Goal: Information Seeking & Learning: Learn about a topic

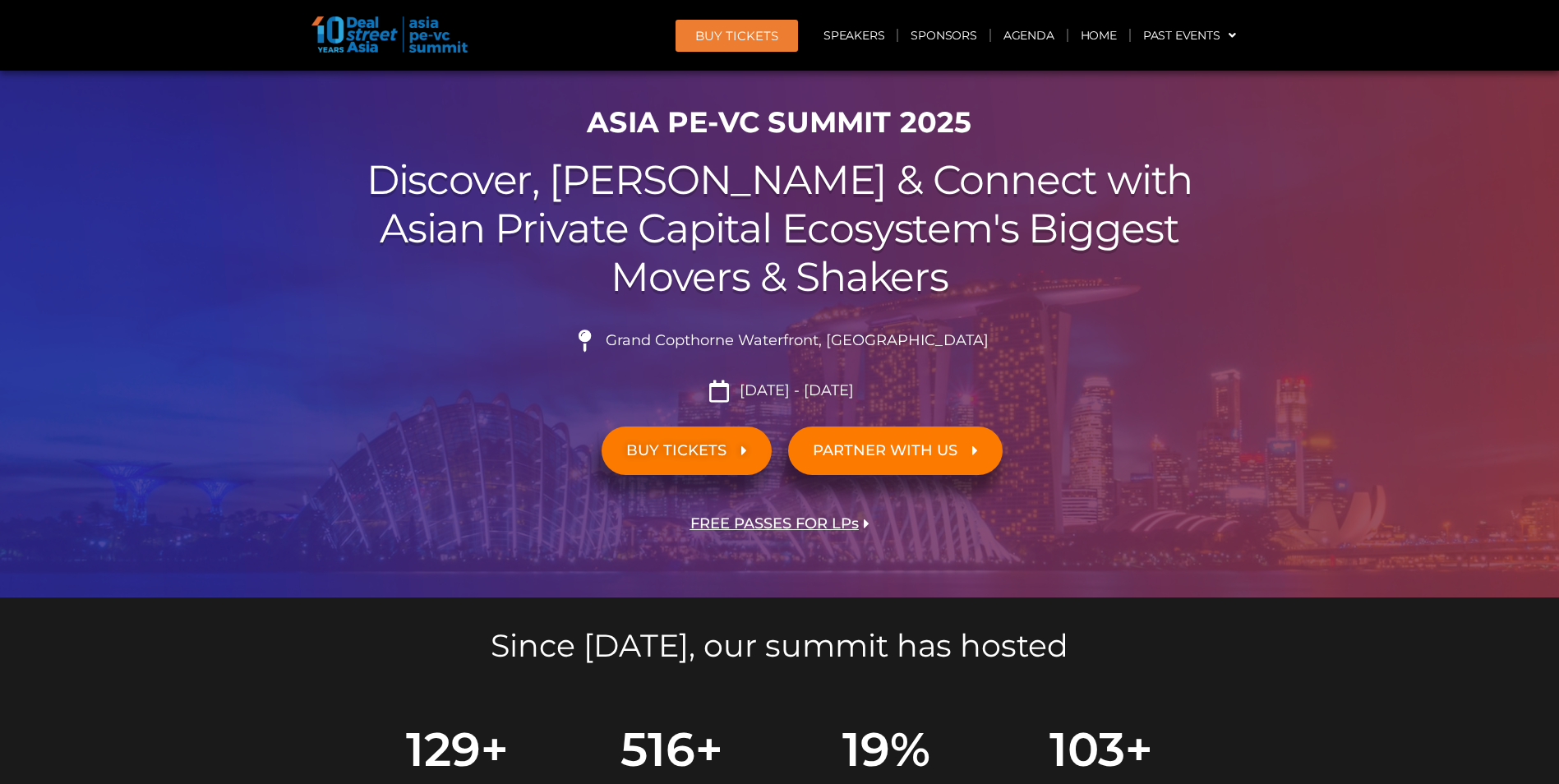
scroll to position [165, 0]
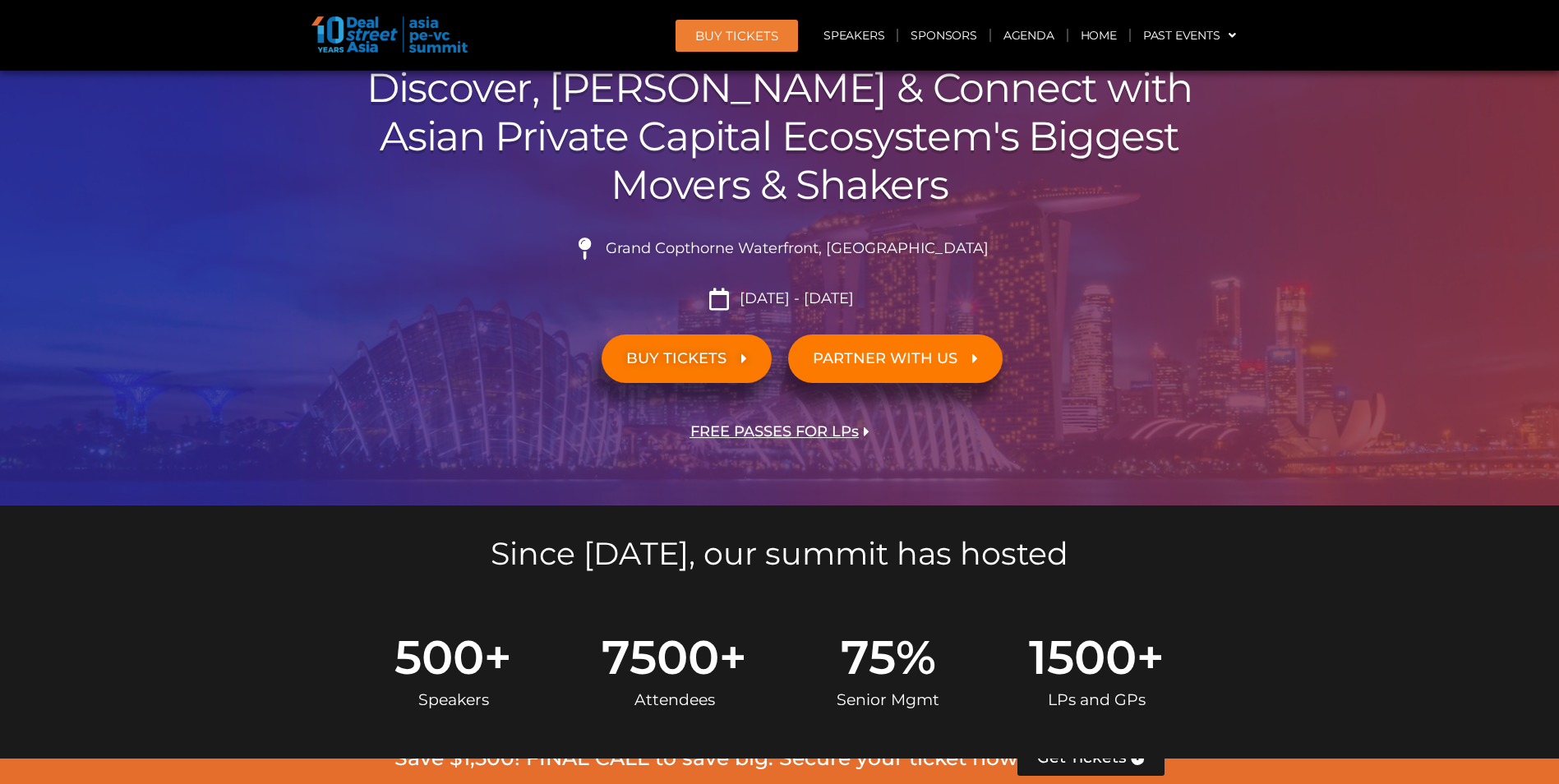
click at [695, 364] on span "BUY TICKETS" at bounding box center [677, 358] width 100 height 16
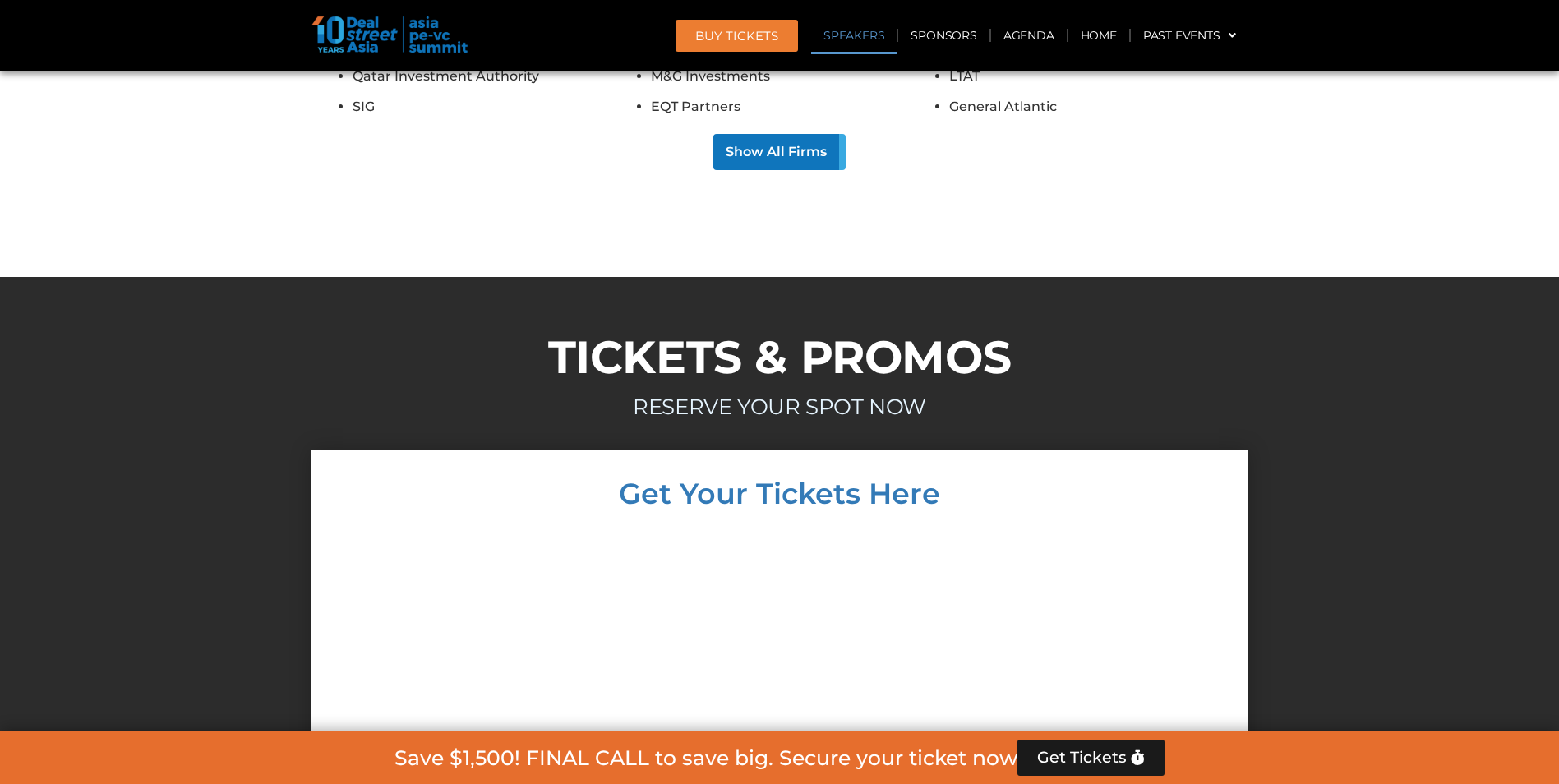
scroll to position [14318, 0]
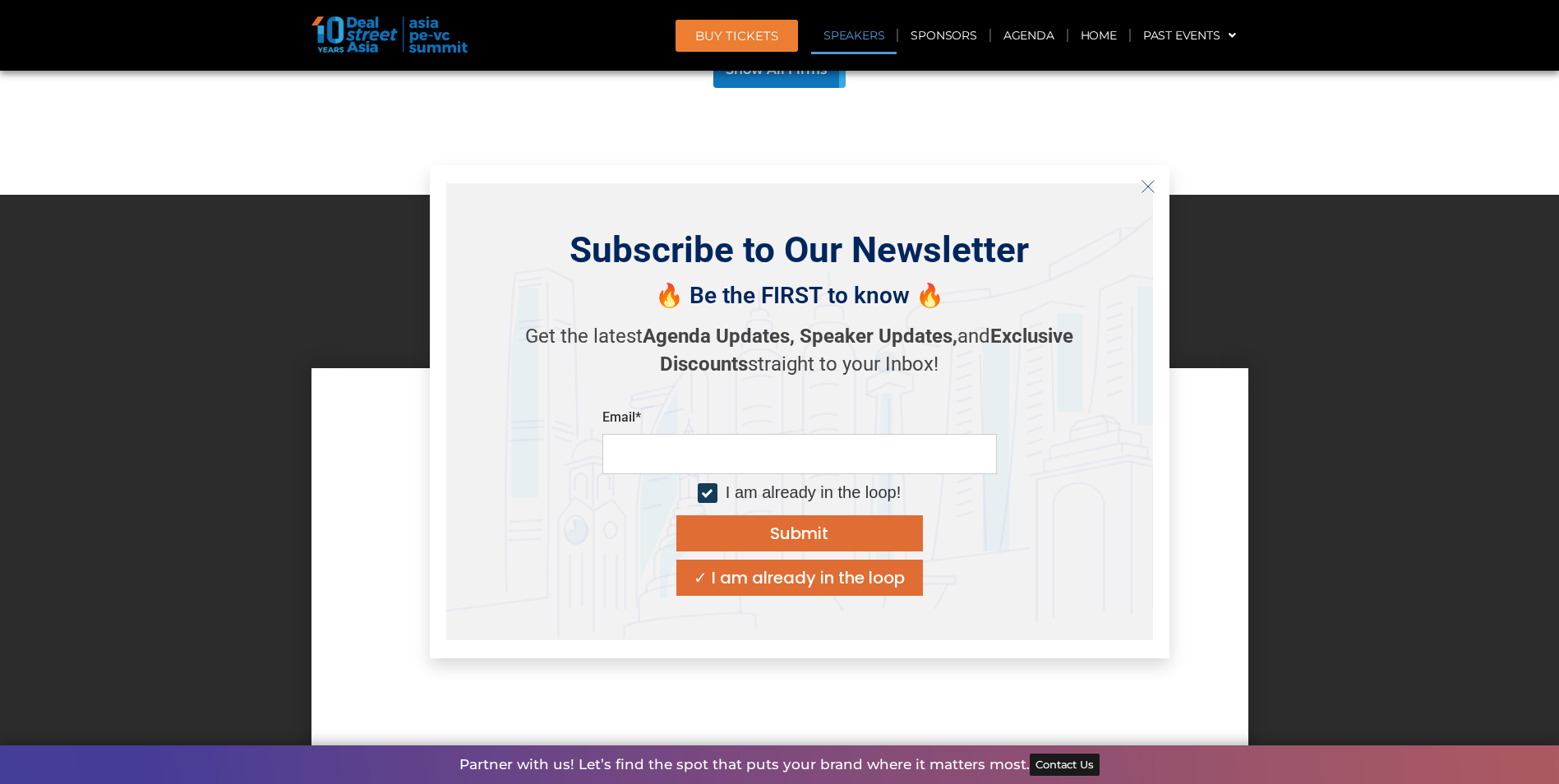
click at [1150, 186] on icon "Close" at bounding box center [1148, 186] width 15 height 15
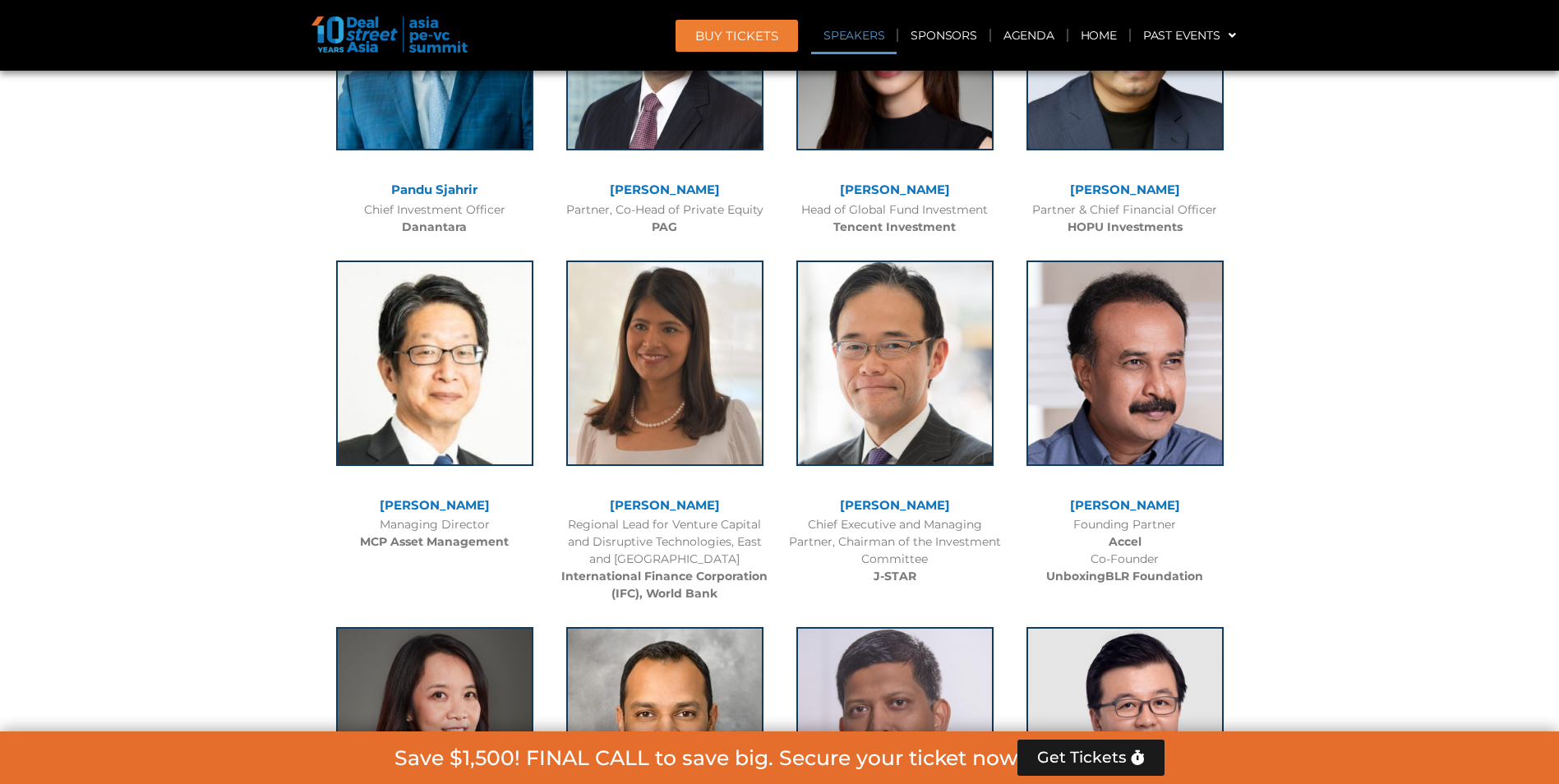
scroll to position [1747, 0]
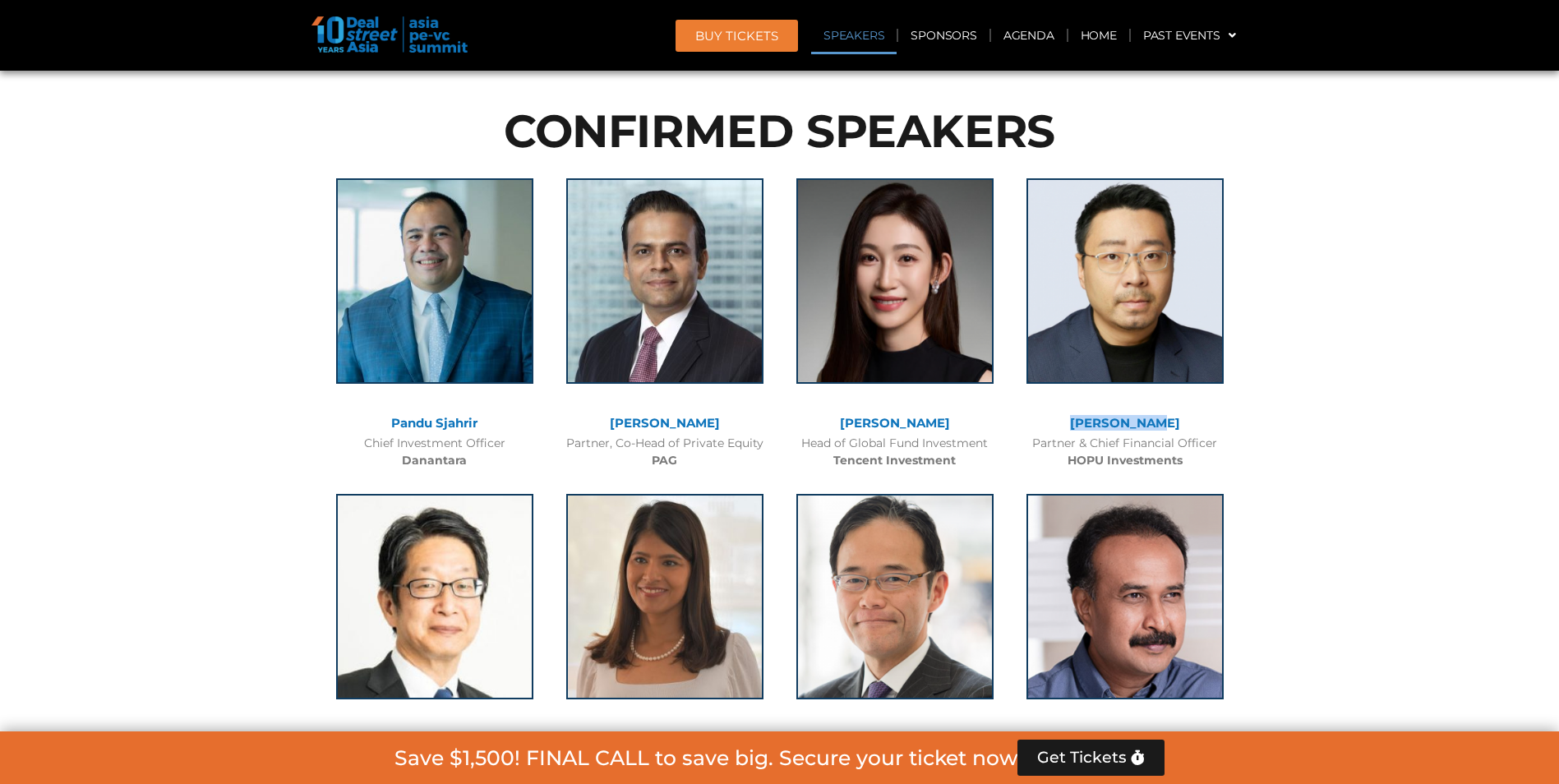
drag, startPoint x: 1194, startPoint y: 425, endPoint x: 1076, endPoint y: 423, distance: 118.0
click at [1076, 423] on div "[PERSON_NAME]" at bounding box center [1126, 424] width 214 height 14
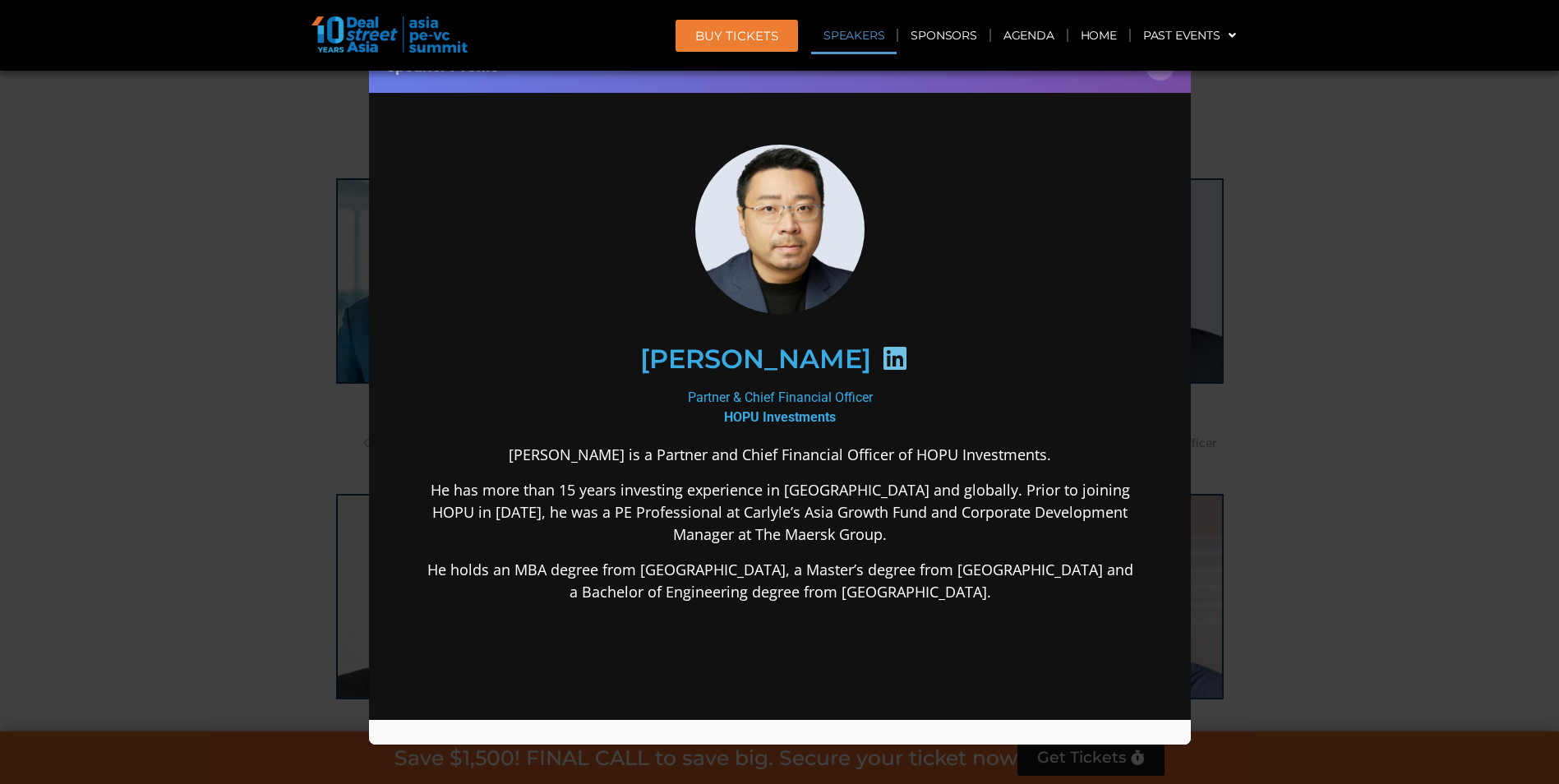
scroll to position [0, 0]
click at [881, 364] on icon at bounding box center [894, 358] width 27 height 27
click at [203, 307] on div "Speaker Profile ×" at bounding box center [779, 392] width 1559 height 784
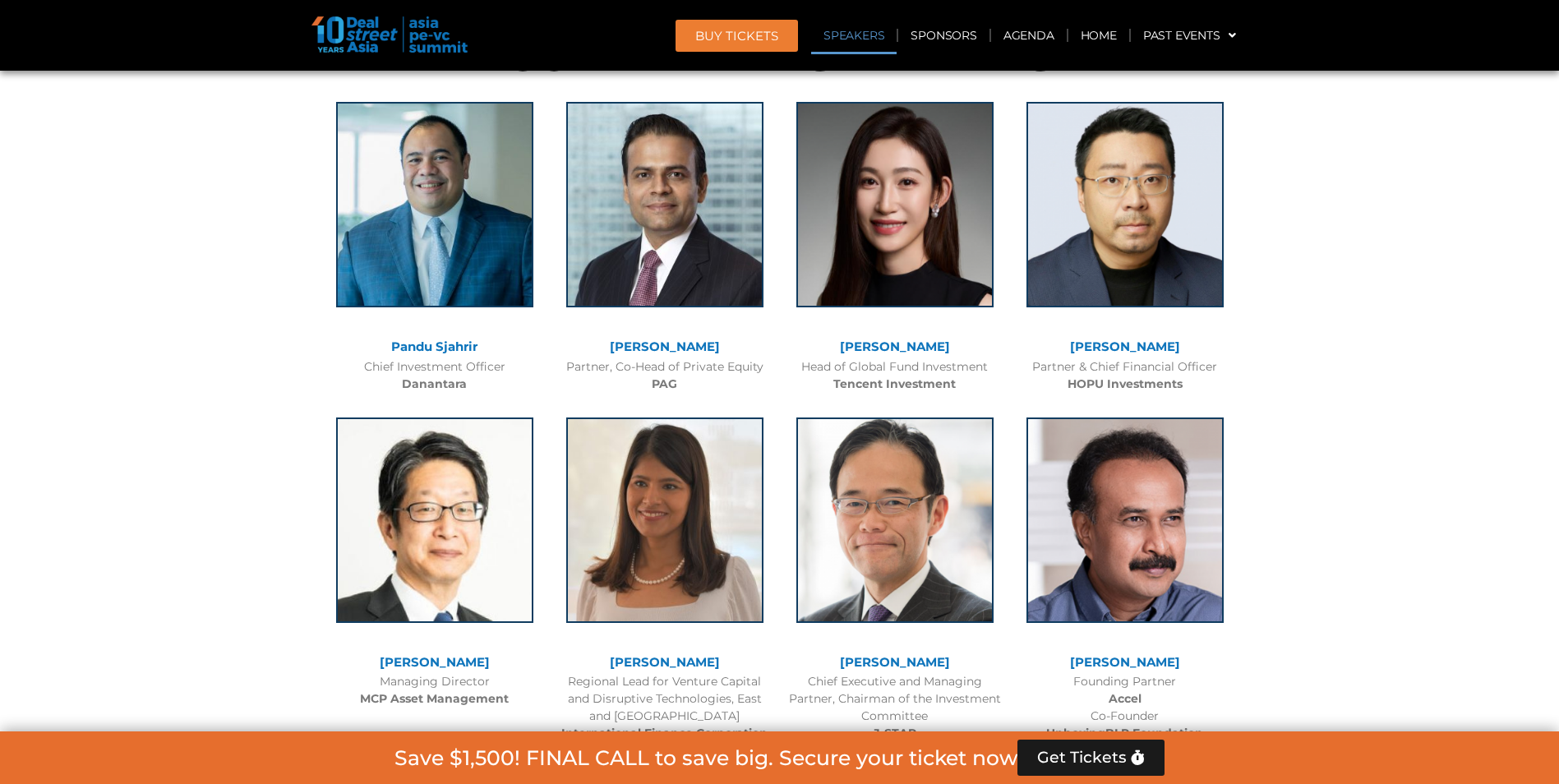
scroll to position [1829, 0]
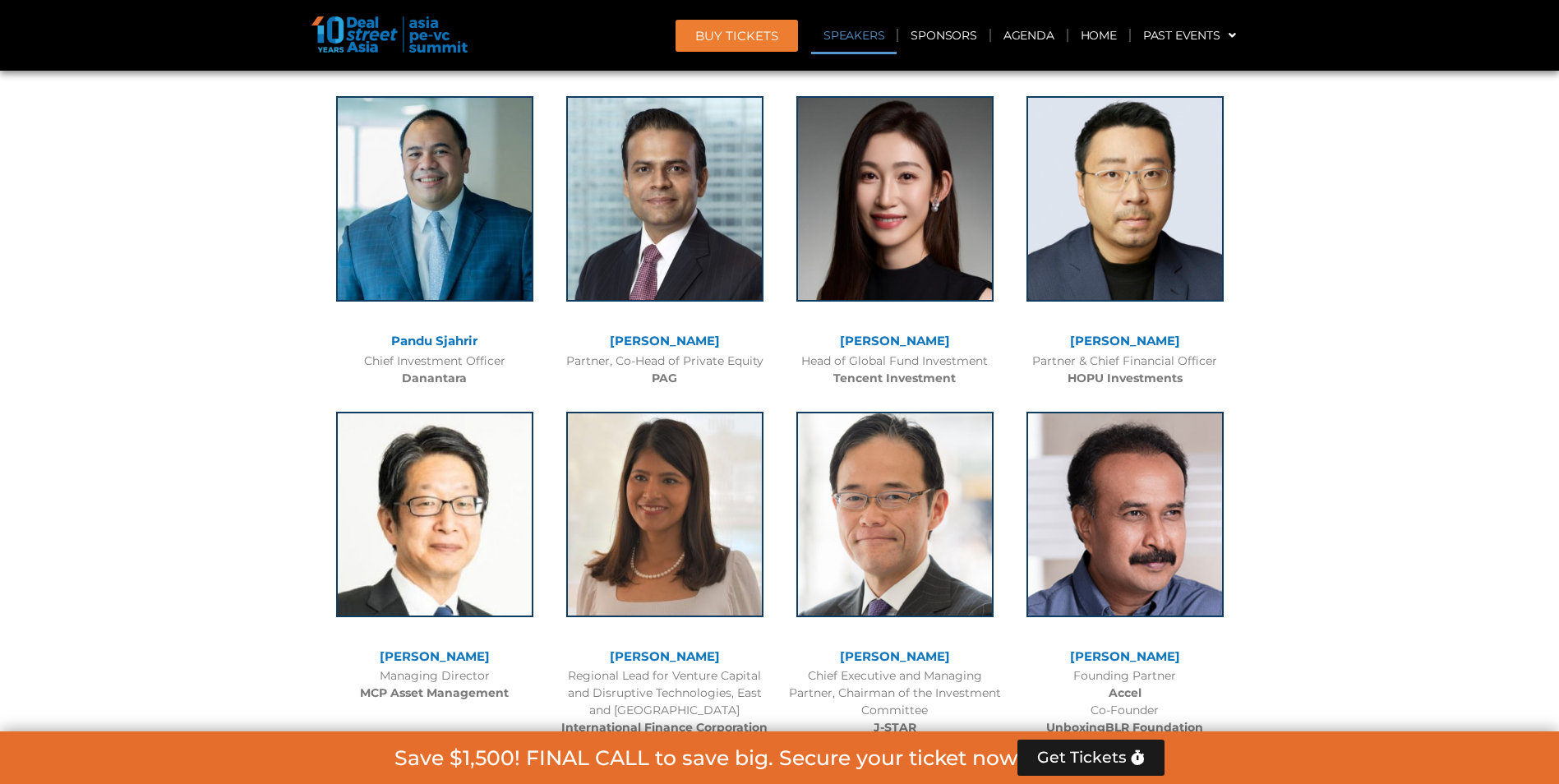
click at [895, 341] on link "[PERSON_NAME]" at bounding box center [895, 340] width 110 height 16
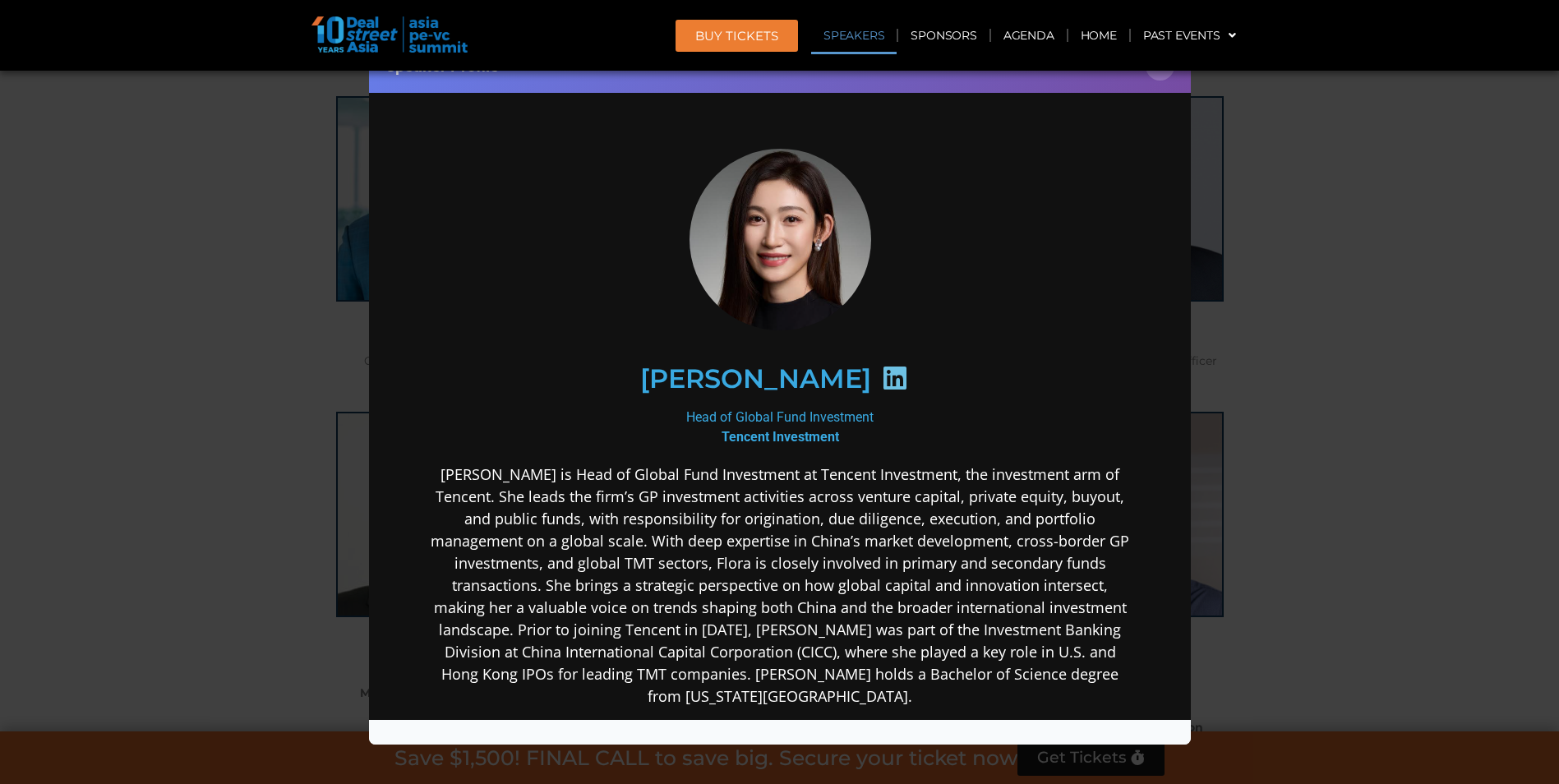
scroll to position [0, 0]
click at [881, 364] on icon at bounding box center [894, 376] width 27 height 27
click at [881, 376] on icon at bounding box center [894, 376] width 27 height 27
click at [881, 382] on icon at bounding box center [894, 376] width 27 height 27
click at [803, 370] on h2 "[PERSON_NAME]" at bounding box center [755, 377] width 231 height 27
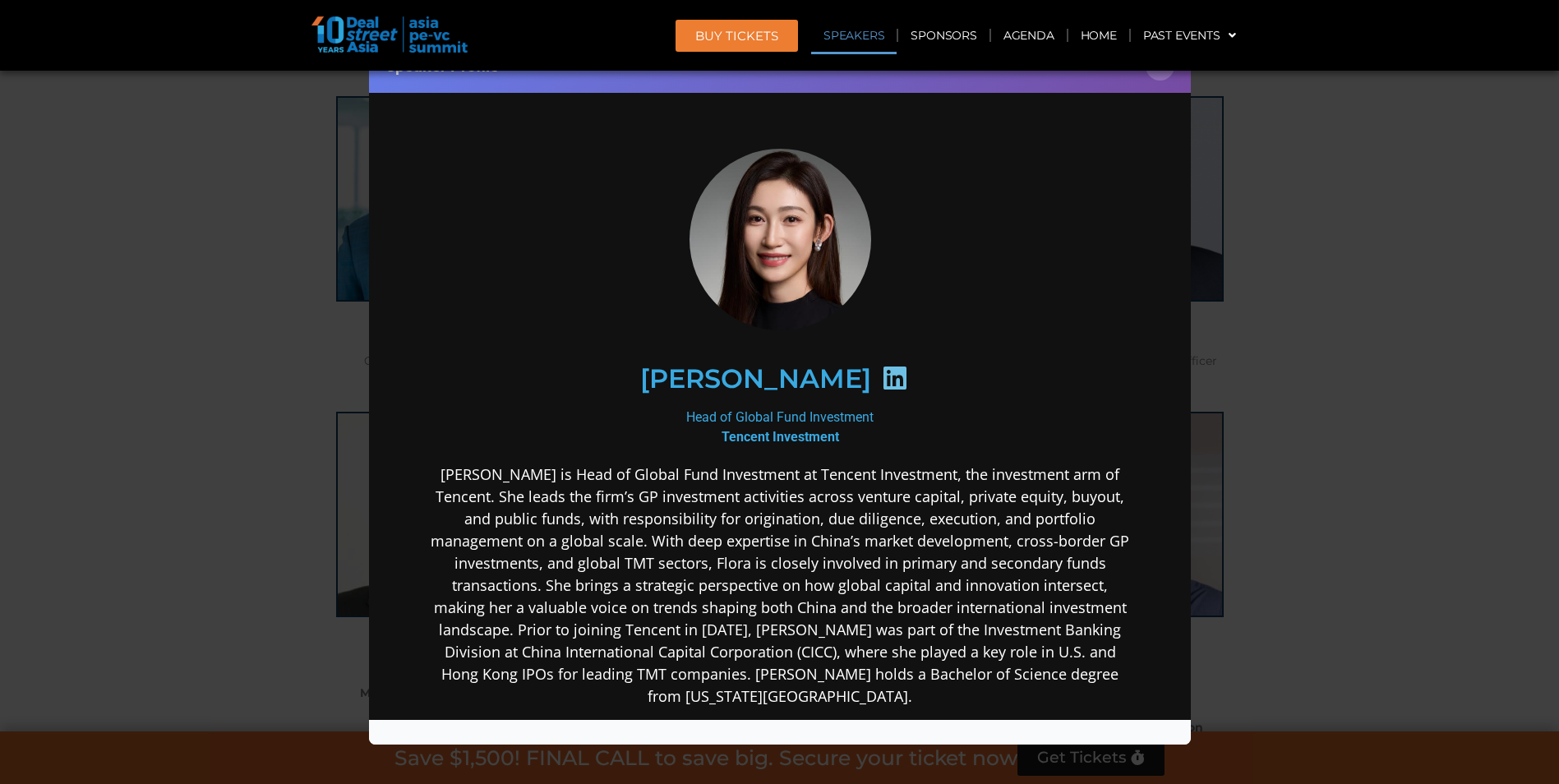
click at [763, 377] on h2 "[PERSON_NAME]" at bounding box center [755, 377] width 231 height 27
click at [881, 384] on icon at bounding box center [894, 376] width 27 height 27
click at [800, 417] on div "Head of Global Fund Investment Tencent Investment" at bounding box center [779, 426] width 710 height 40
drag, startPoint x: 680, startPoint y: 379, endPoint x: 885, endPoint y: 374, distance: 205.1
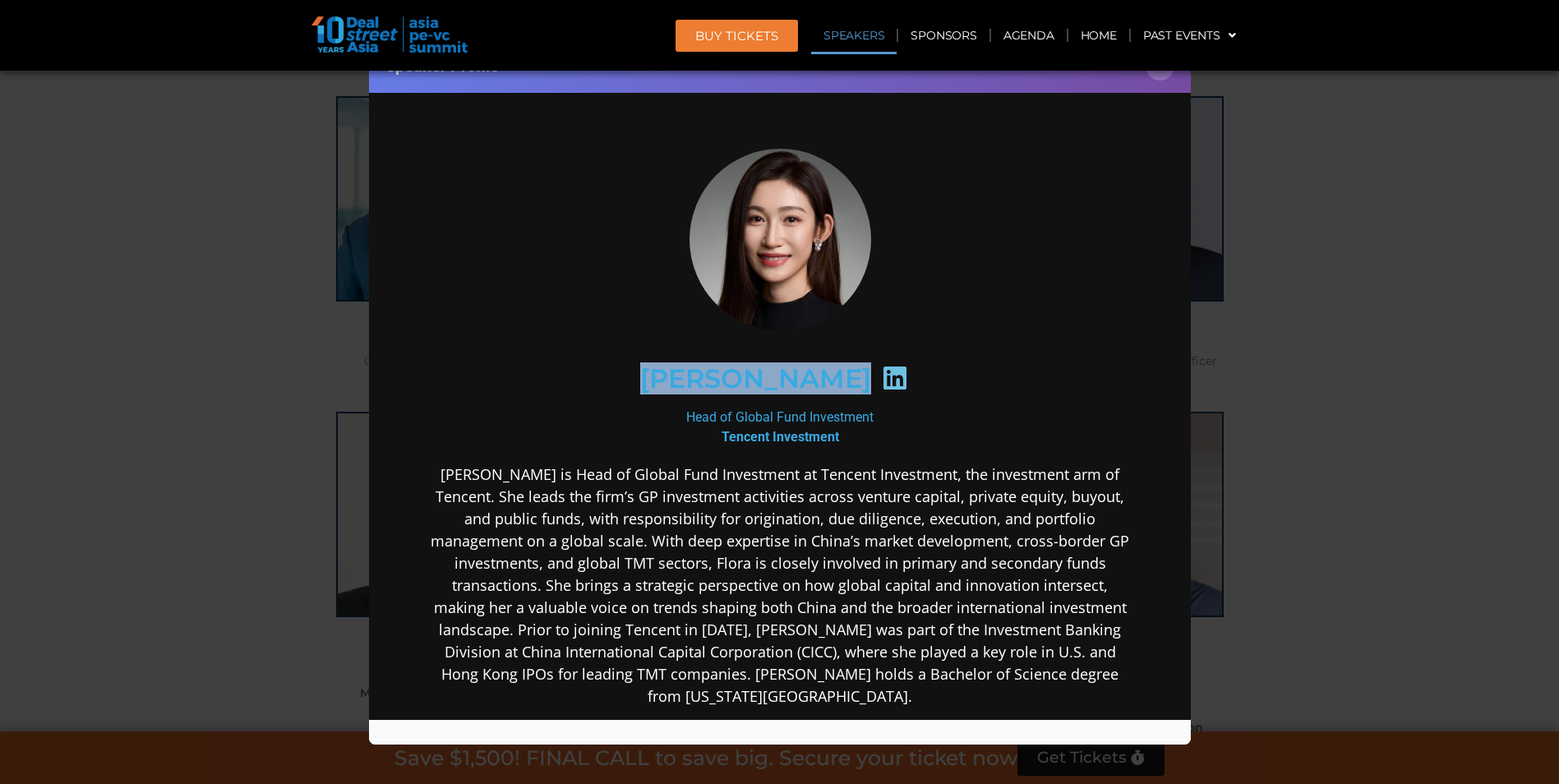
click at [885, 374] on div "[PERSON_NAME]" at bounding box center [779, 378] width 639 height 84
drag, startPoint x: 885, startPoint y: 374, endPoint x: 865, endPoint y: 378, distance: 20.4
click at [865, 378] on div "[PERSON_NAME]" at bounding box center [779, 378] width 639 height 84
click at [881, 376] on icon at bounding box center [894, 376] width 27 height 27
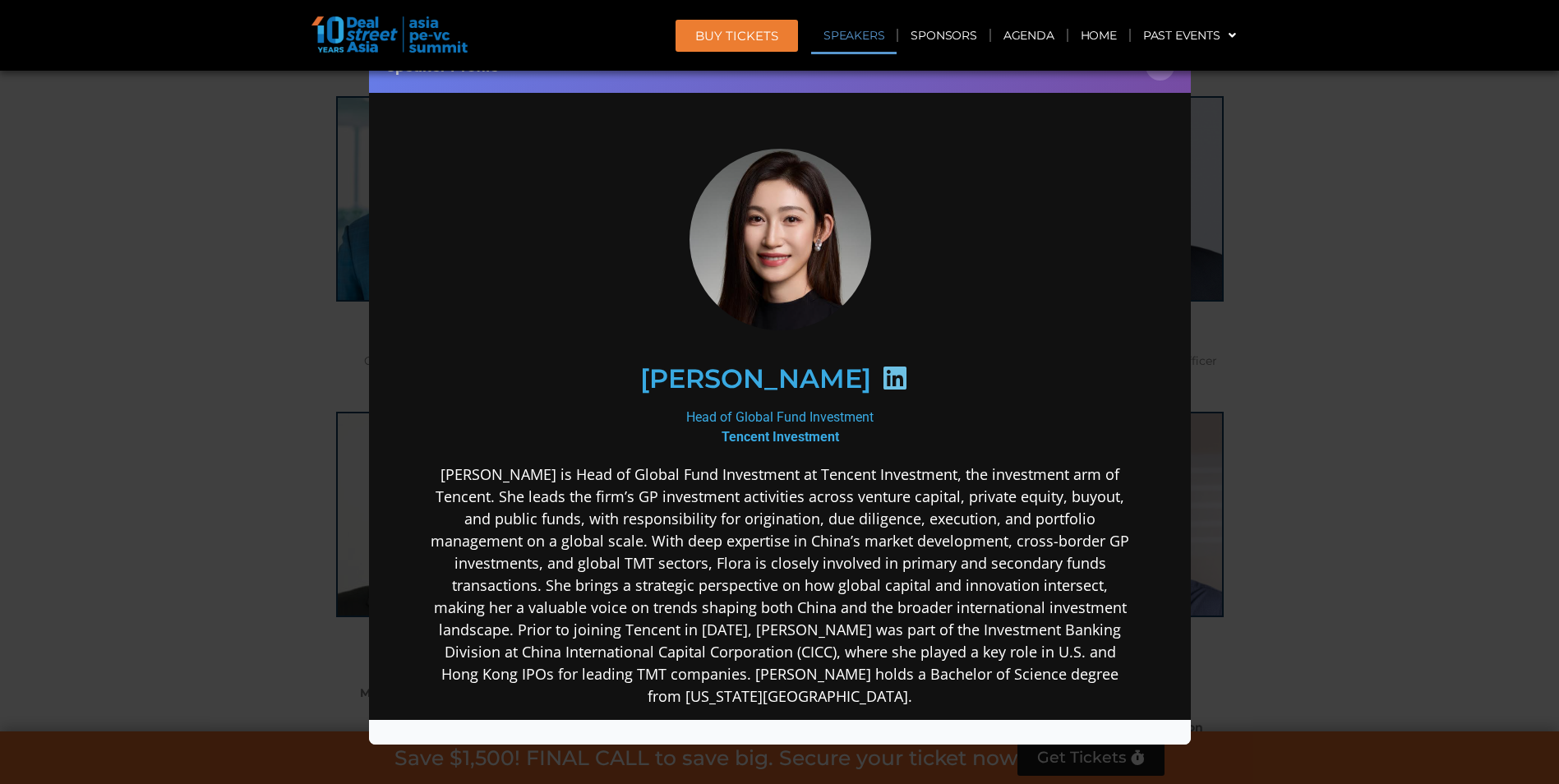
click at [747, 381] on h2 "[PERSON_NAME]" at bounding box center [755, 377] width 231 height 27
click at [185, 332] on div "Speaker Profile ×" at bounding box center [779, 392] width 1559 height 784
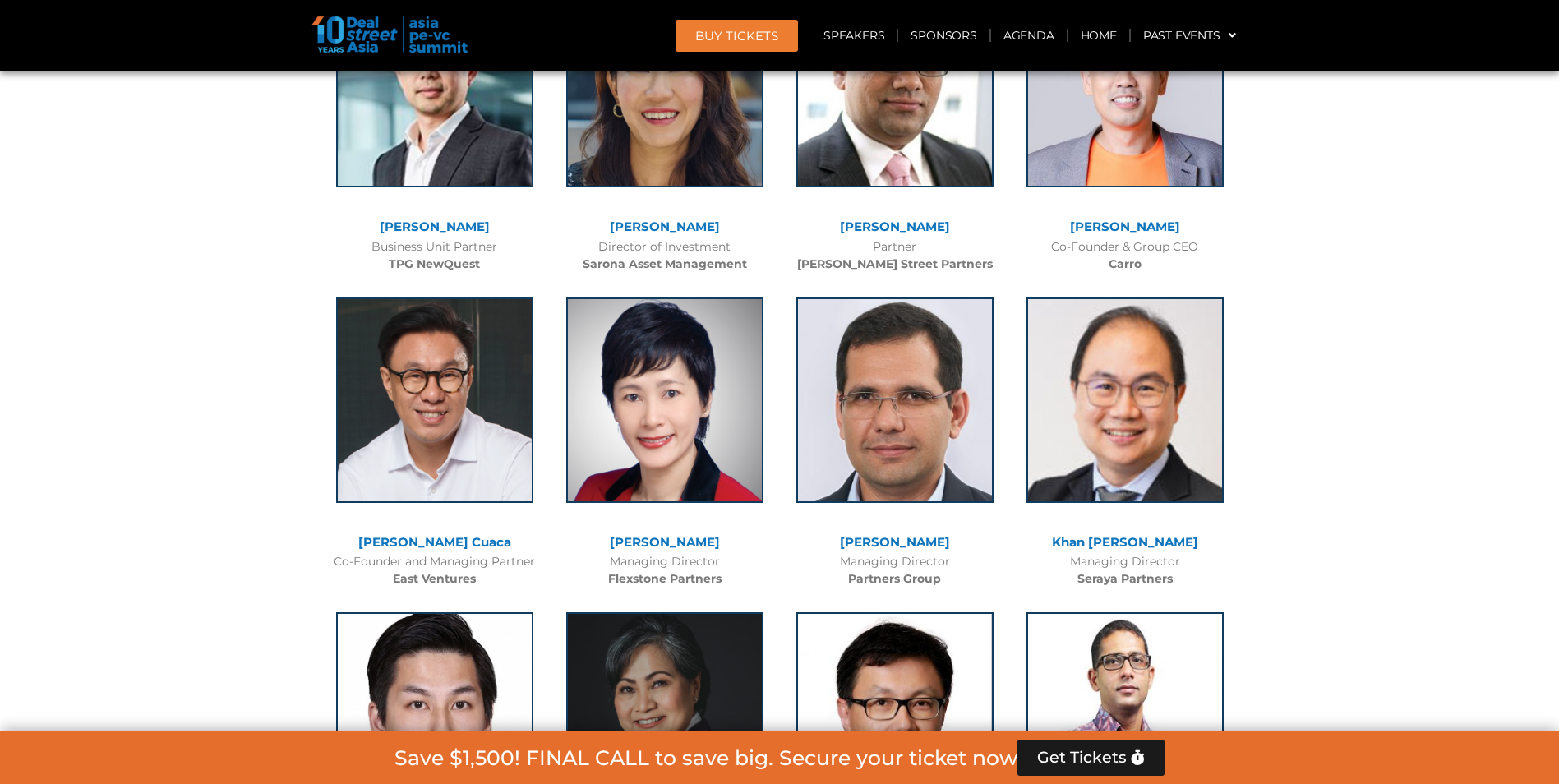
scroll to position [3308, 0]
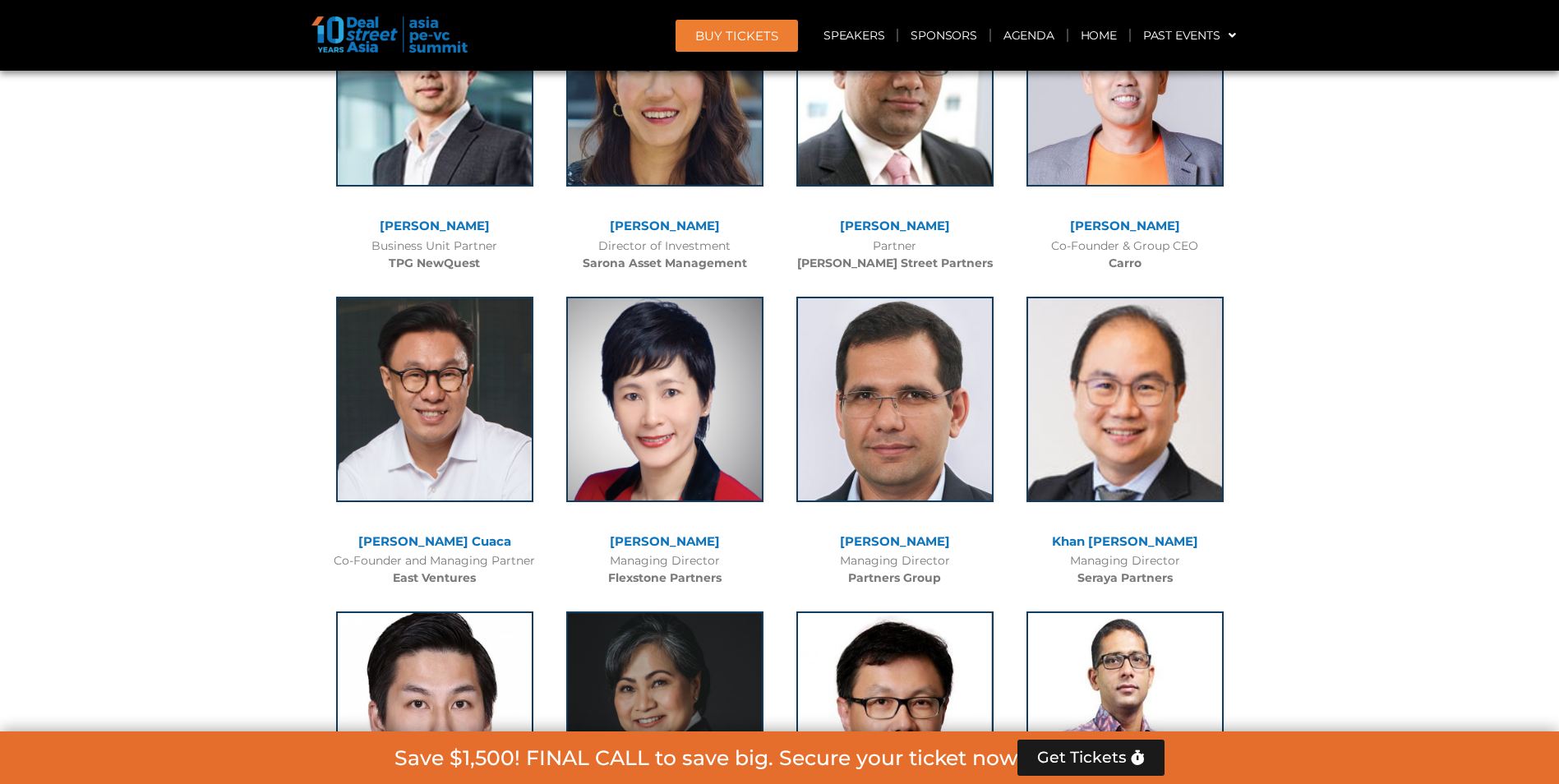
click at [672, 222] on link "[PERSON_NAME]" at bounding box center [665, 226] width 110 height 16
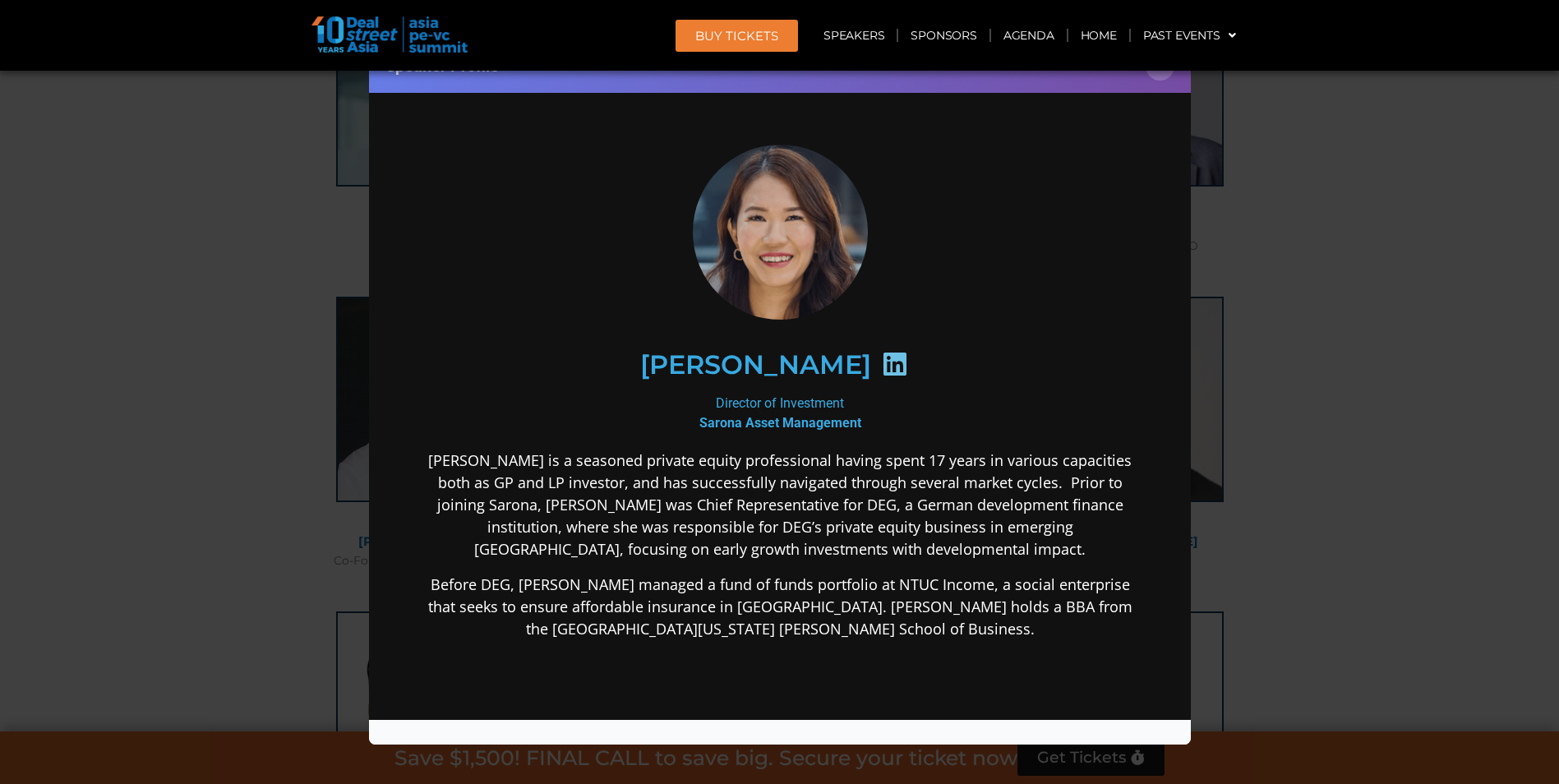
scroll to position [0, 0]
click at [881, 357] on icon at bounding box center [894, 363] width 27 height 27
click at [230, 251] on div "Speaker Profile ×" at bounding box center [779, 392] width 1559 height 784
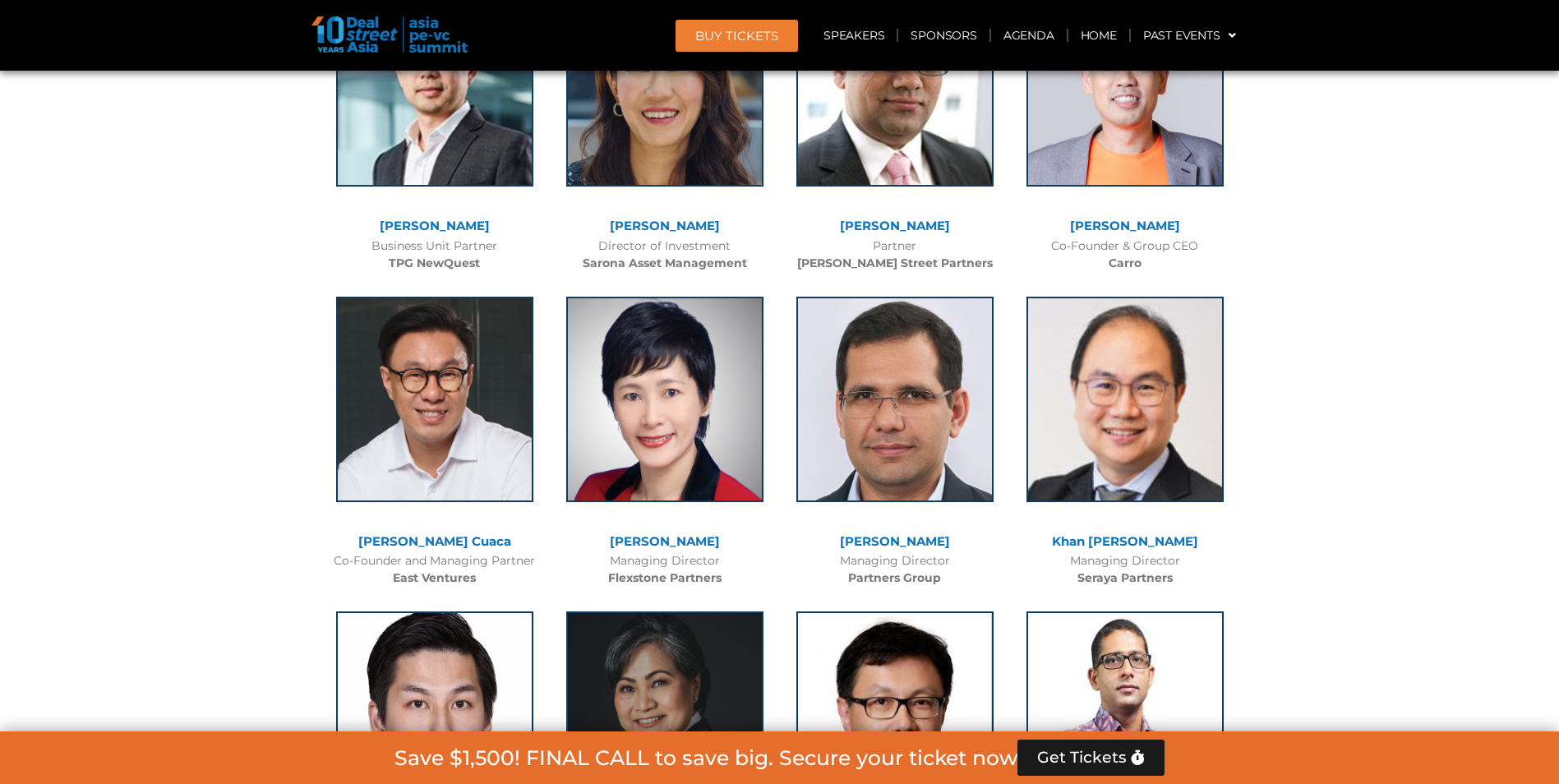
click at [1125, 227] on link "[PERSON_NAME]" at bounding box center [1126, 226] width 110 height 16
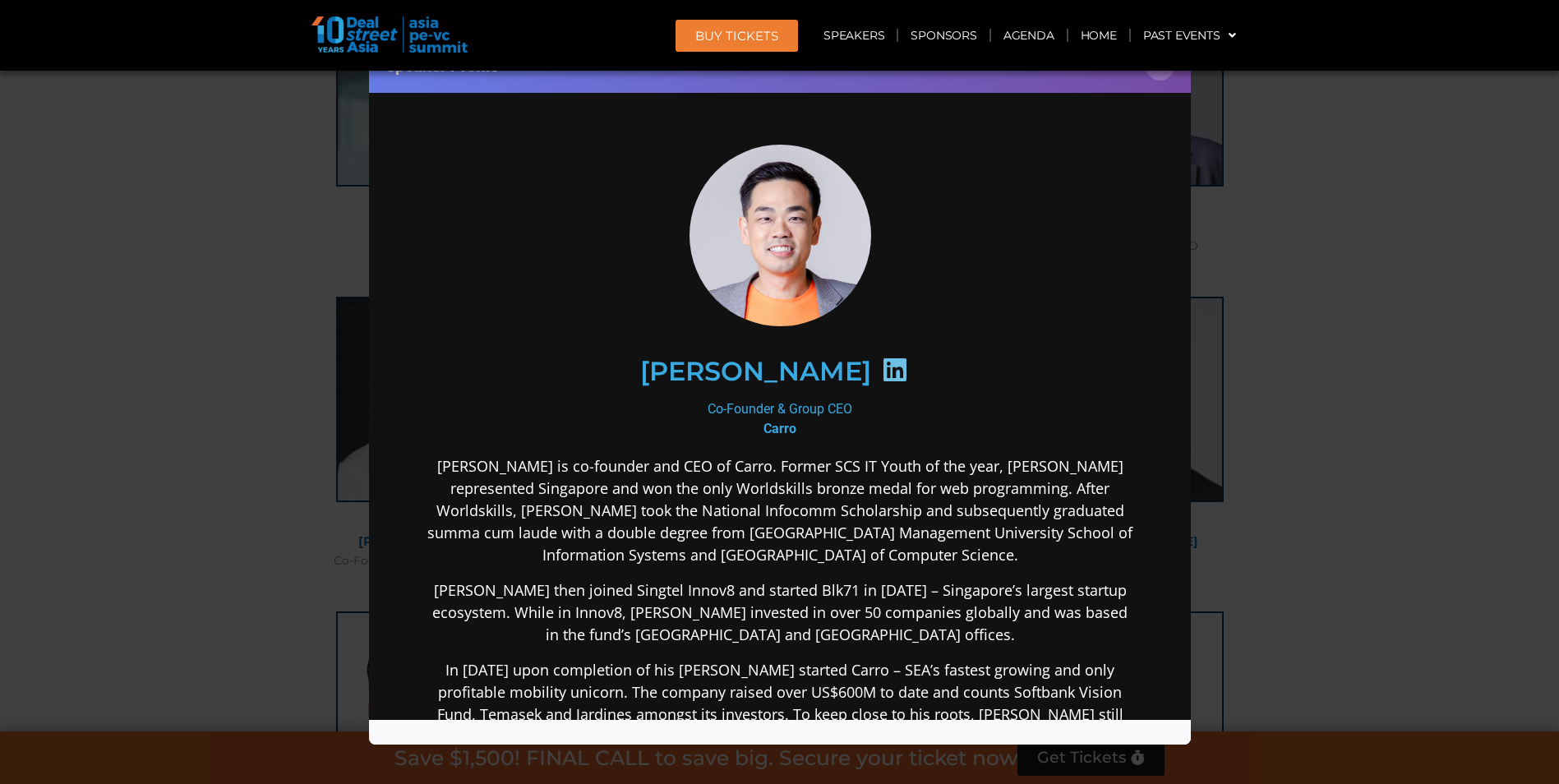
click at [881, 366] on icon at bounding box center [894, 369] width 27 height 27
click at [209, 171] on div "Speaker Profile ×" at bounding box center [779, 392] width 1559 height 784
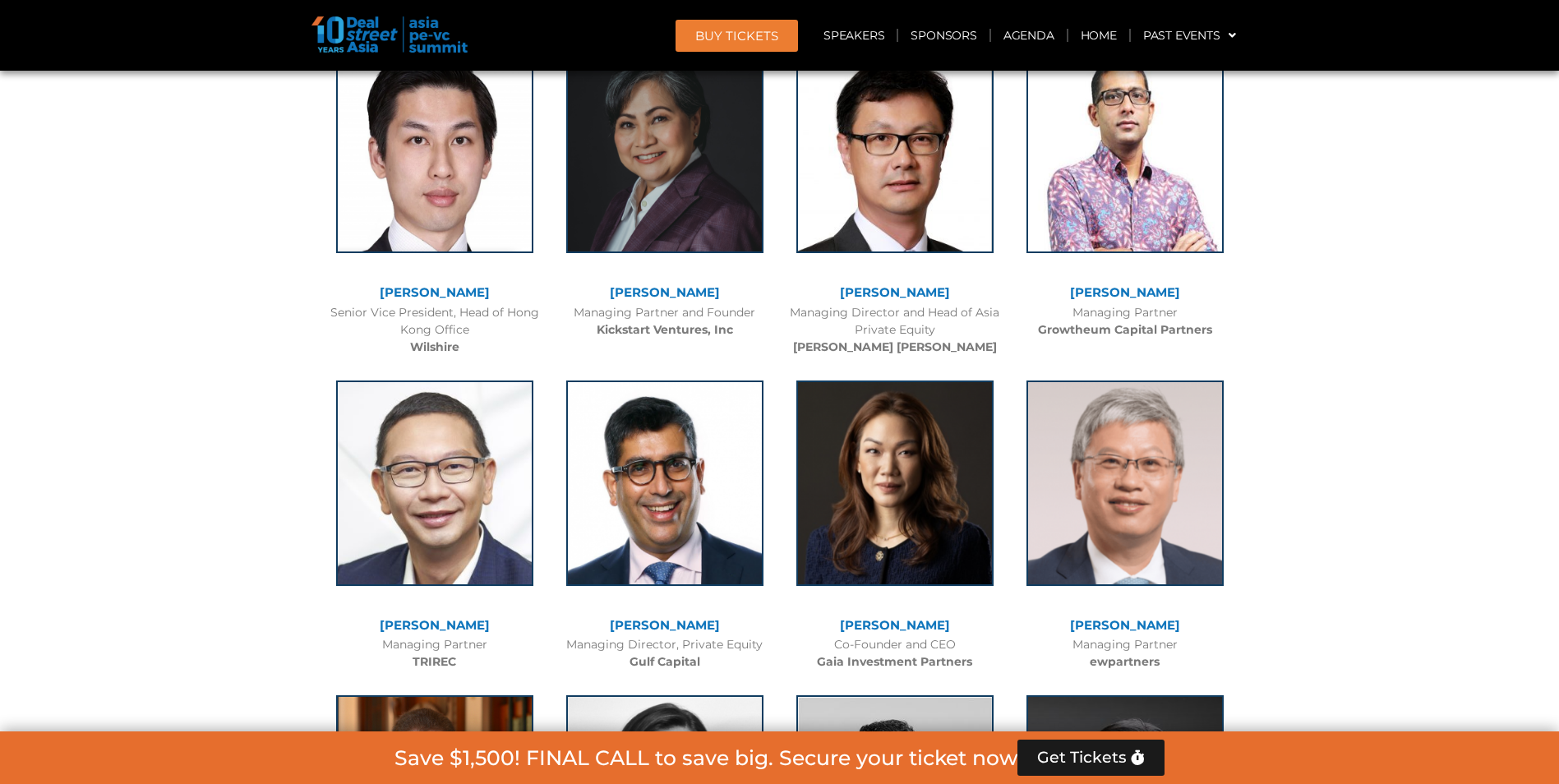
scroll to position [3966, 0]
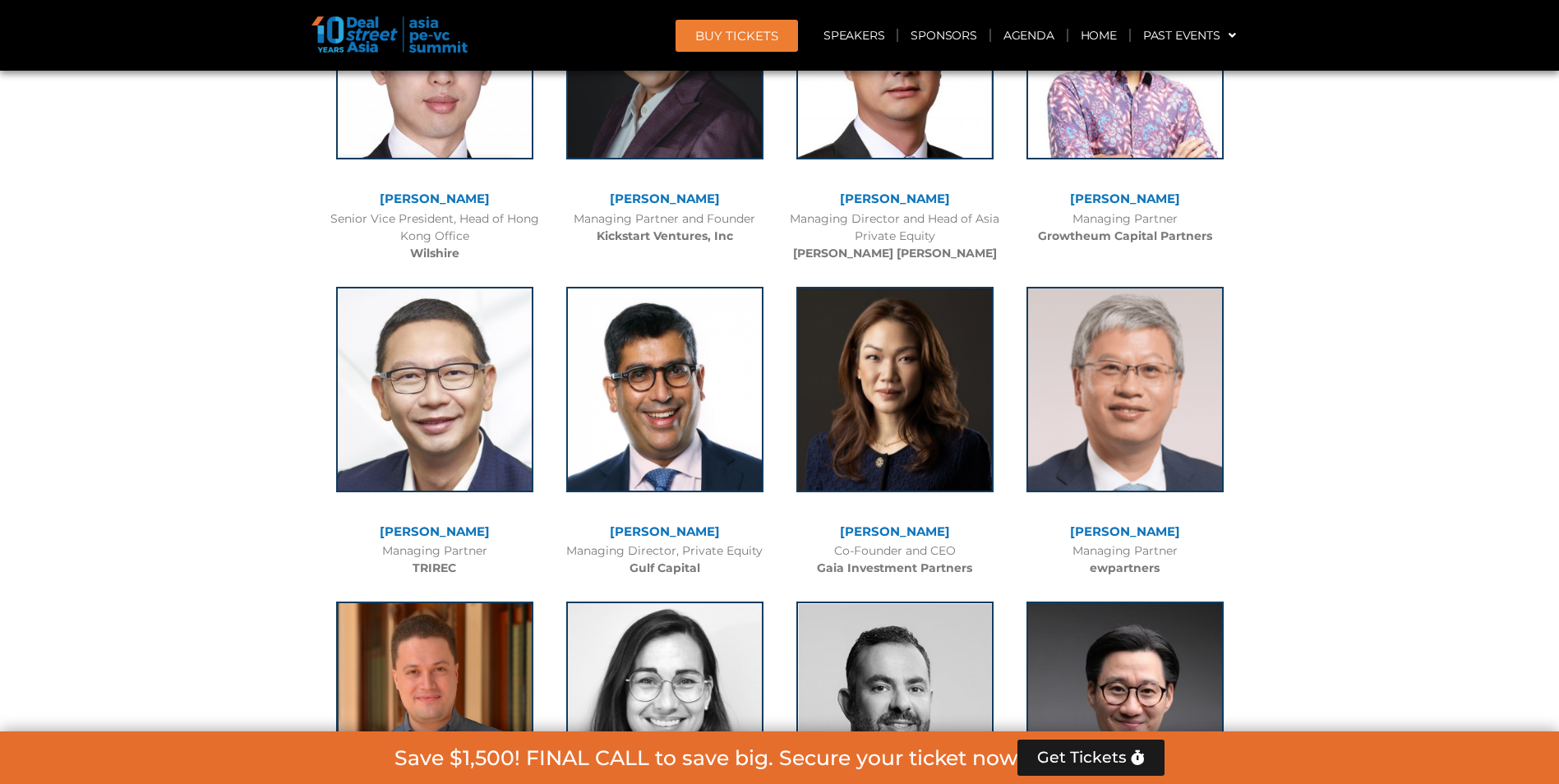
click at [465, 534] on link "[PERSON_NAME]" at bounding box center [435, 531] width 110 height 16
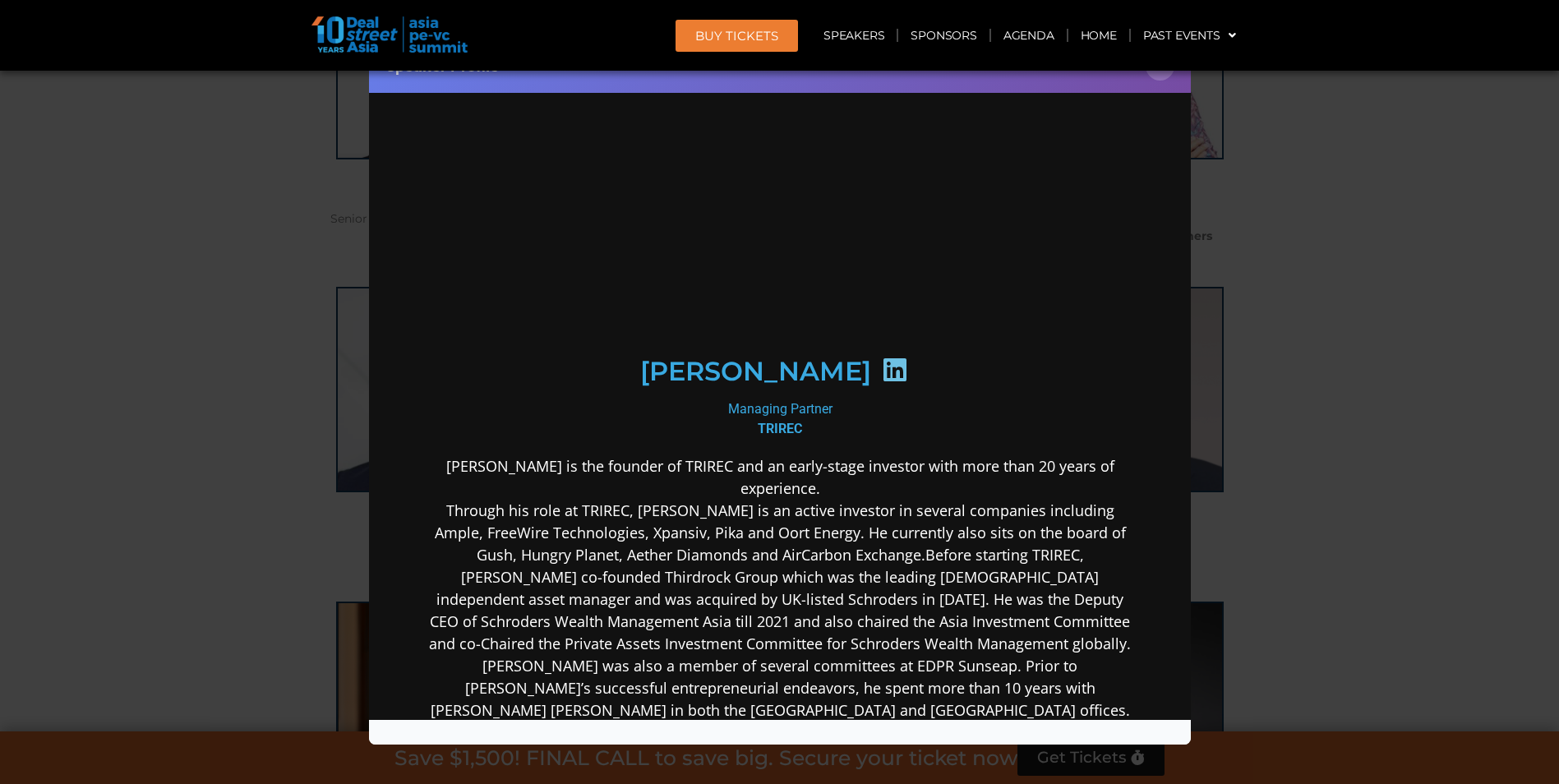
scroll to position [0, 0]
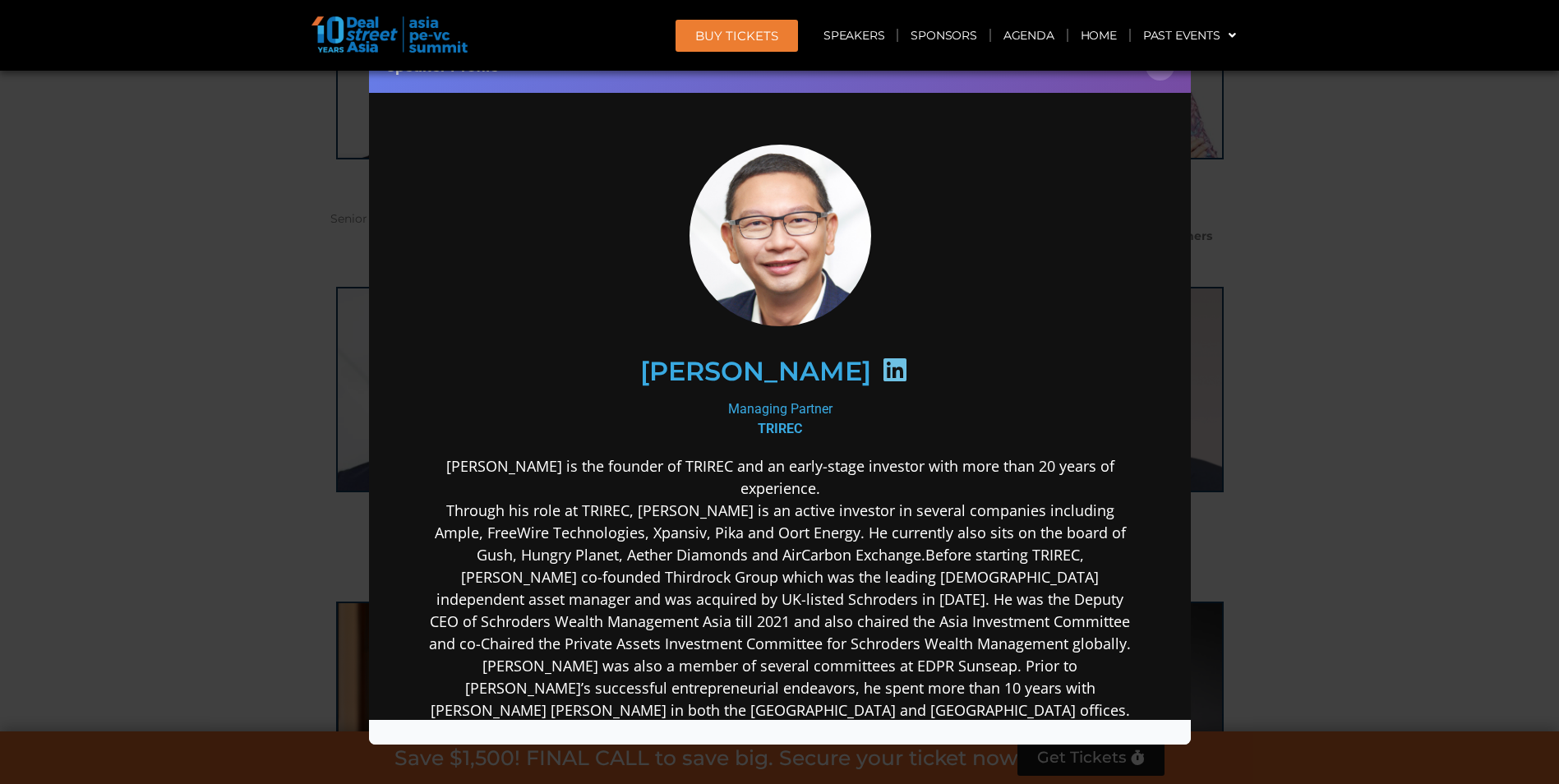
click at [881, 364] on icon at bounding box center [894, 369] width 27 height 27
click at [107, 242] on div "Speaker Profile ×" at bounding box center [779, 392] width 1559 height 784
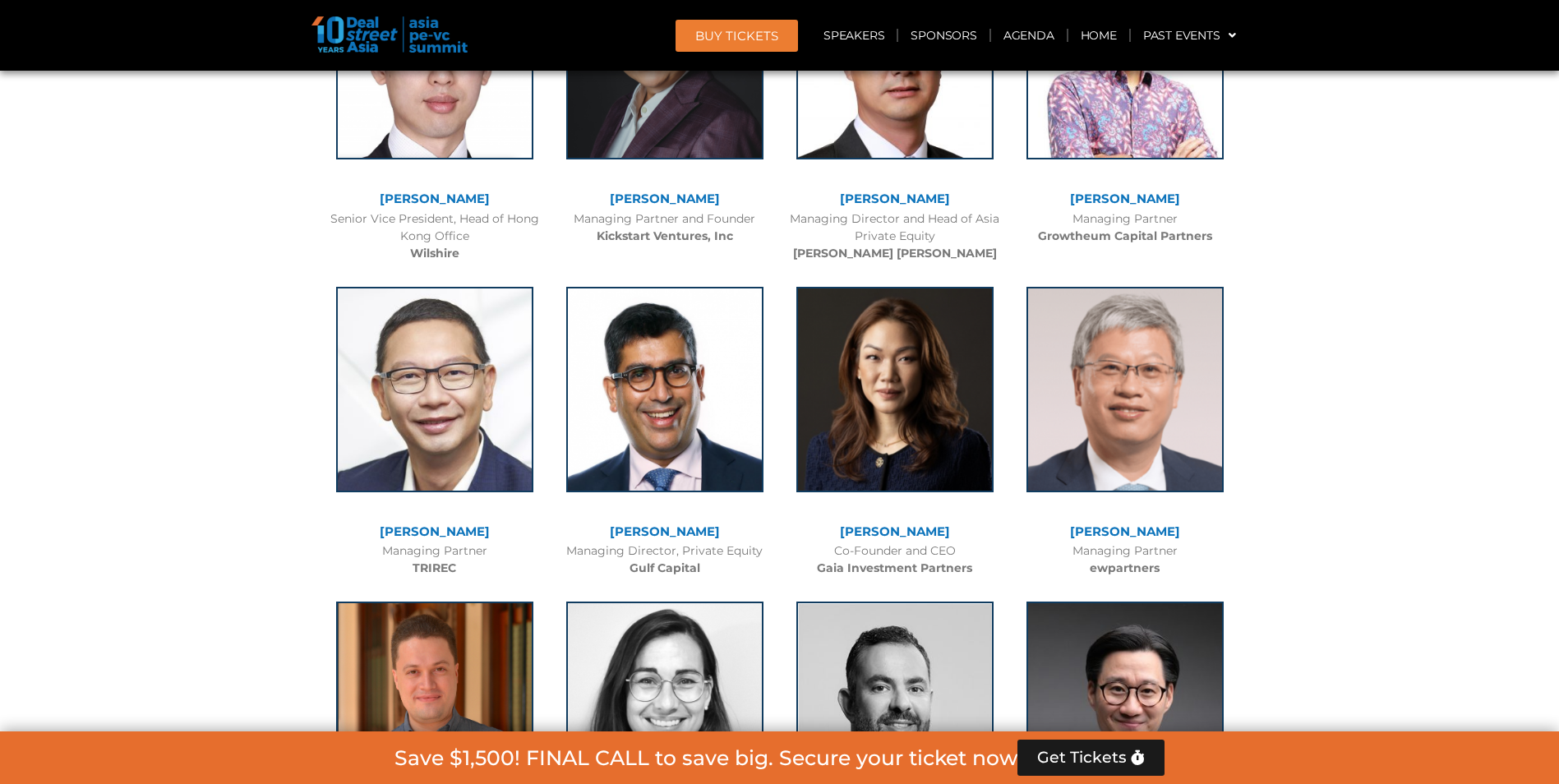
scroll to position [4048, 0]
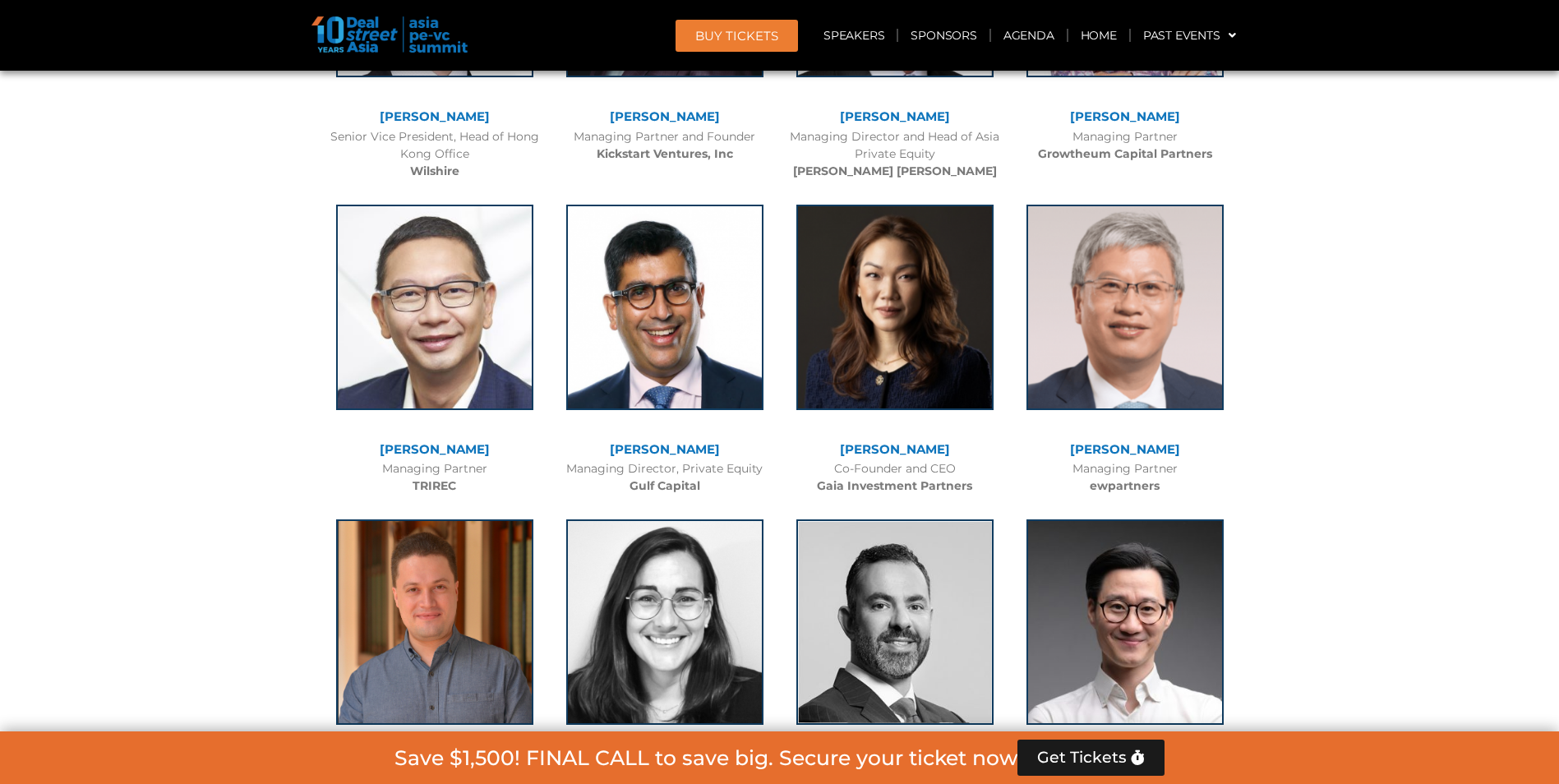
click at [898, 447] on link "[PERSON_NAME]" at bounding box center [895, 449] width 110 height 16
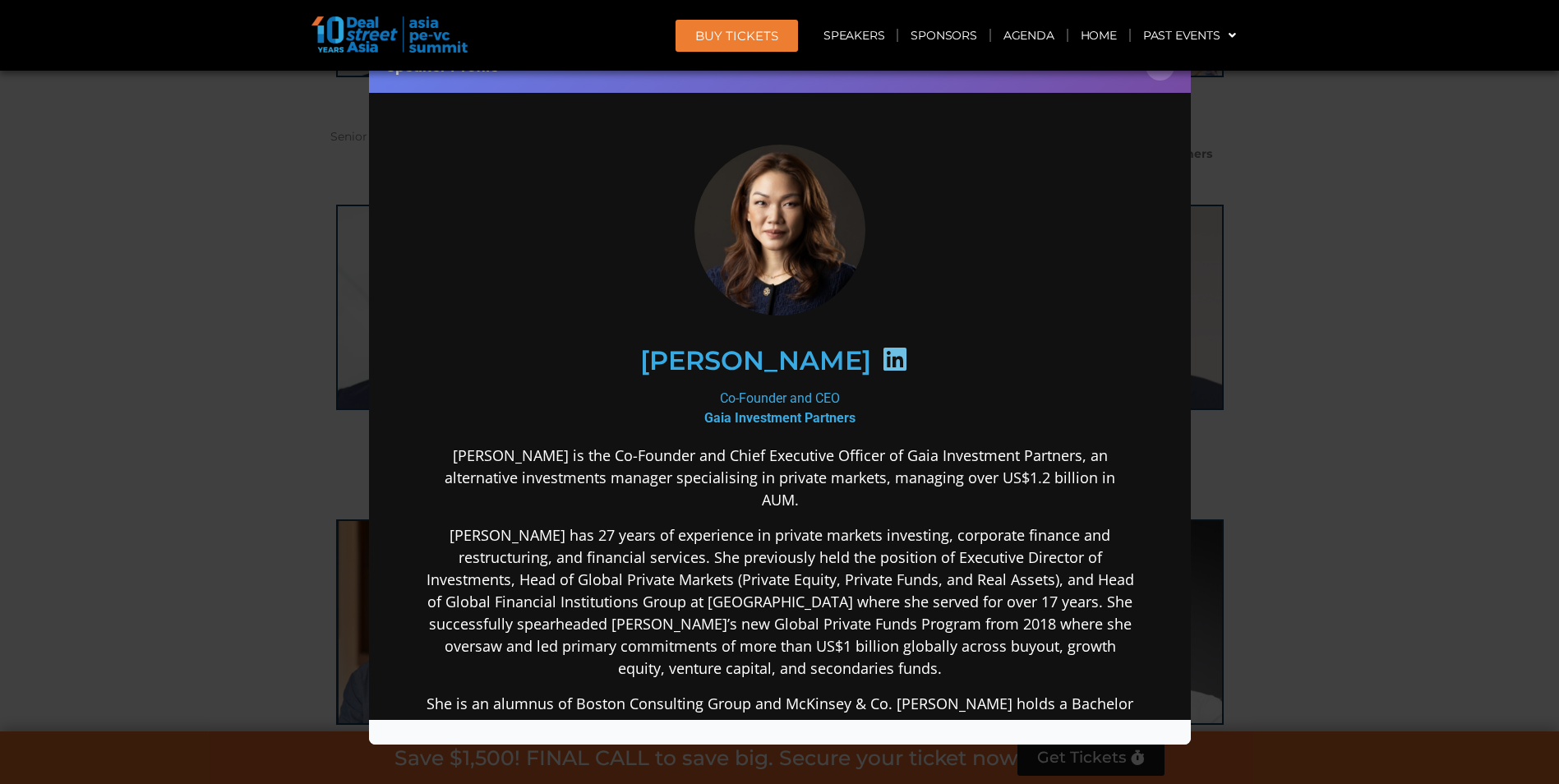
scroll to position [0, 0]
click at [881, 358] on icon at bounding box center [894, 358] width 27 height 27
click at [265, 313] on div "Speaker Profile ×" at bounding box center [779, 392] width 1559 height 784
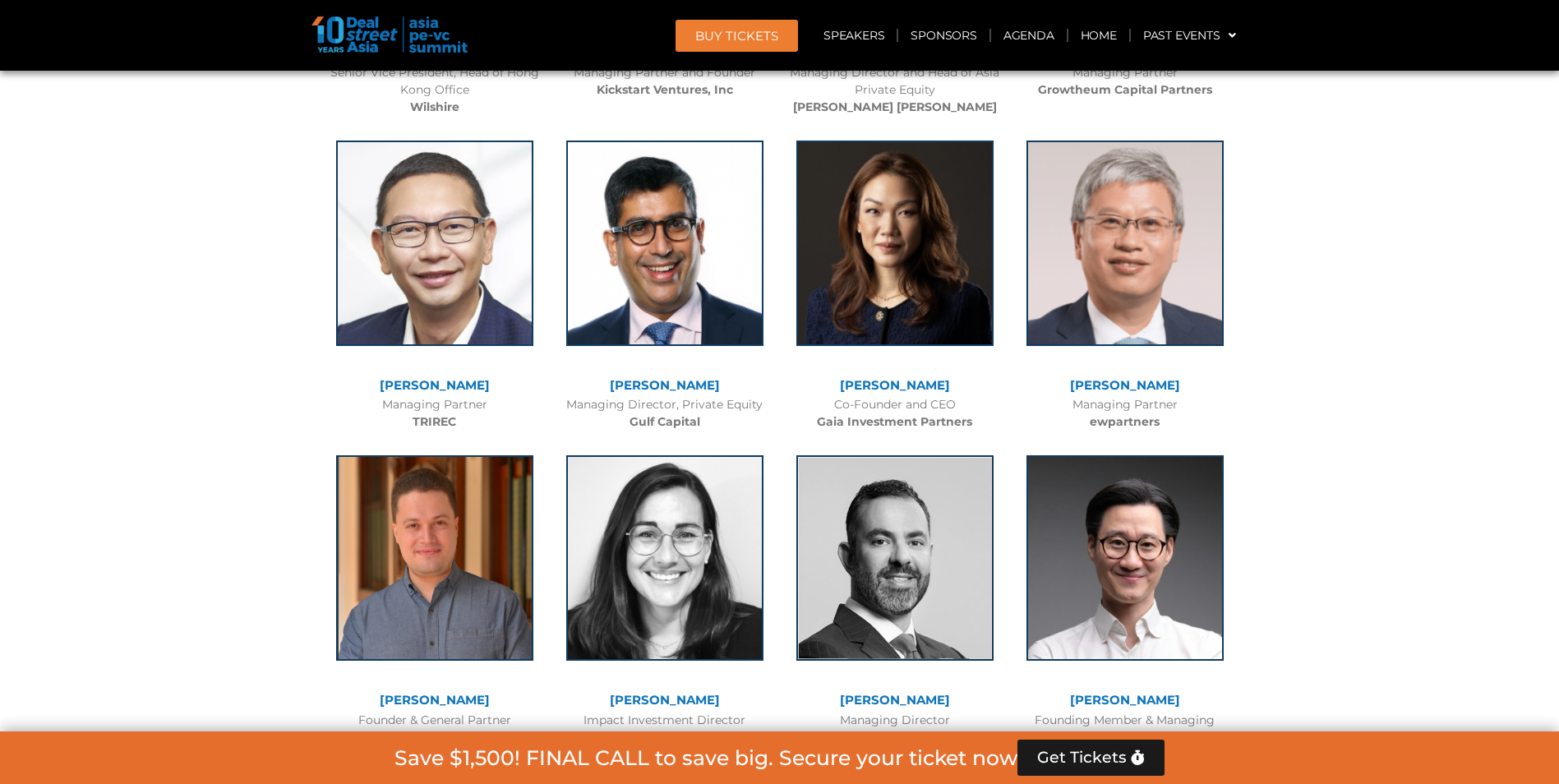
scroll to position [4129, 0]
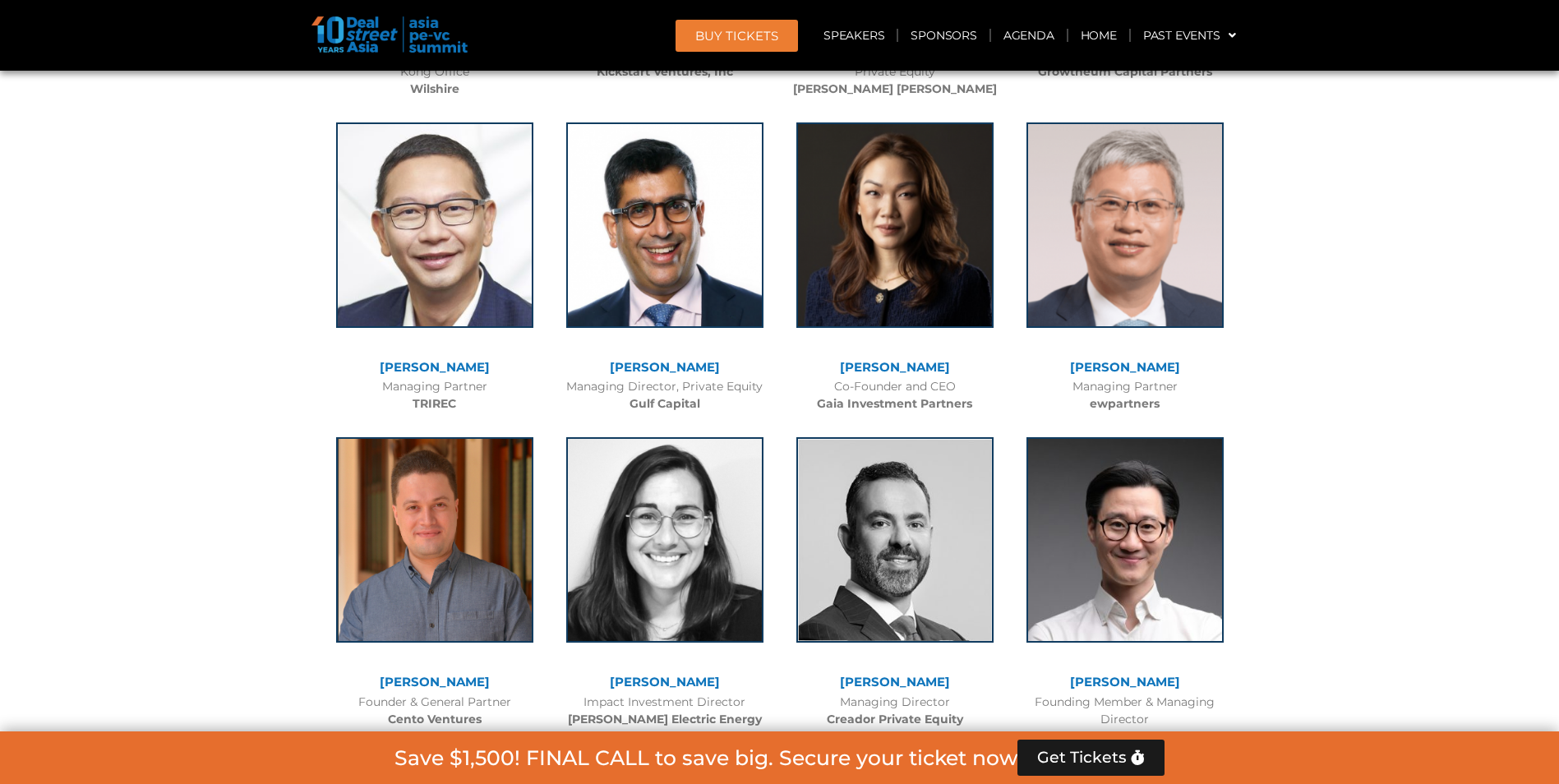
click at [1149, 366] on link "[PERSON_NAME]" at bounding box center [1126, 367] width 110 height 16
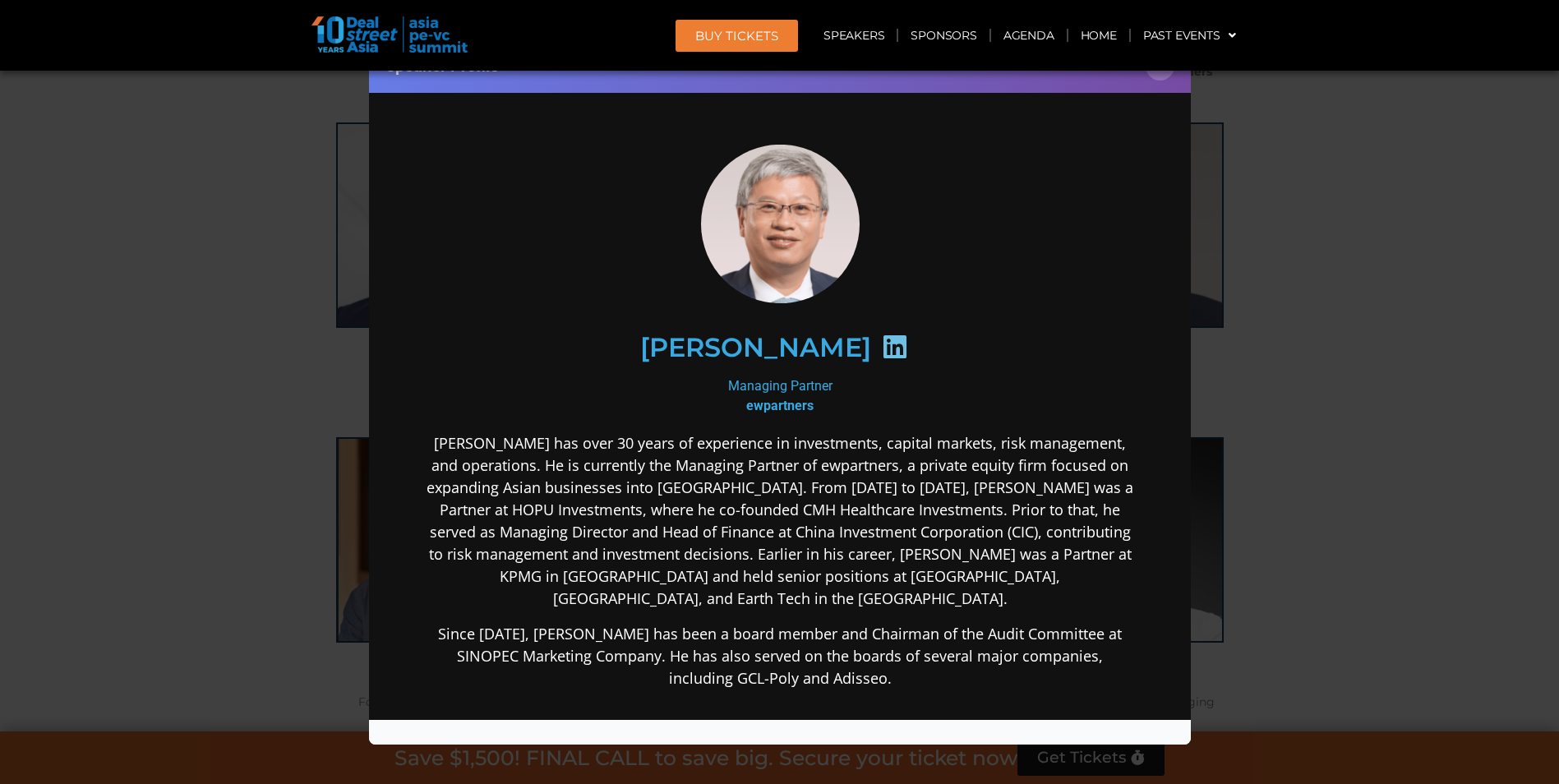
scroll to position [0, 0]
click at [197, 309] on div "Speaker Profile ×" at bounding box center [779, 392] width 1559 height 784
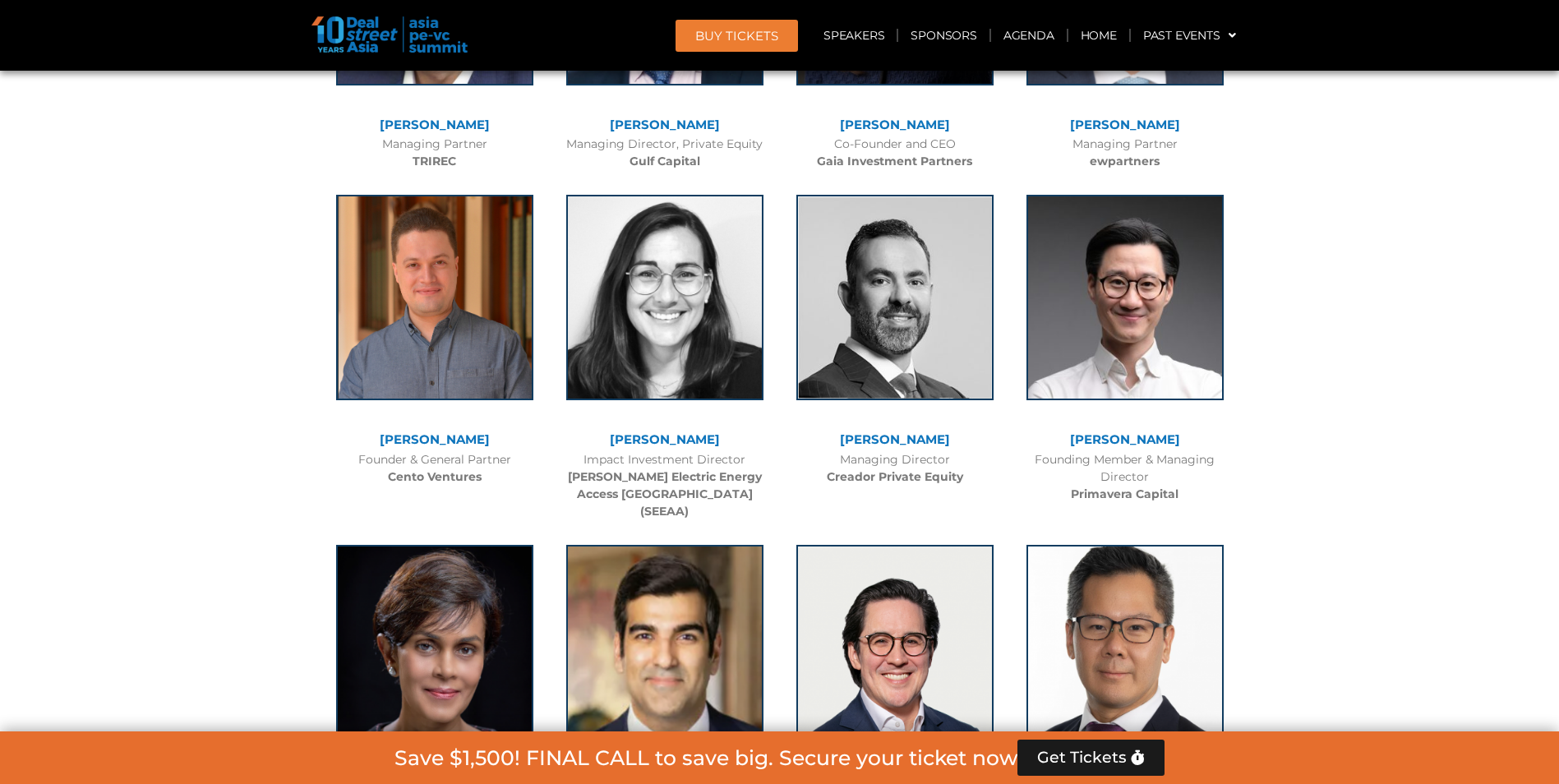
scroll to position [4376, 0]
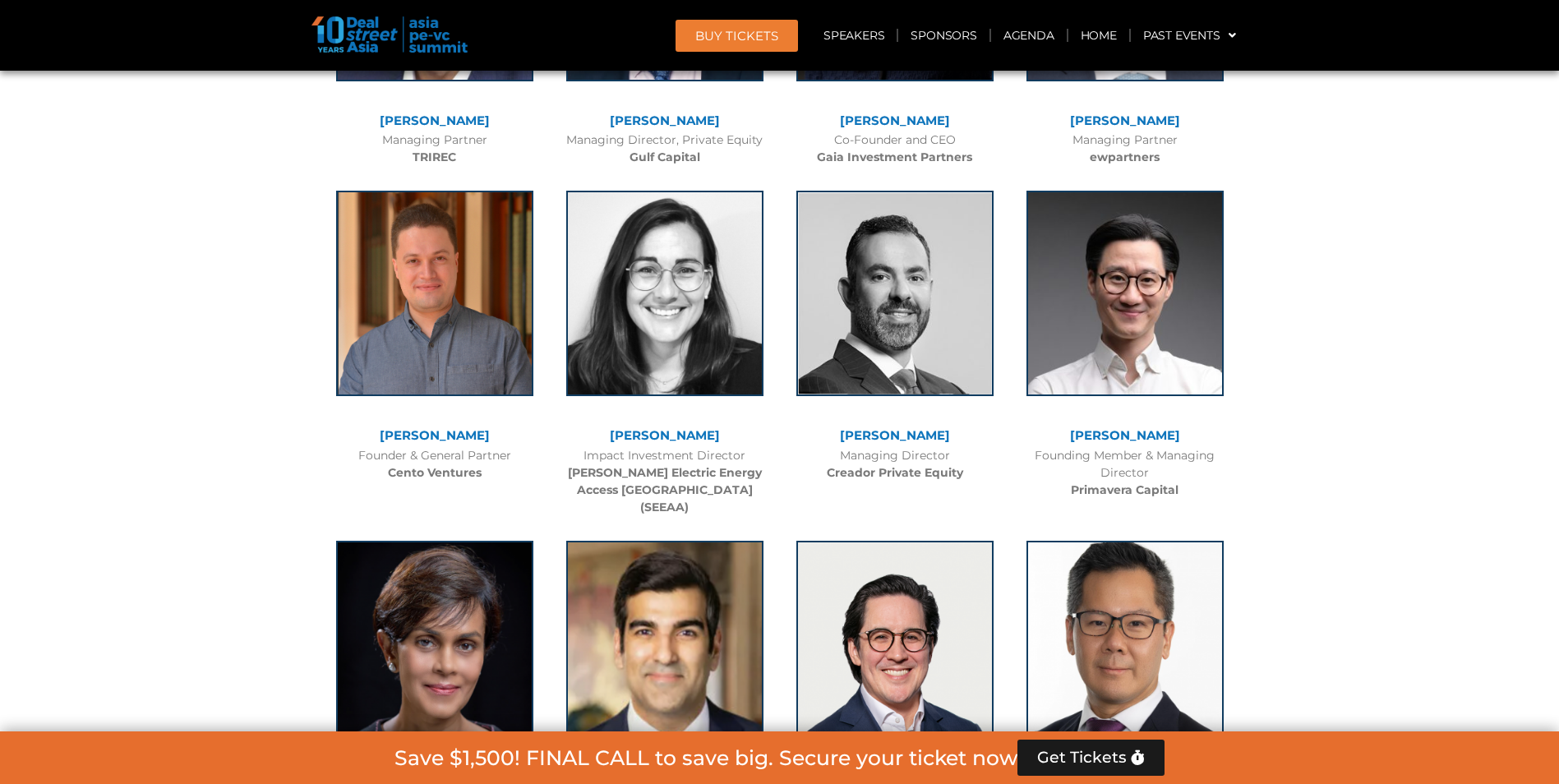
click at [932, 433] on link "[PERSON_NAME]​" at bounding box center [895, 435] width 110 height 16
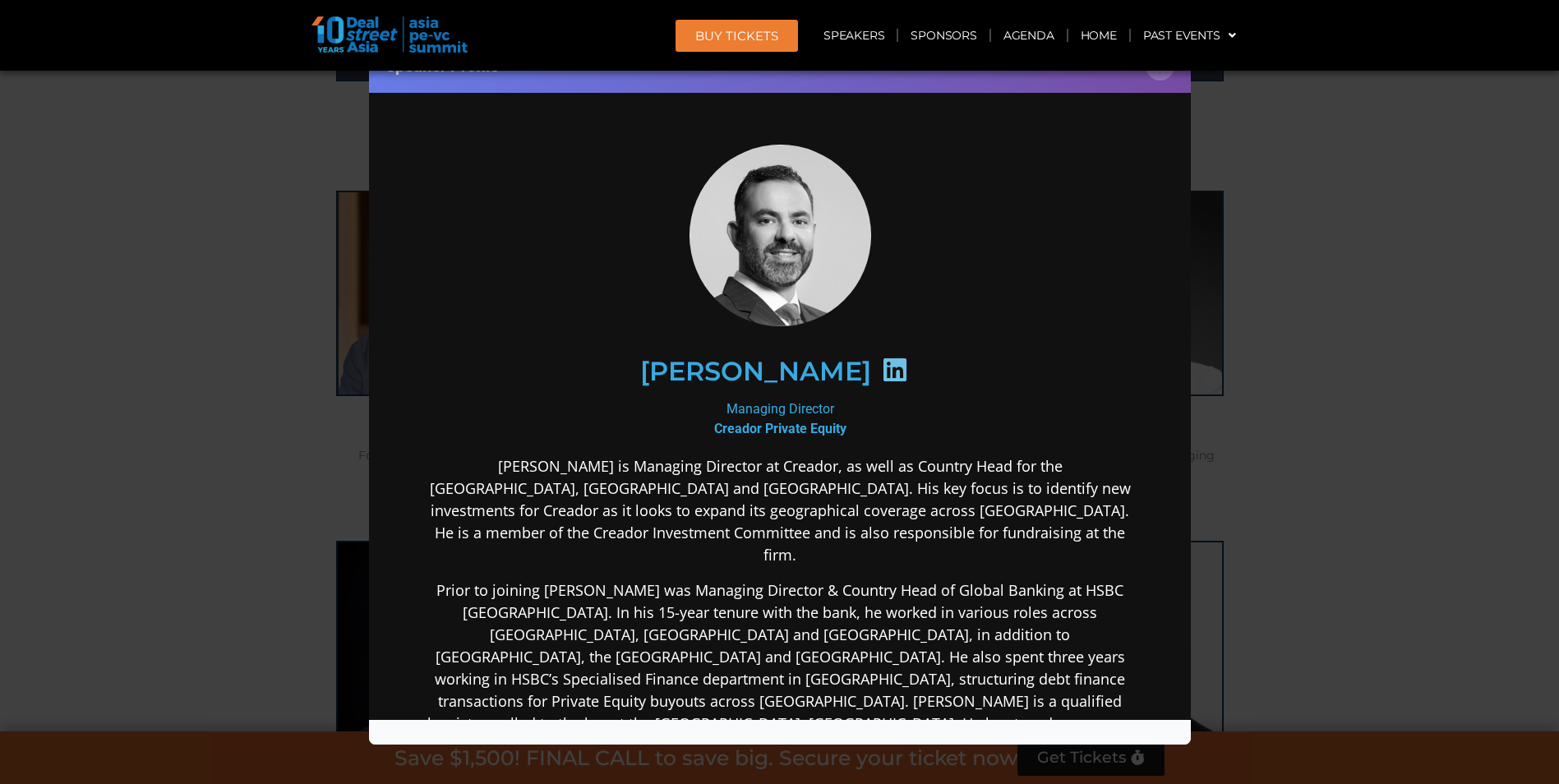
scroll to position [0, 0]
click at [892, 364] on icon at bounding box center [894, 369] width 27 height 27
drag, startPoint x: 186, startPoint y: 187, endPoint x: 211, endPoint y: 188, distance: 25.0
click at [186, 187] on div "Speaker Profile ×" at bounding box center [779, 392] width 1559 height 784
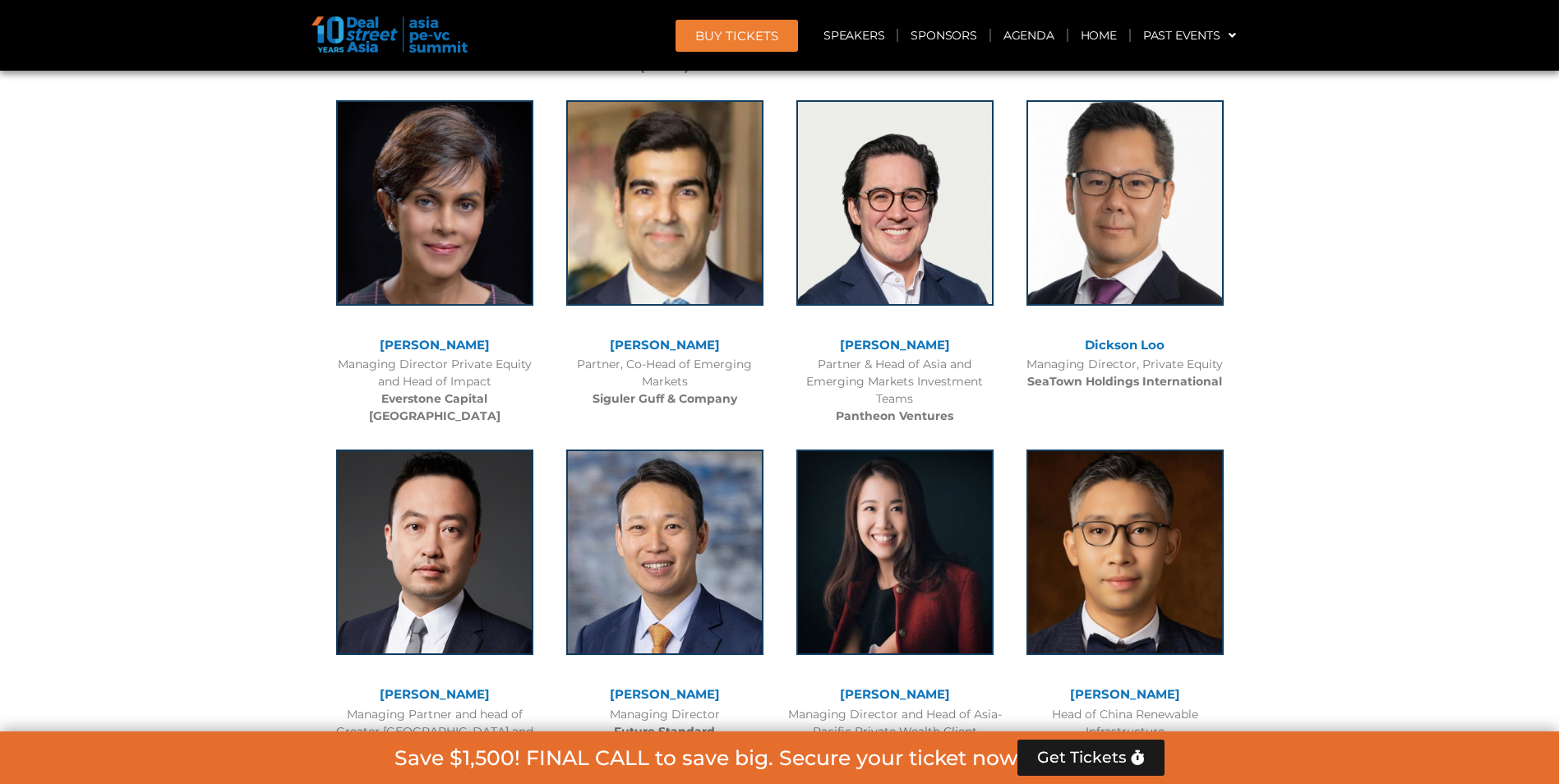
scroll to position [4869, 0]
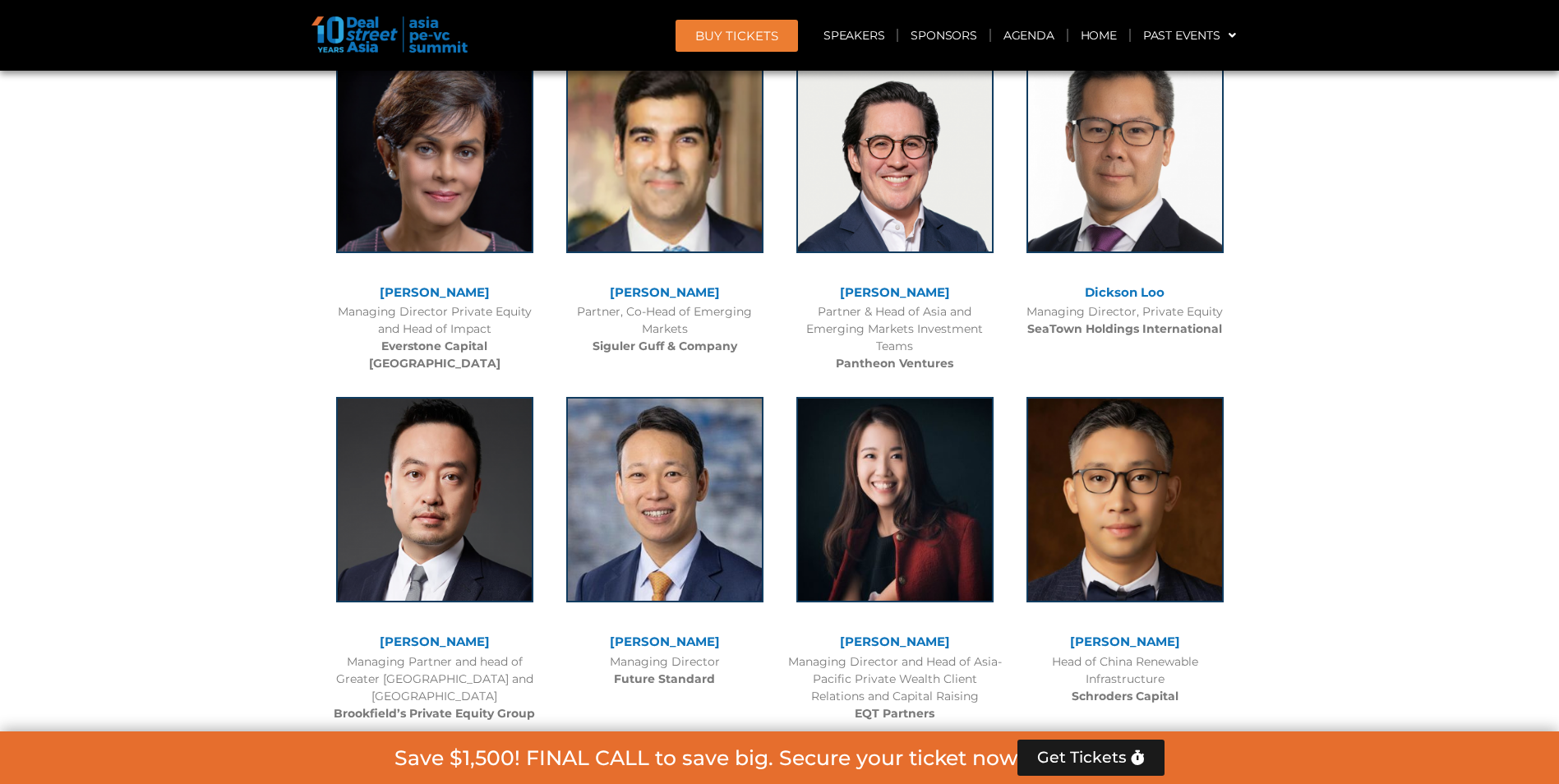
click at [908, 284] on link "[PERSON_NAME]" at bounding box center [895, 292] width 110 height 16
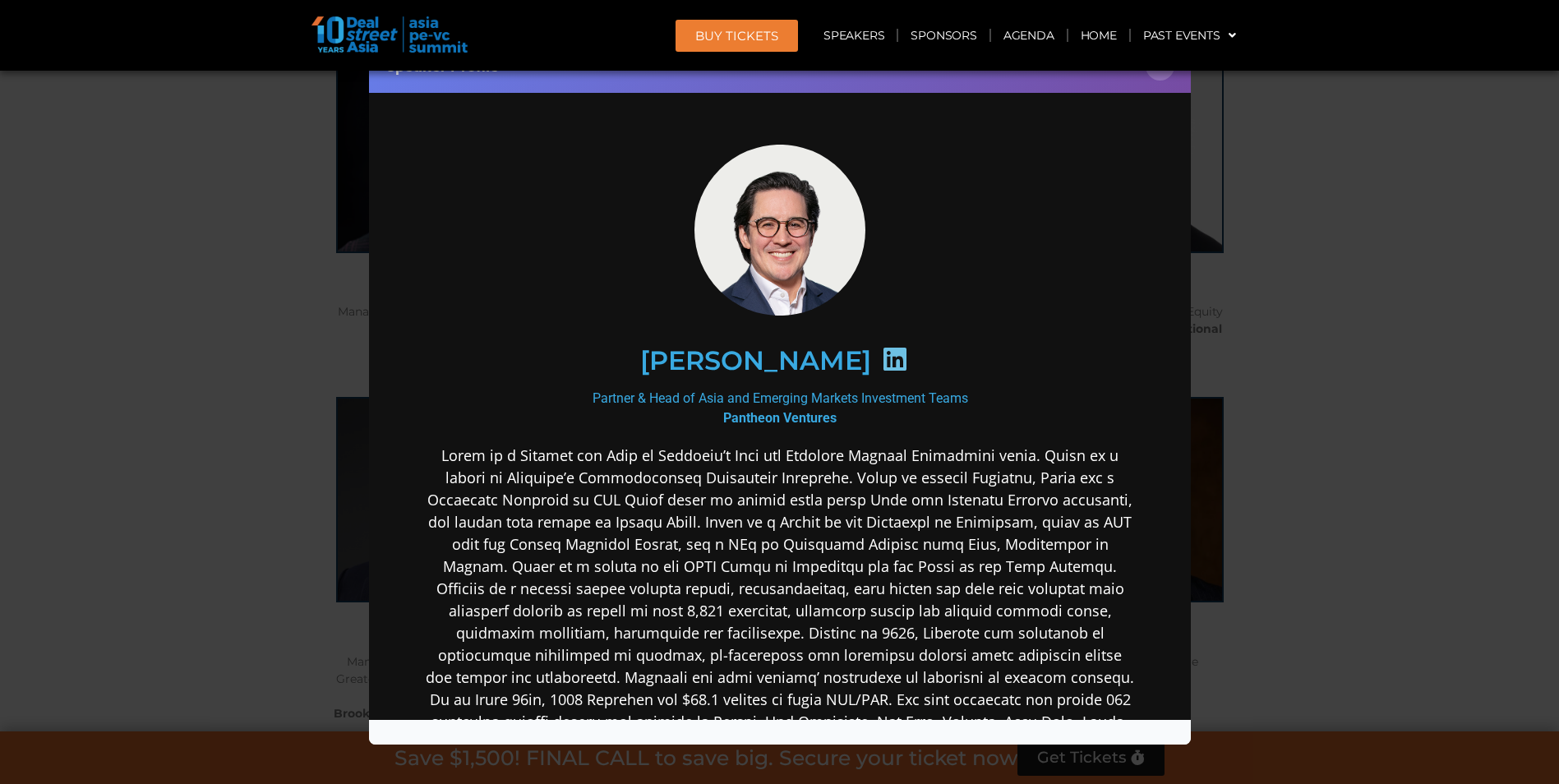
scroll to position [0, 0]
click at [881, 356] on icon at bounding box center [894, 358] width 27 height 27
click at [258, 290] on div "Speaker Profile ×" at bounding box center [779, 392] width 1559 height 784
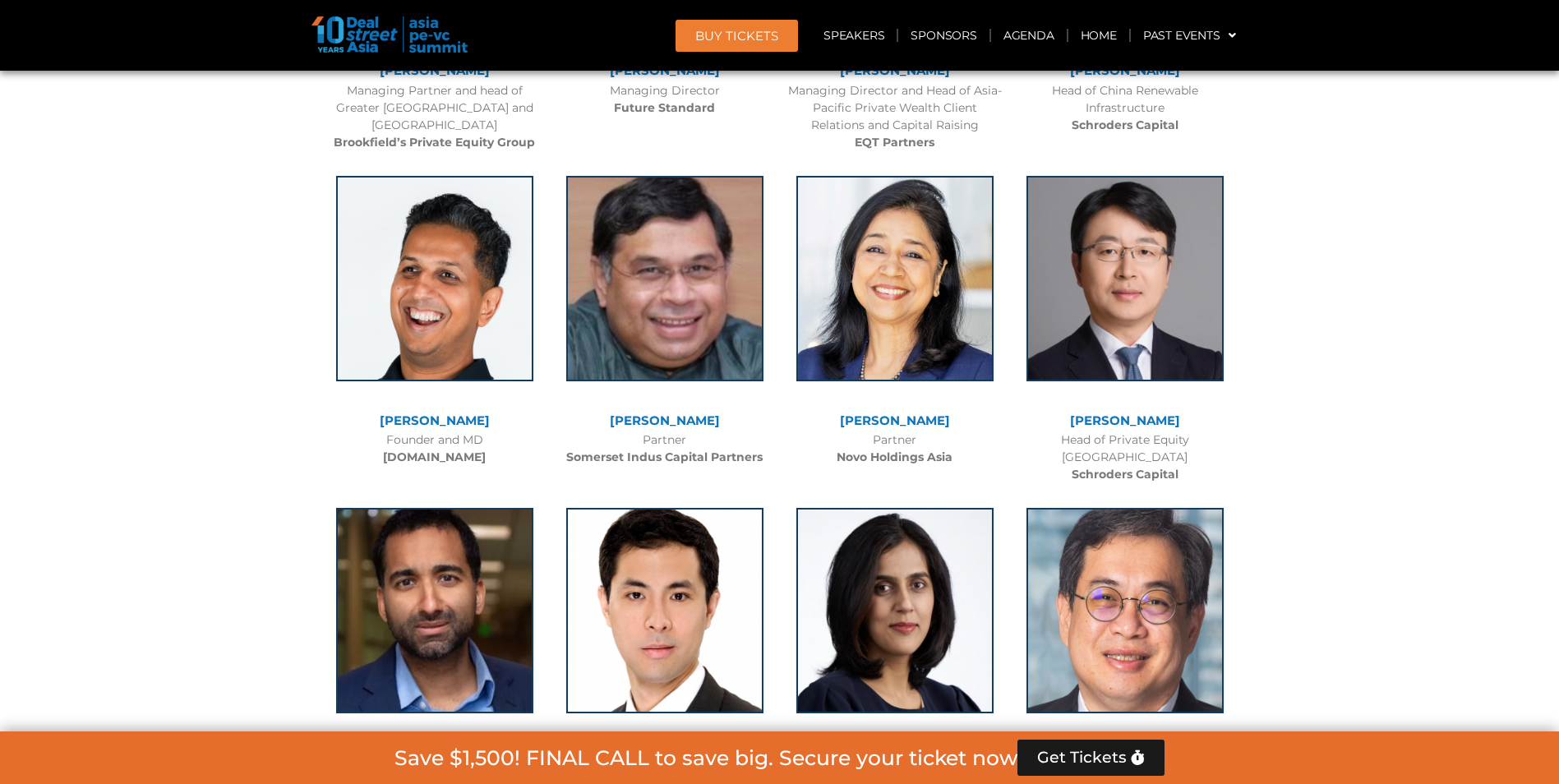
scroll to position [5444, 0]
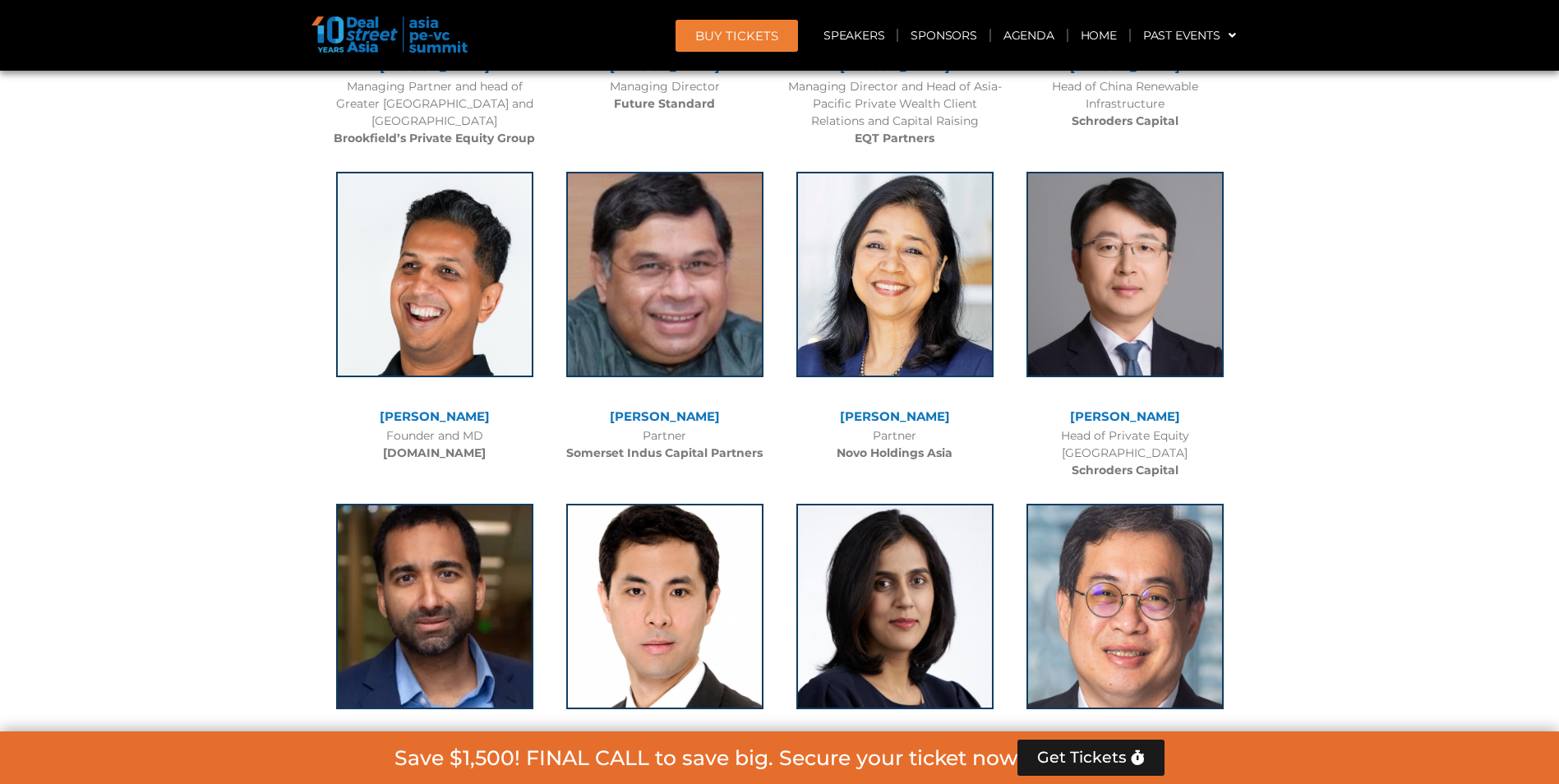
click at [928, 408] on link "[PERSON_NAME]" at bounding box center [895, 416] width 110 height 16
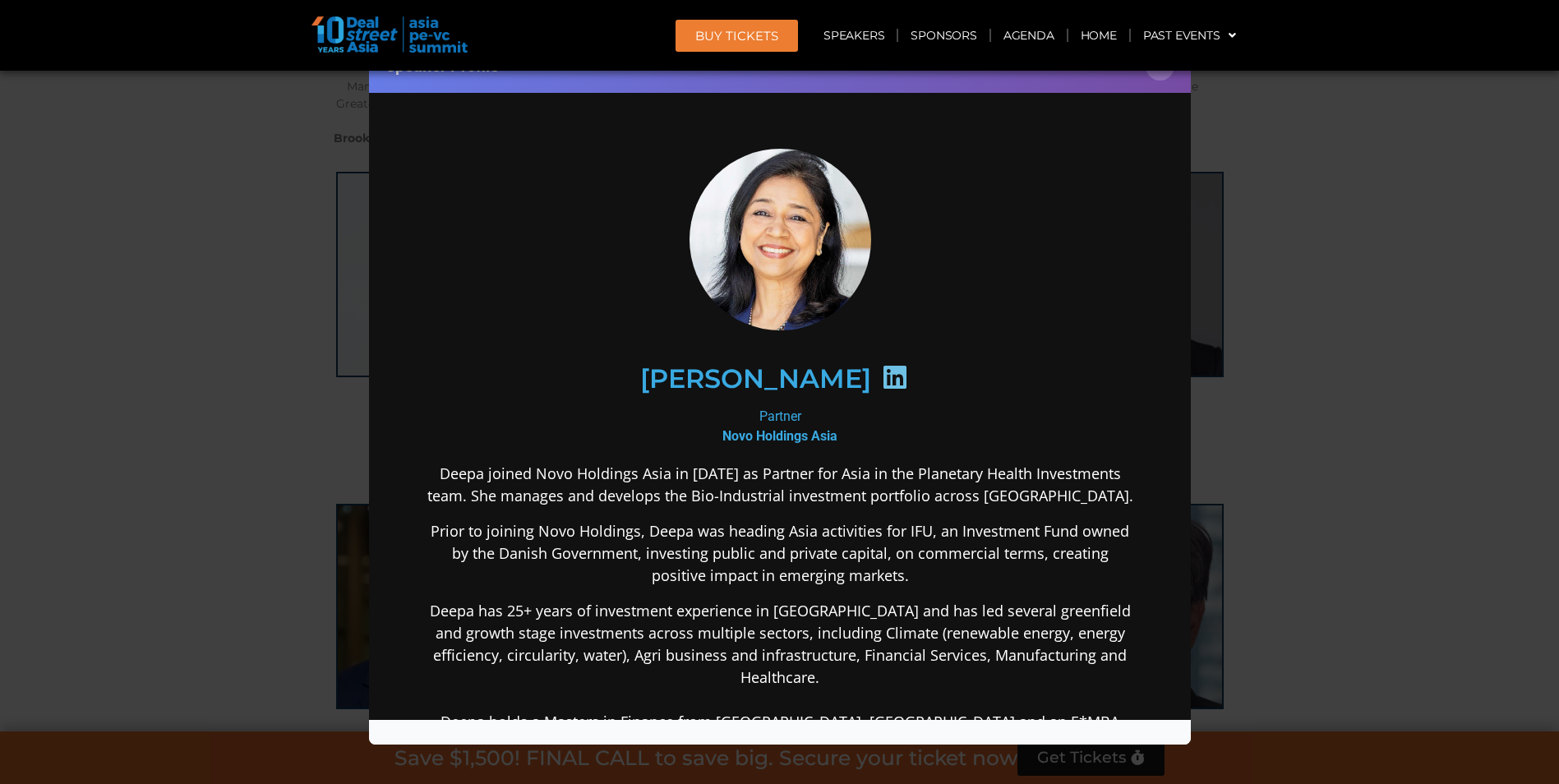
scroll to position [0, 0]
click at [74, 295] on div "Speaker Profile ×" at bounding box center [779, 392] width 1559 height 784
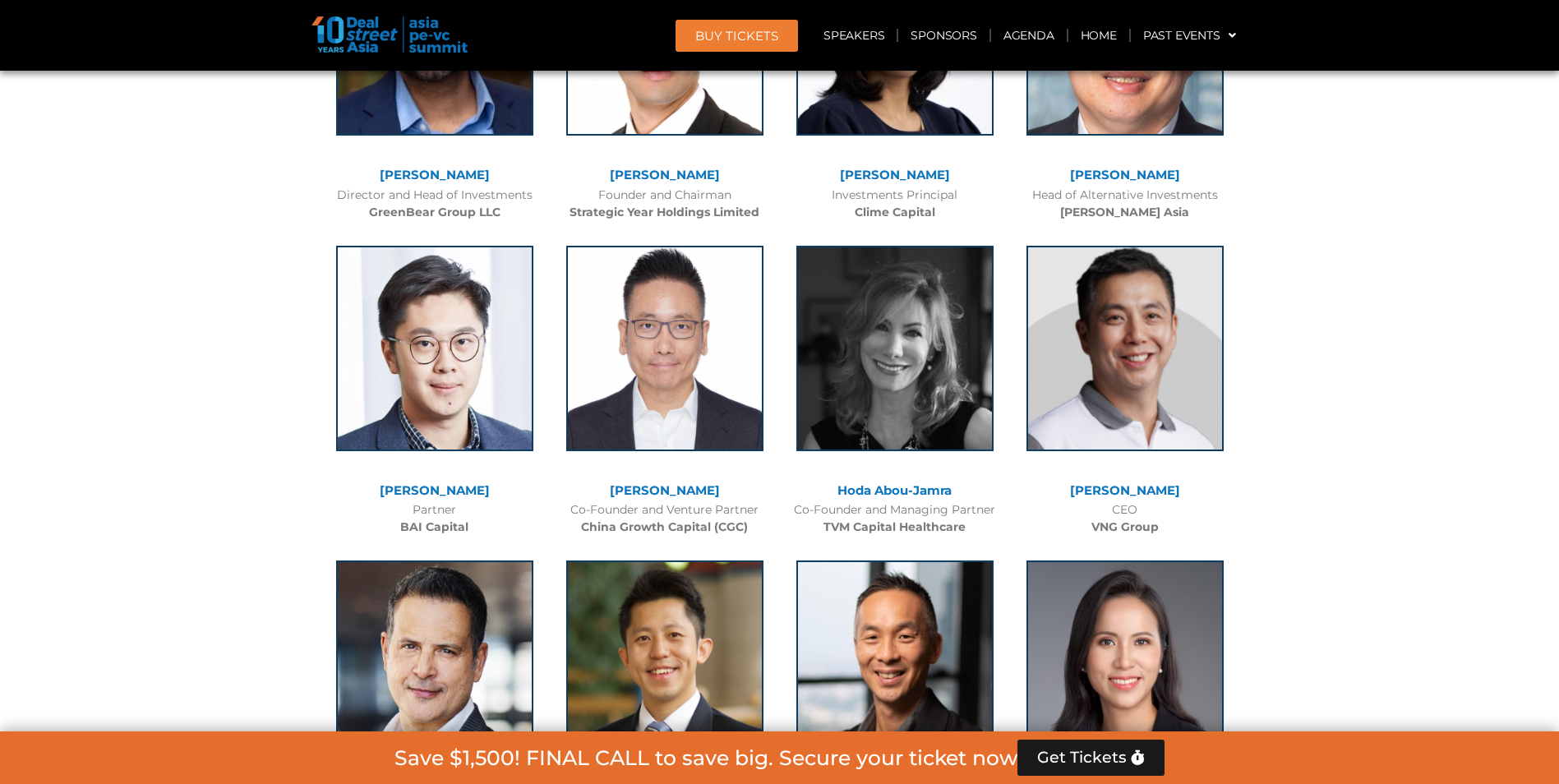
scroll to position [6020, 0]
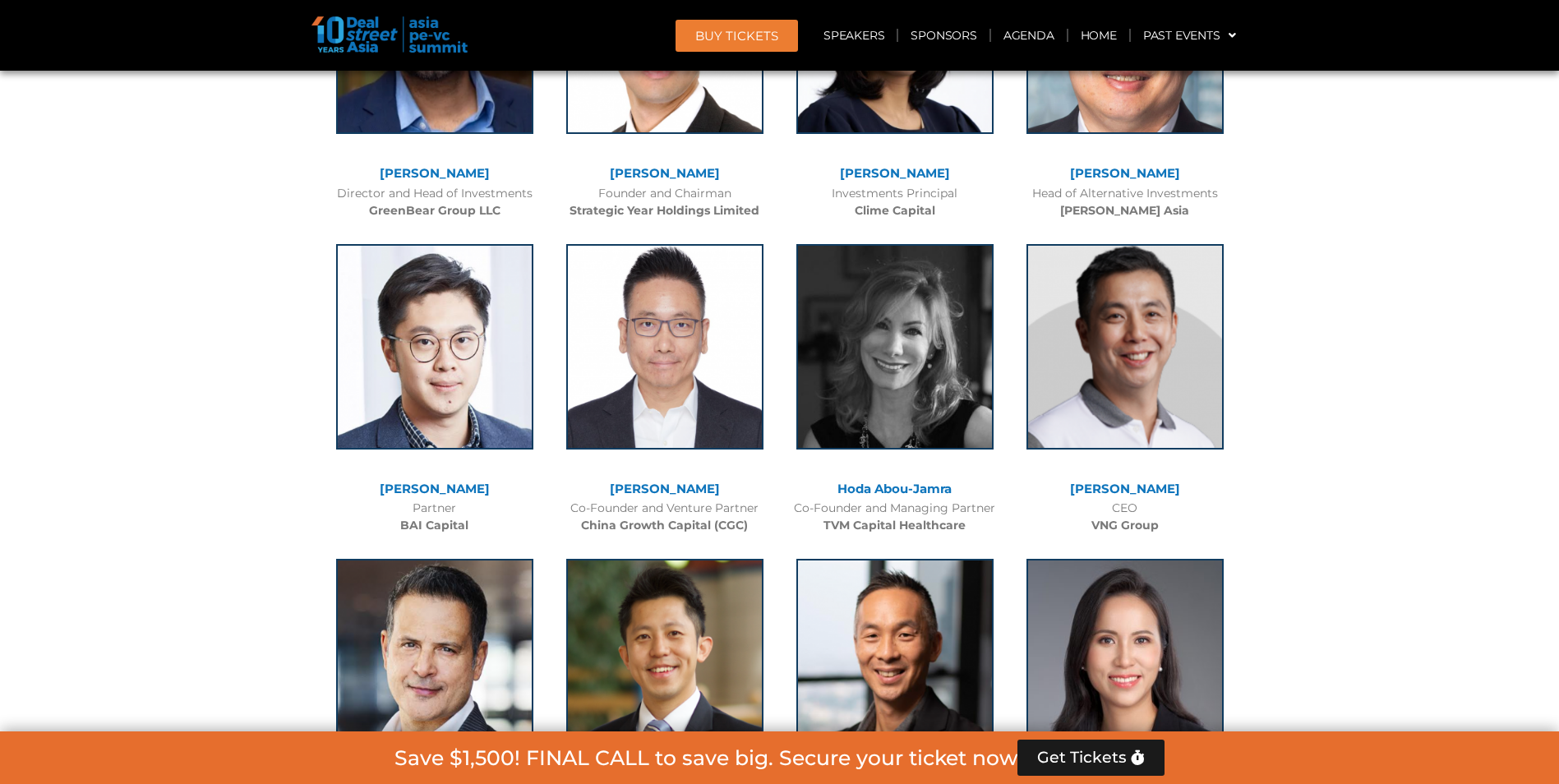
click at [460, 481] on link "[PERSON_NAME]" at bounding box center [435, 488] width 110 height 16
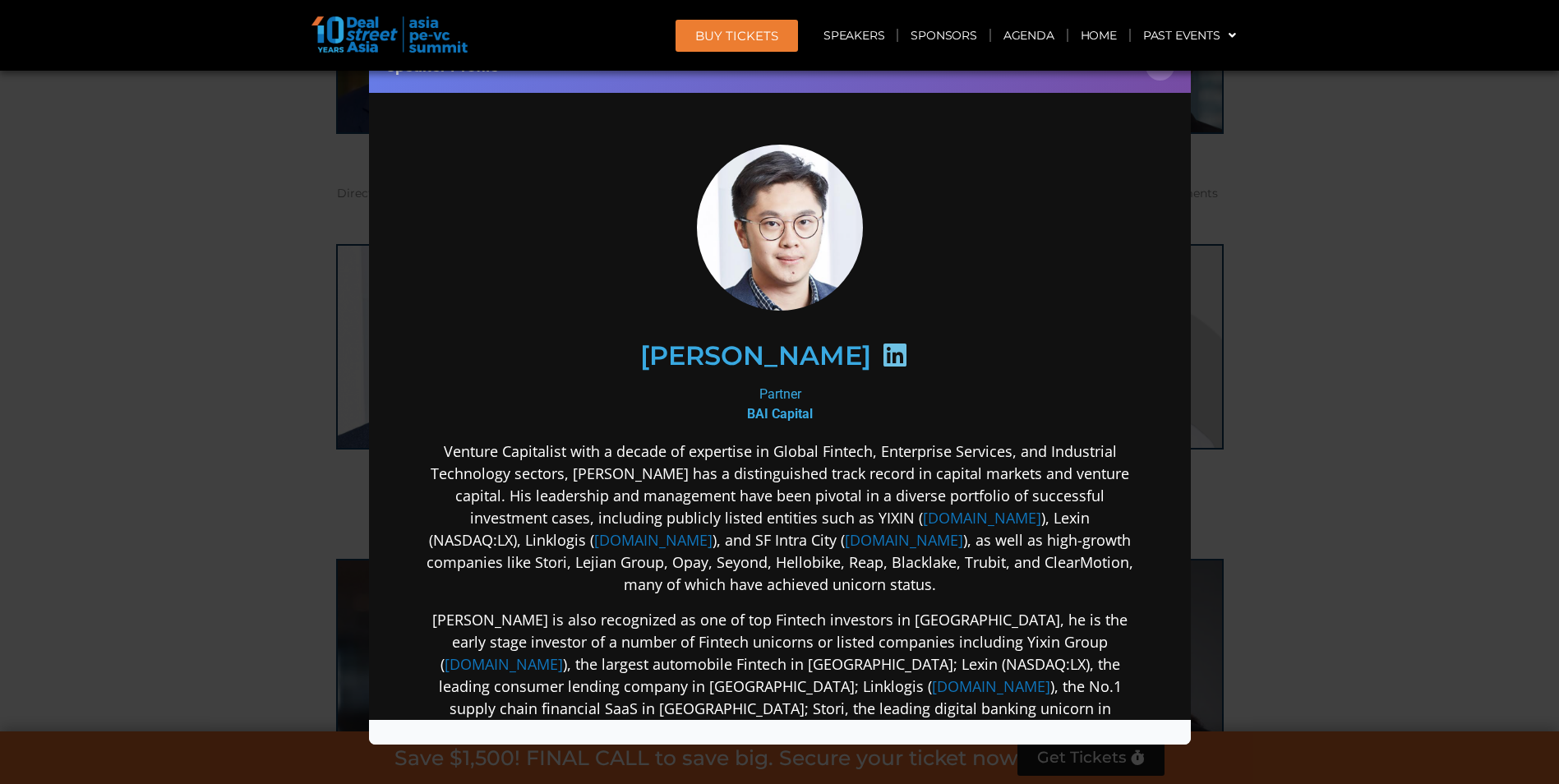
scroll to position [0, 0]
click at [881, 345] on icon at bounding box center [894, 354] width 27 height 27
click at [215, 274] on div "Speaker Profile ×" at bounding box center [779, 392] width 1559 height 784
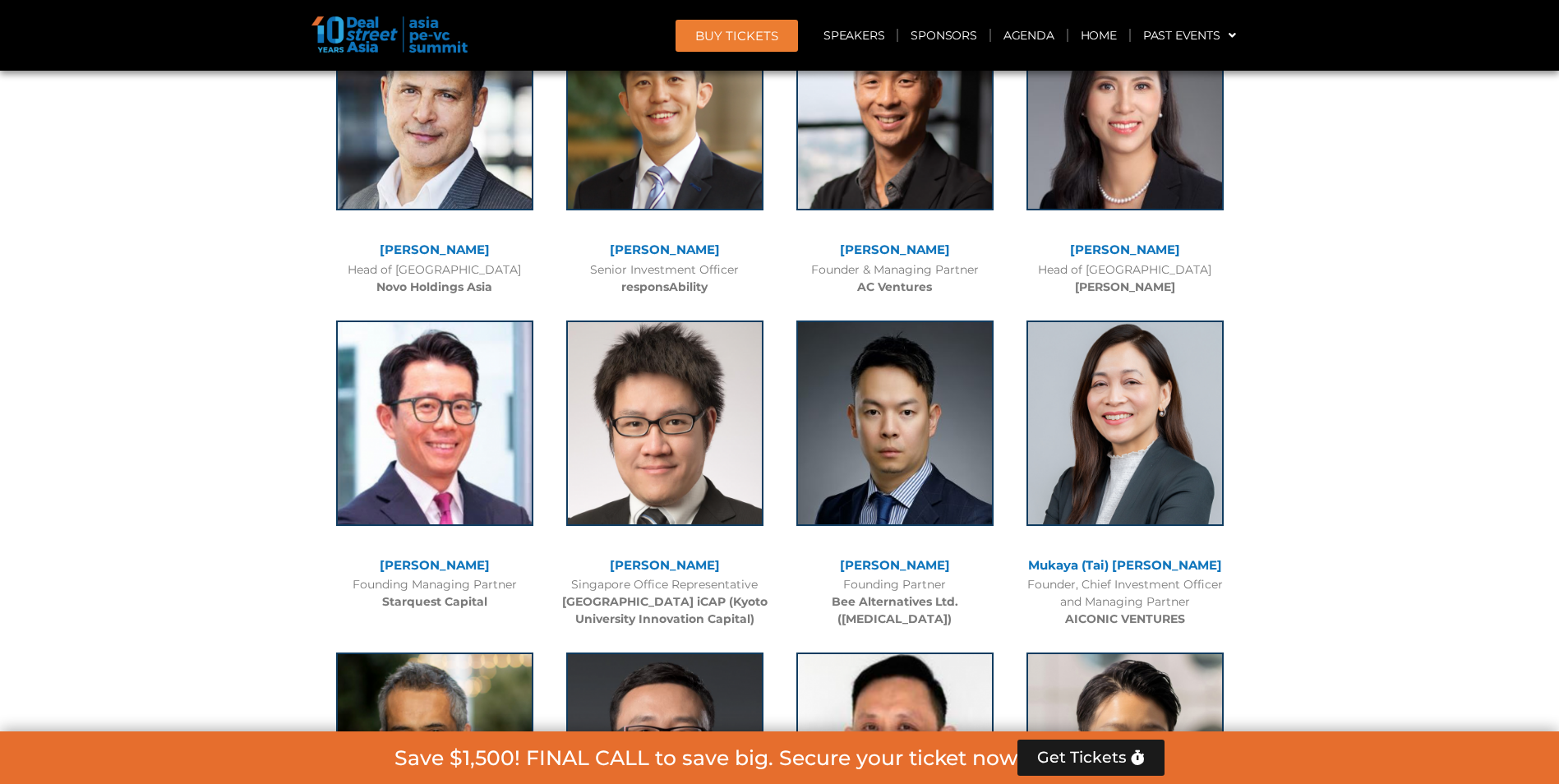
scroll to position [6594, 0]
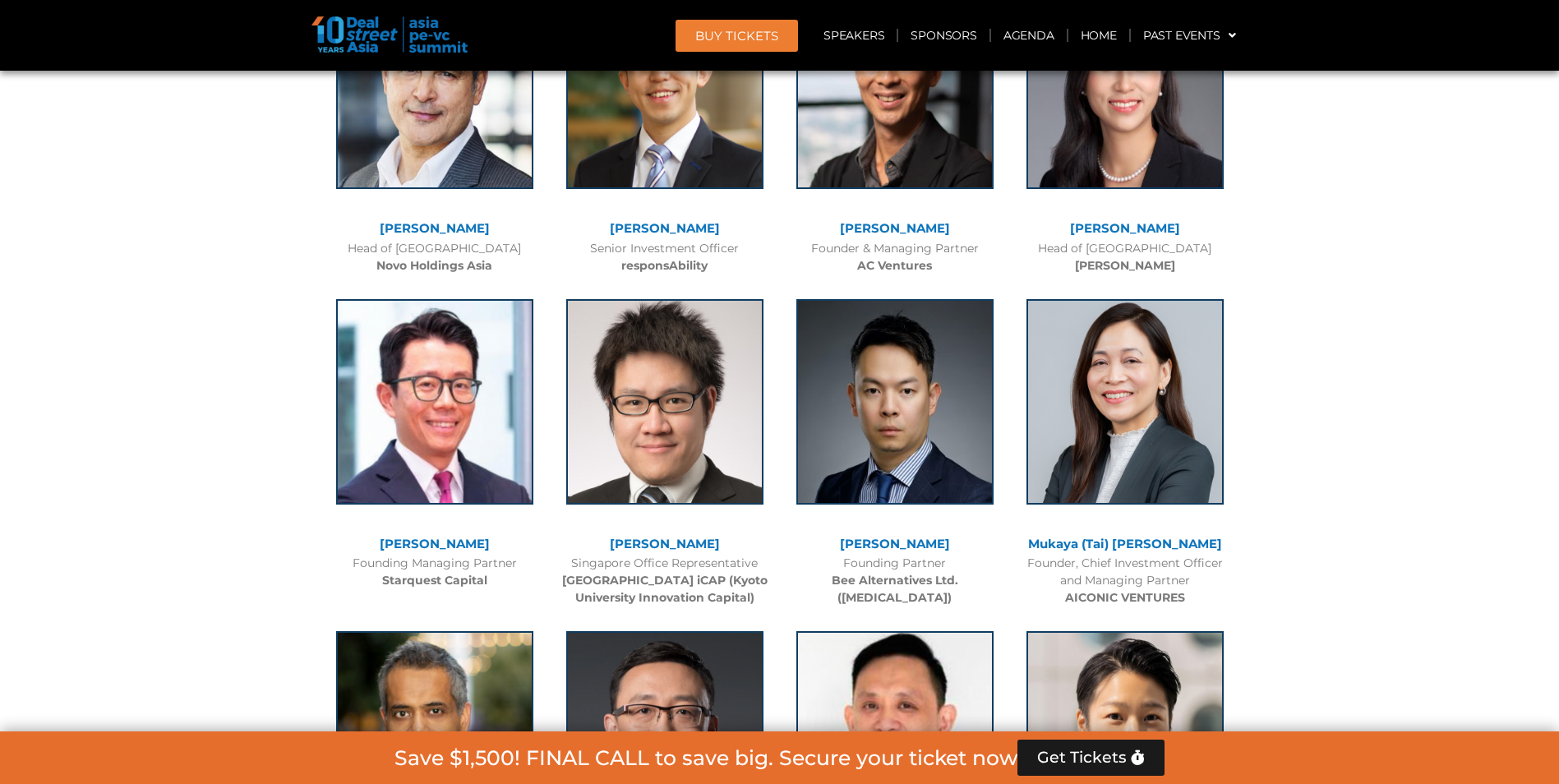
click at [445, 221] on link "[PERSON_NAME]" at bounding box center [435, 228] width 110 height 16
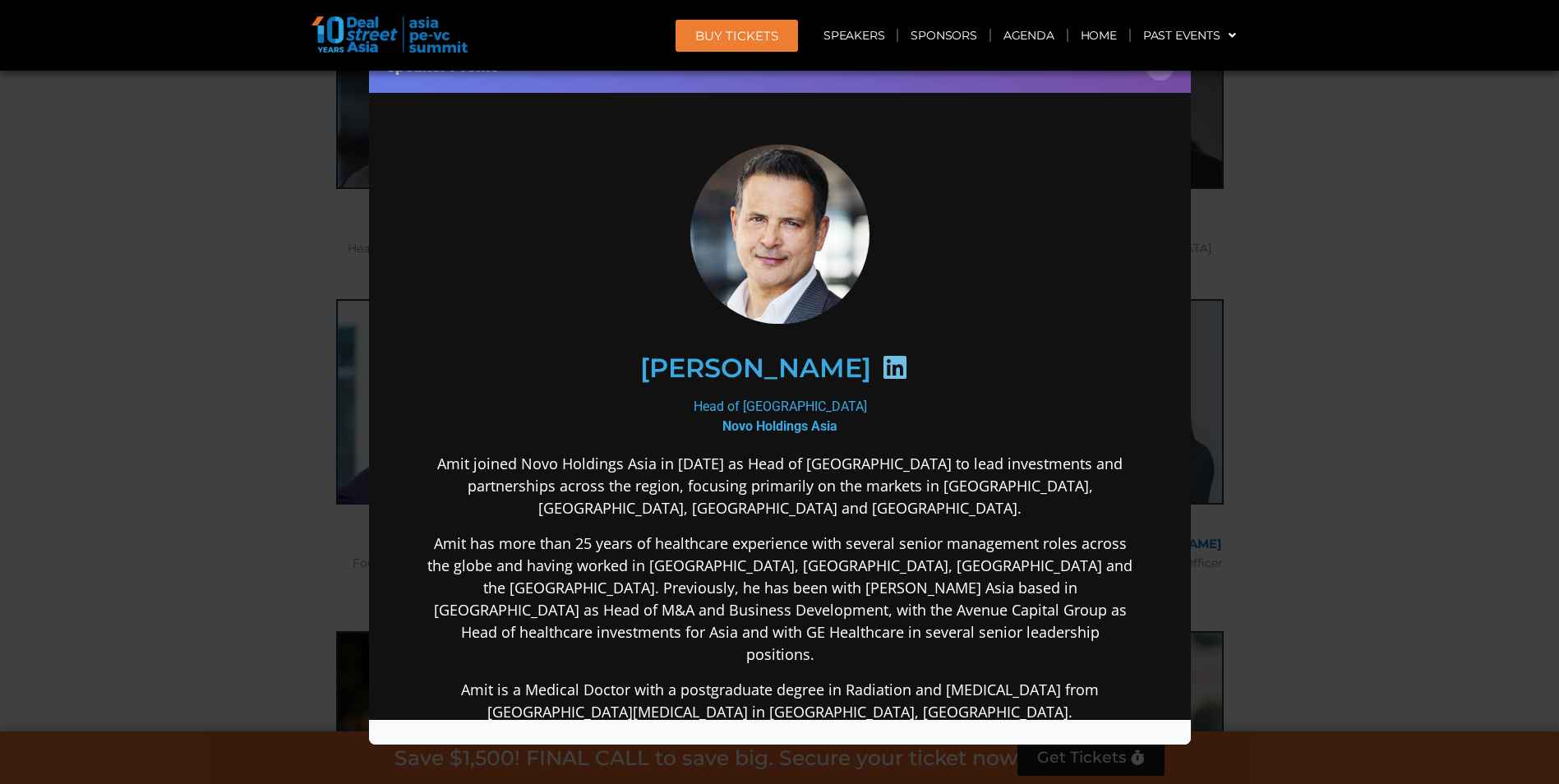
scroll to position [0, 0]
click at [881, 363] on icon at bounding box center [894, 366] width 27 height 27
drag, startPoint x: 171, startPoint y: 271, endPoint x: 293, endPoint y: 273, distance: 122.0
click at [170, 271] on div "Speaker Profile ×" at bounding box center [779, 392] width 1559 height 784
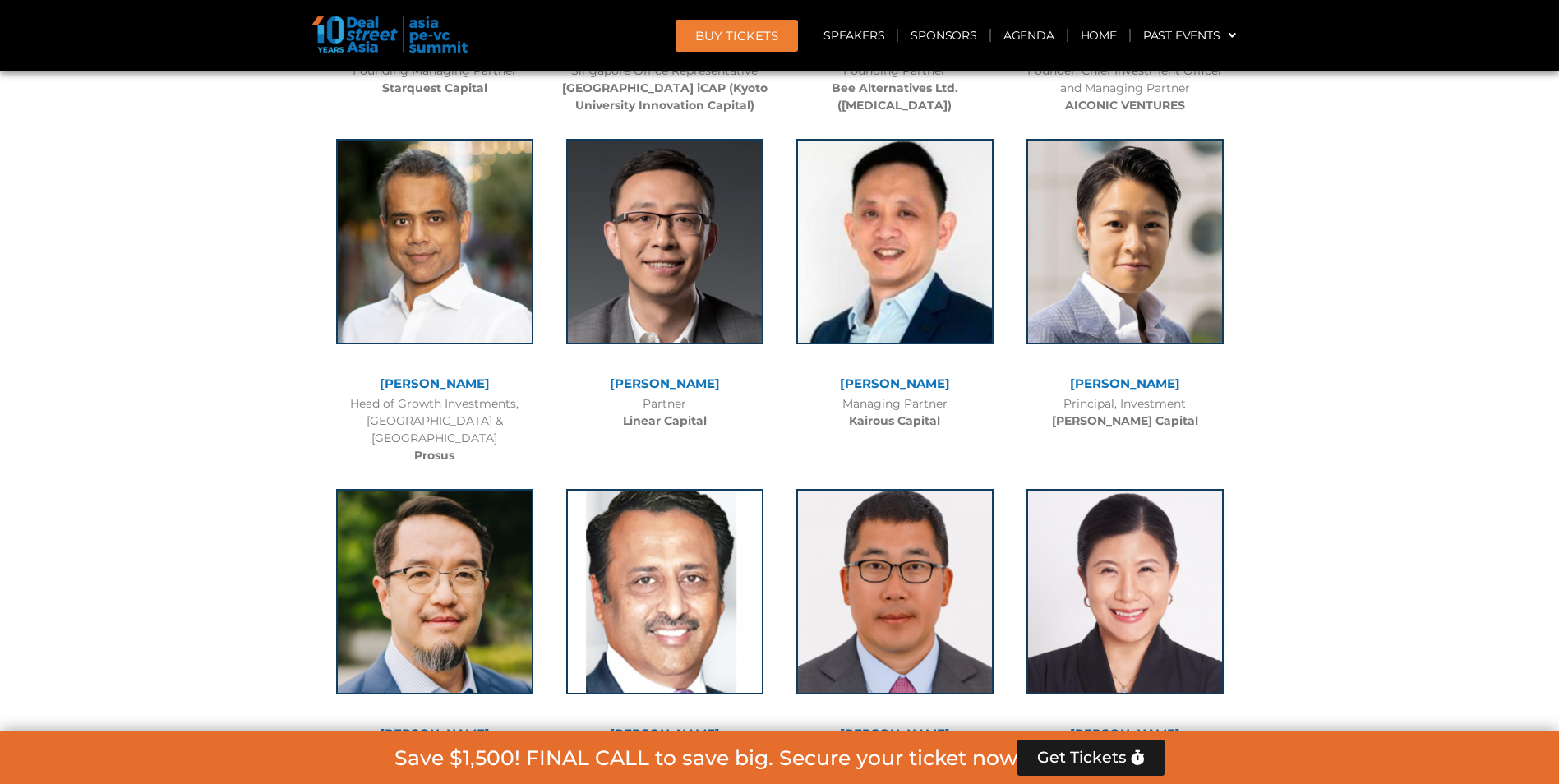
scroll to position [7088, 0]
click at [922, 375] on link "[PERSON_NAME]" at bounding box center [895, 383] width 110 height 16
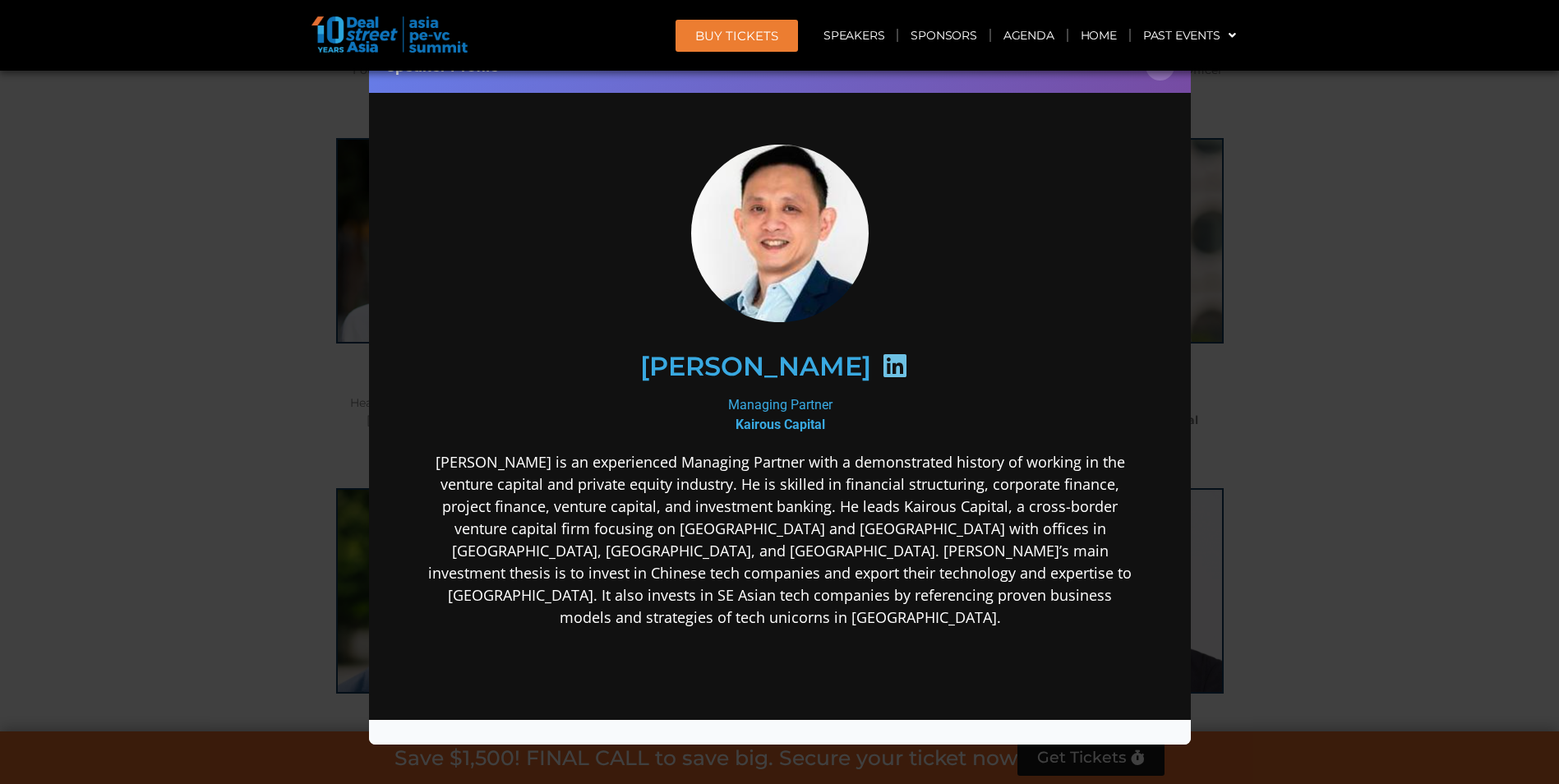
scroll to position [0, 0]
click at [881, 362] on icon at bounding box center [894, 364] width 27 height 27
click at [157, 313] on div "Speaker Profile ×" at bounding box center [779, 392] width 1559 height 784
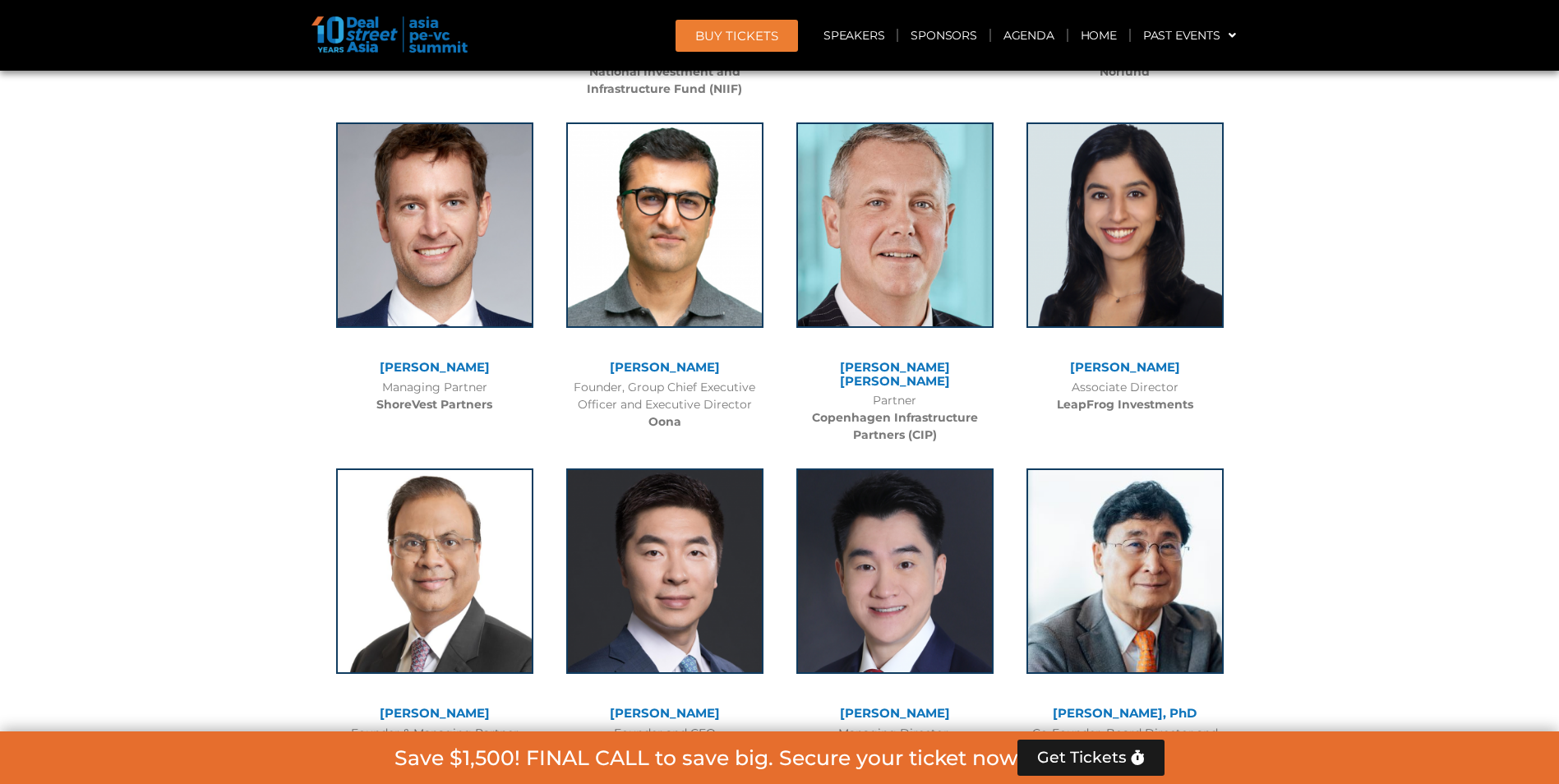
scroll to position [7827, 0]
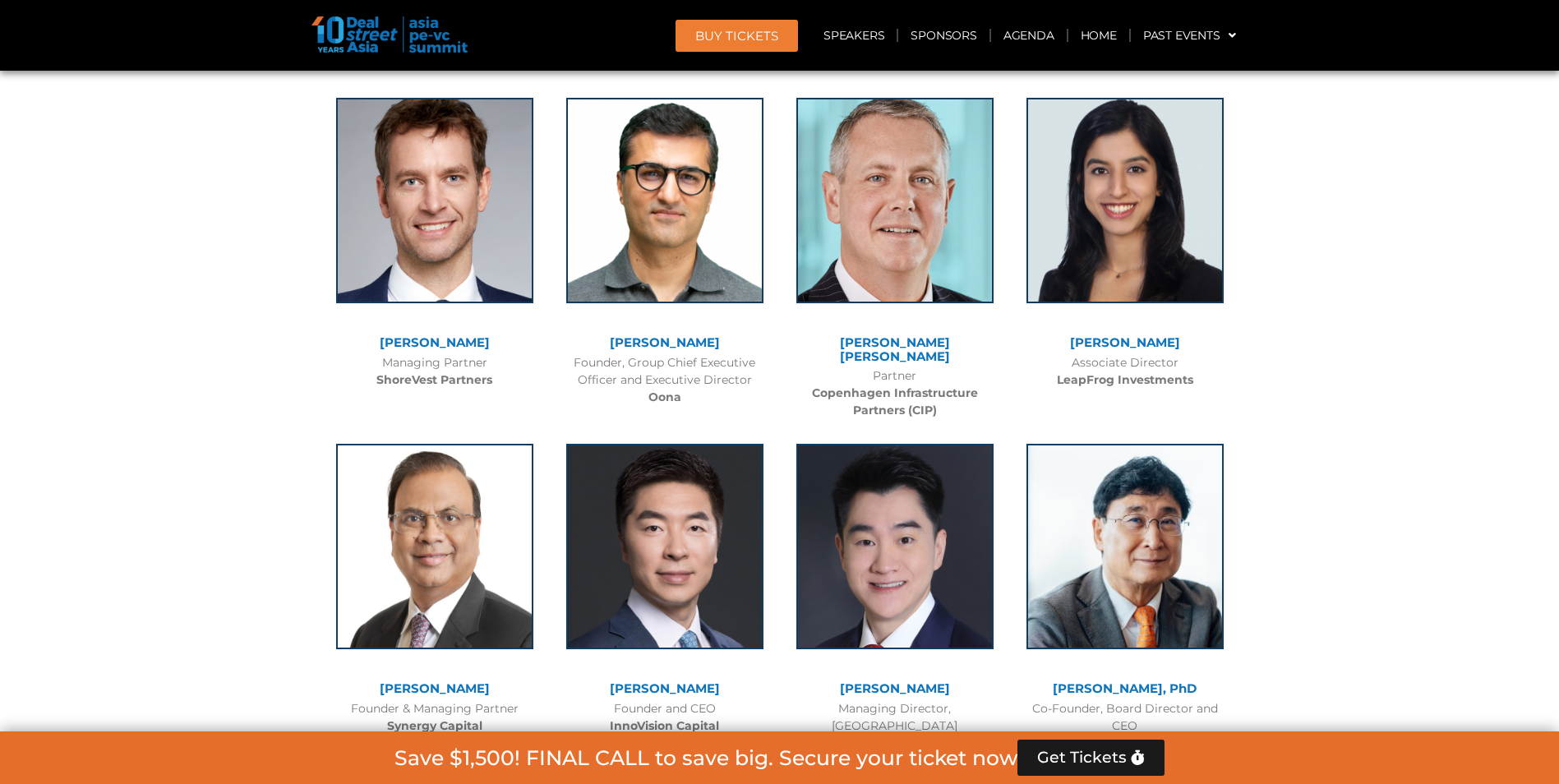
click at [447, 334] on link "[PERSON_NAME]" at bounding box center [435, 342] width 110 height 16
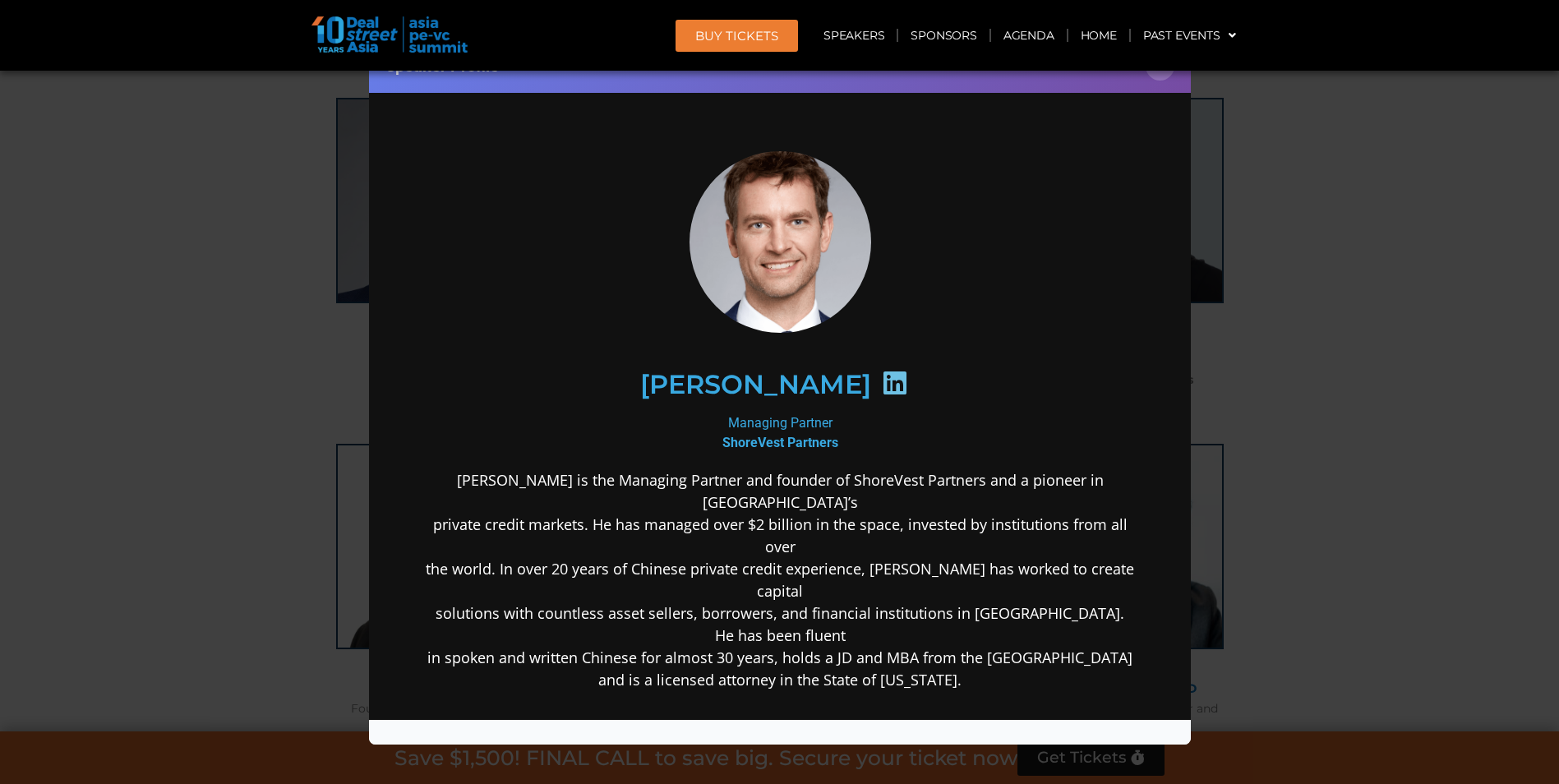
scroll to position [0, 0]
click at [901, 377] on icon at bounding box center [894, 382] width 27 height 27
click at [220, 328] on div "Speaker Profile ×" at bounding box center [779, 392] width 1559 height 784
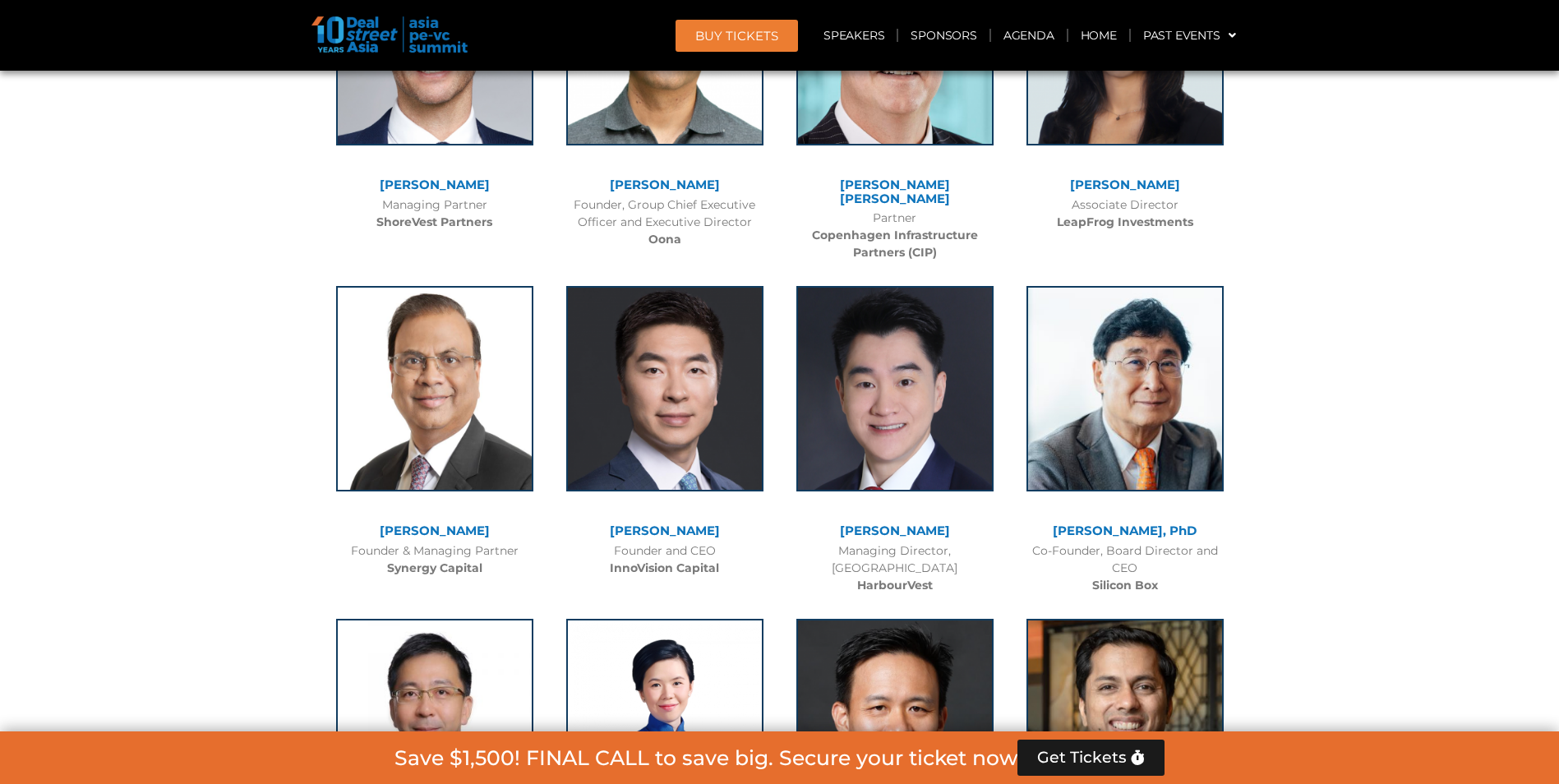
scroll to position [7992, 0]
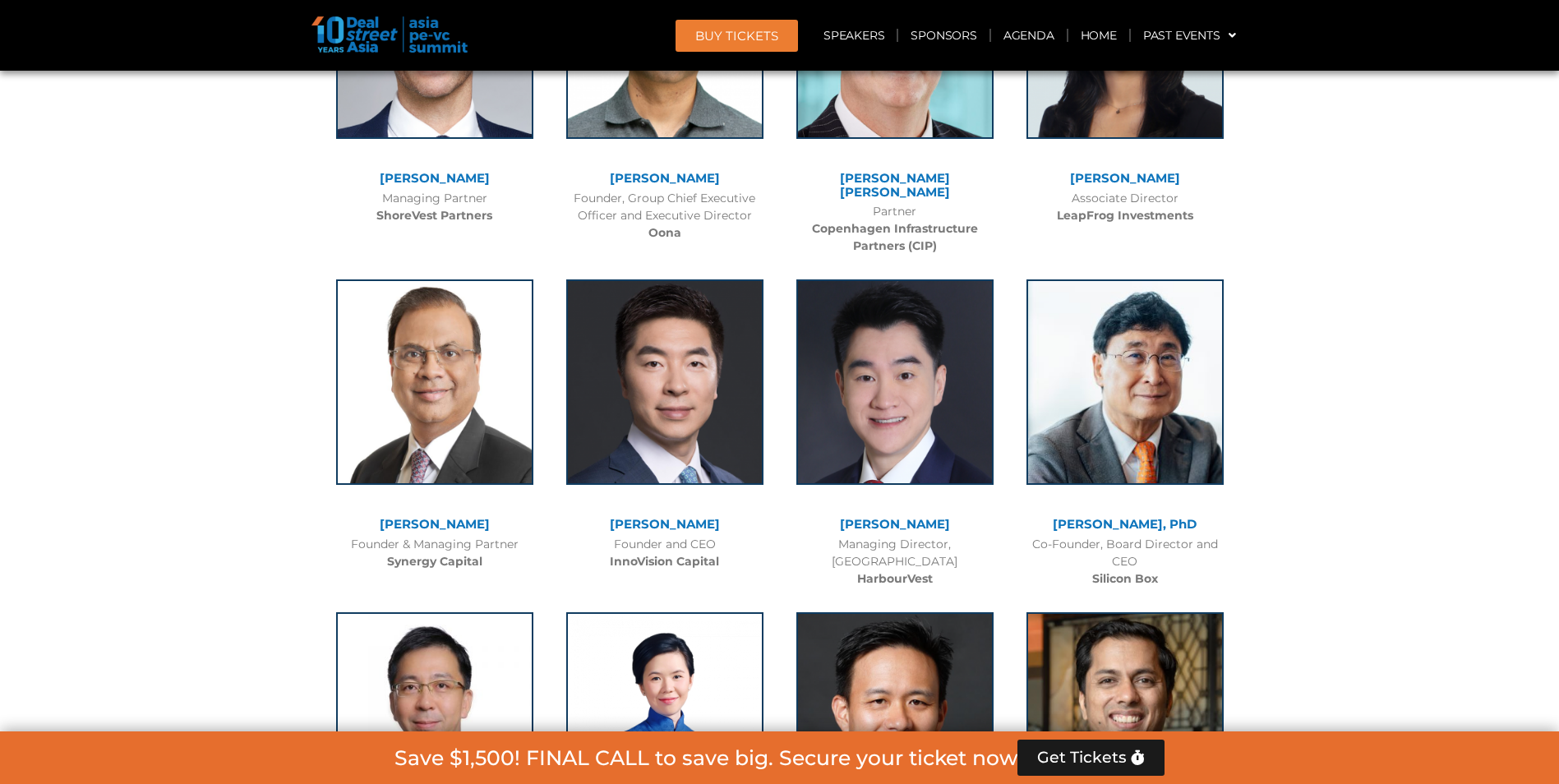
click at [677, 516] on link "[PERSON_NAME]" at bounding box center [665, 524] width 110 height 16
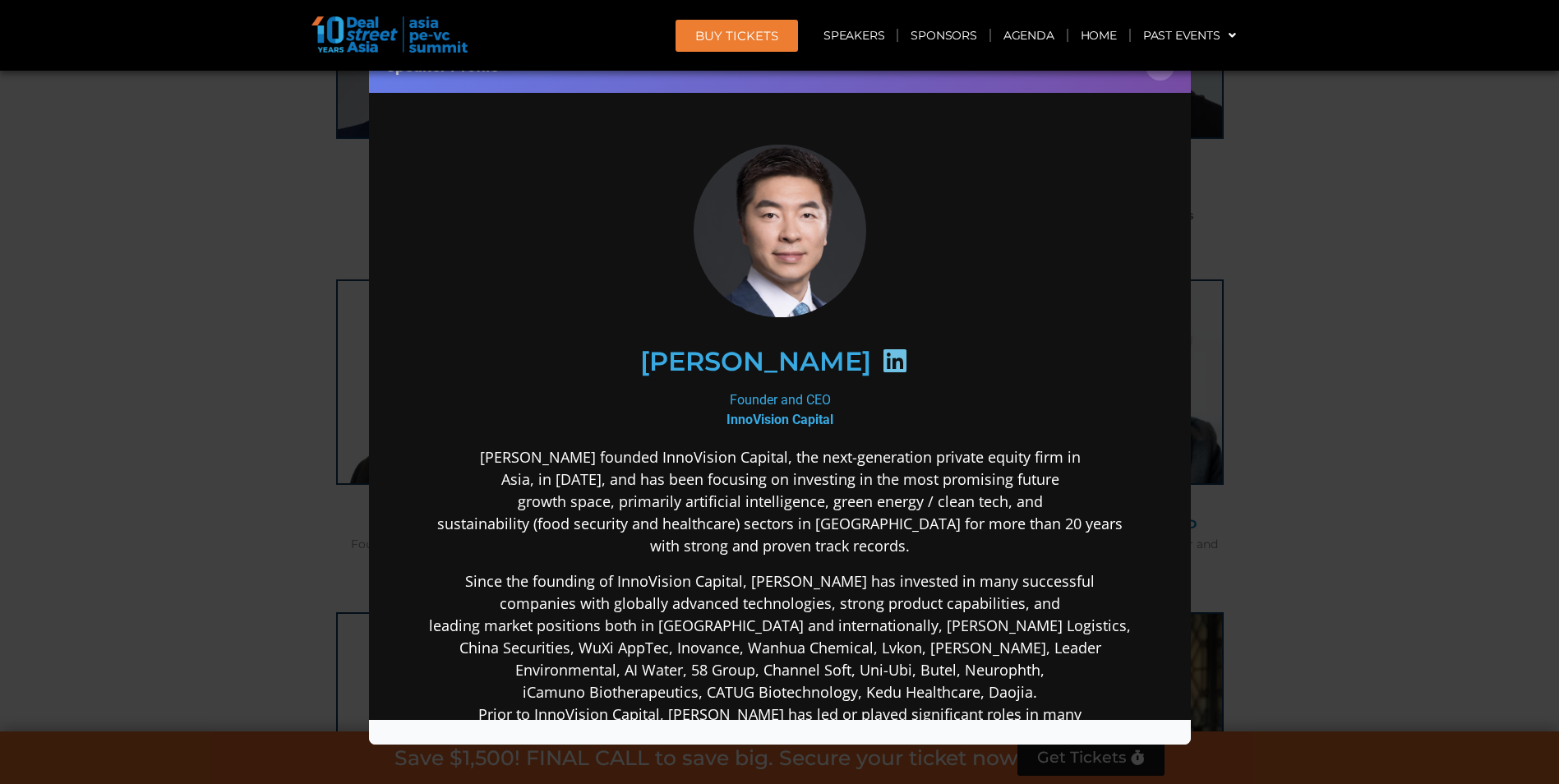
scroll to position [0, 0]
click at [881, 354] on icon at bounding box center [894, 359] width 27 height 27
click at [263, 291] on div "Speaker Profile ×" at bounding box center [779, 392] width 1559 height 784
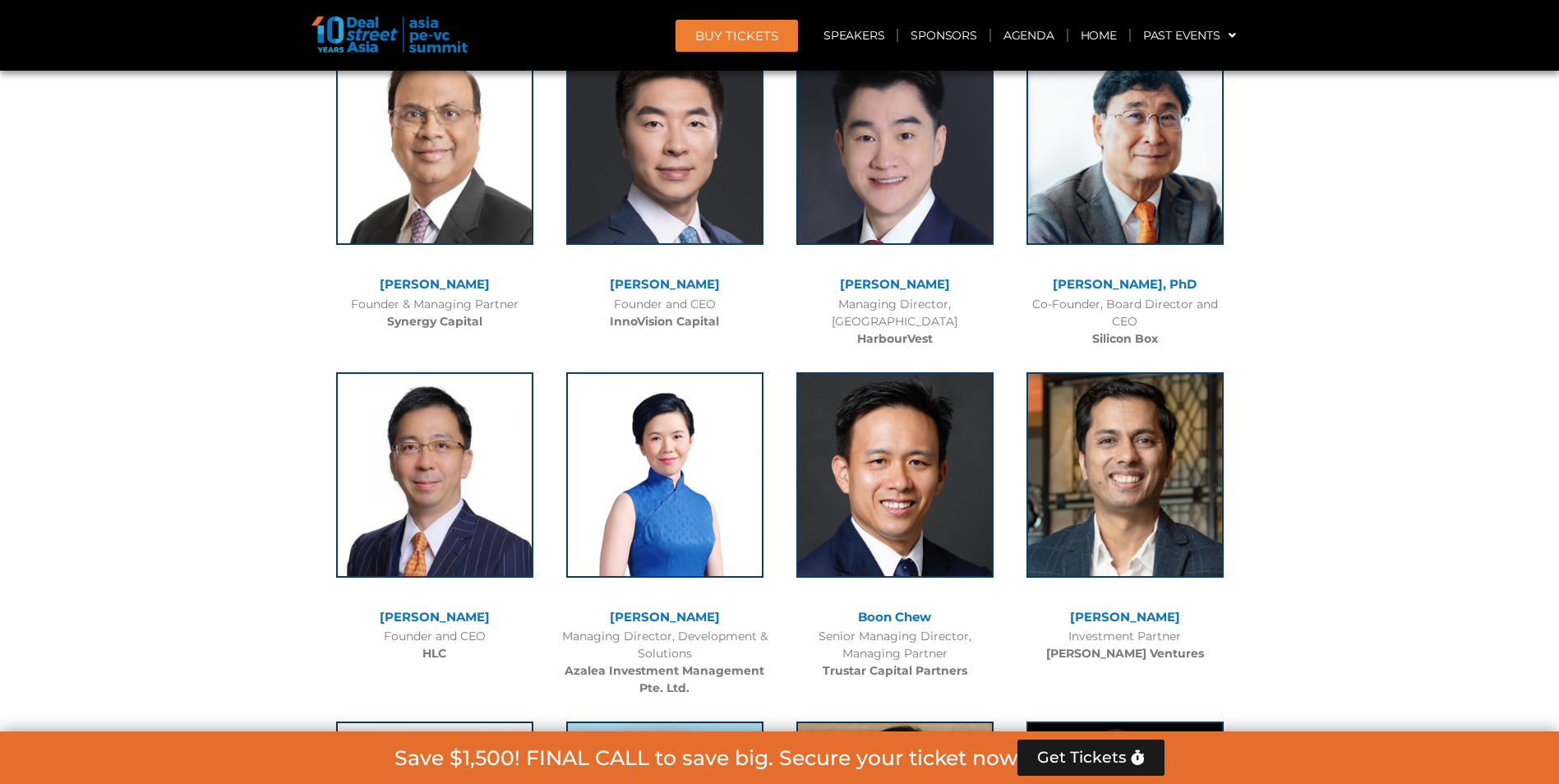
scroll to position [8320, 0]
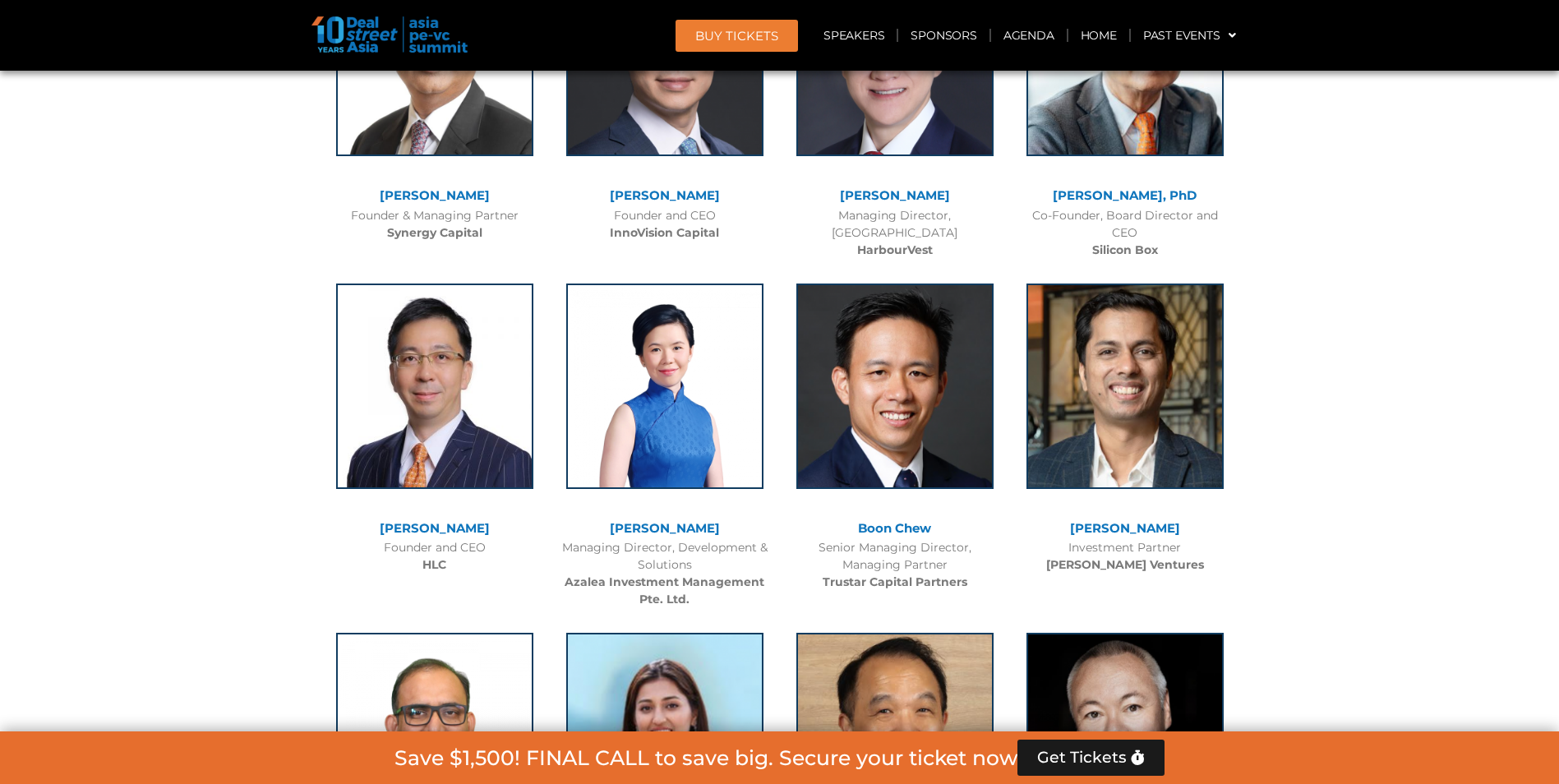
click at [894, 520] on link "Boon Chew" at bounding box center [895, 528] width 73 height 16
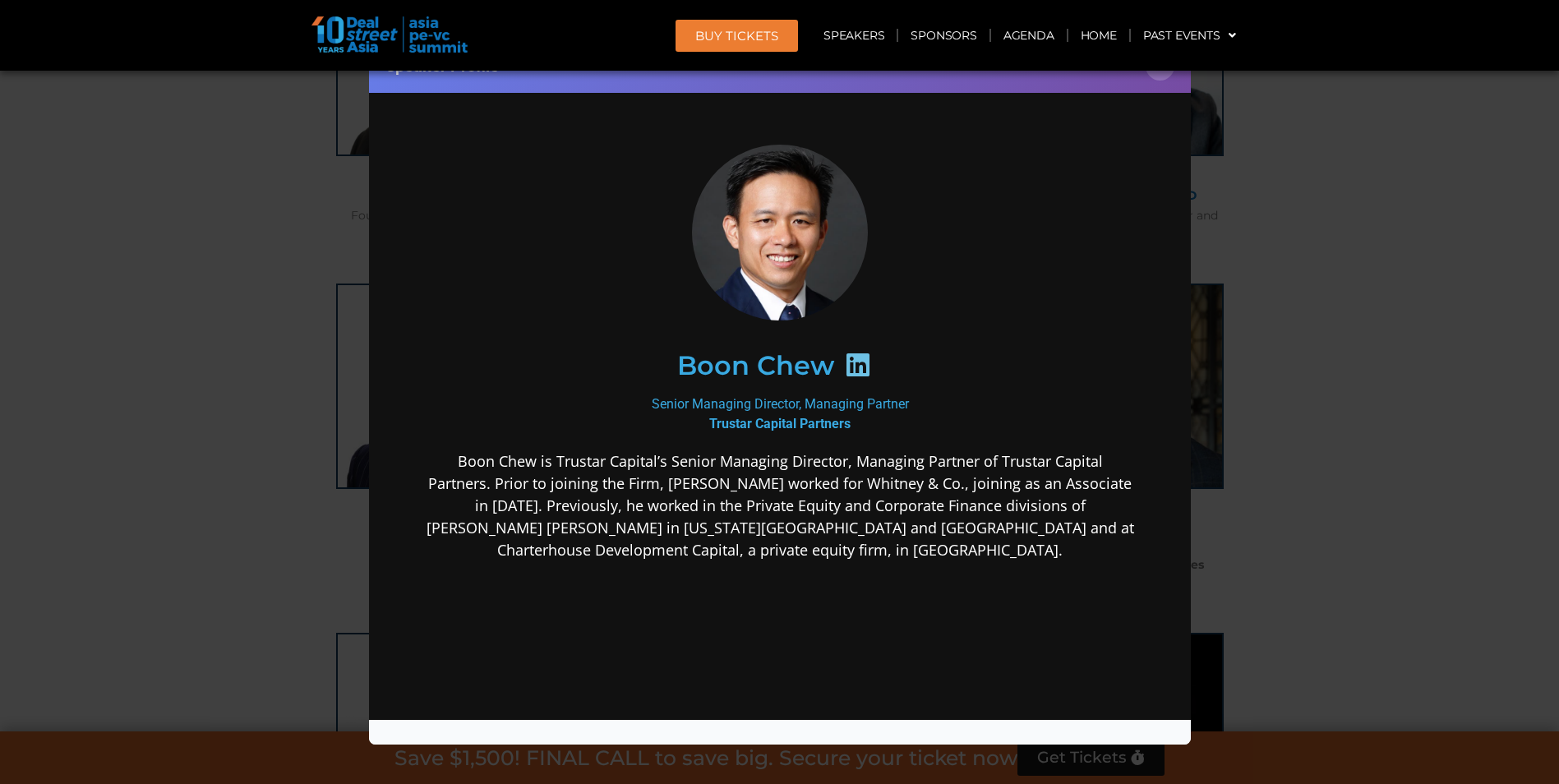
scroll to position [0, 0]
click at [857, 360] on icon at bounding box center [857, 364] width 27 height 27
drag, startPoint x: 222, startPoint y: 364, endPoint x: 215, endPoint y: 365, distance: 7.1
click at [218, 364] on div "Speaker Profile ×" at bounding box center [779, 392] width 1559 height 784
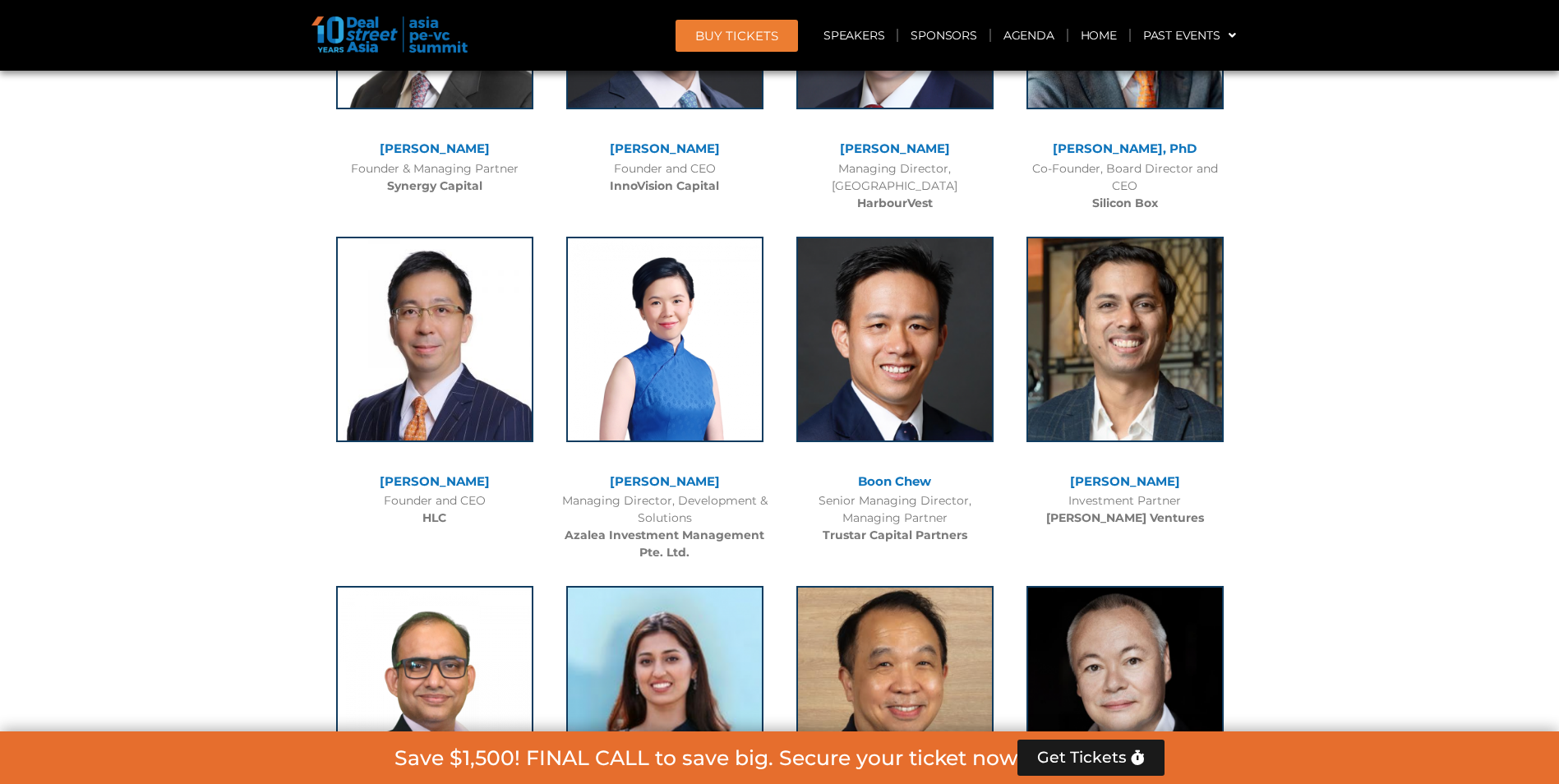
scroll to position [8320, 0]
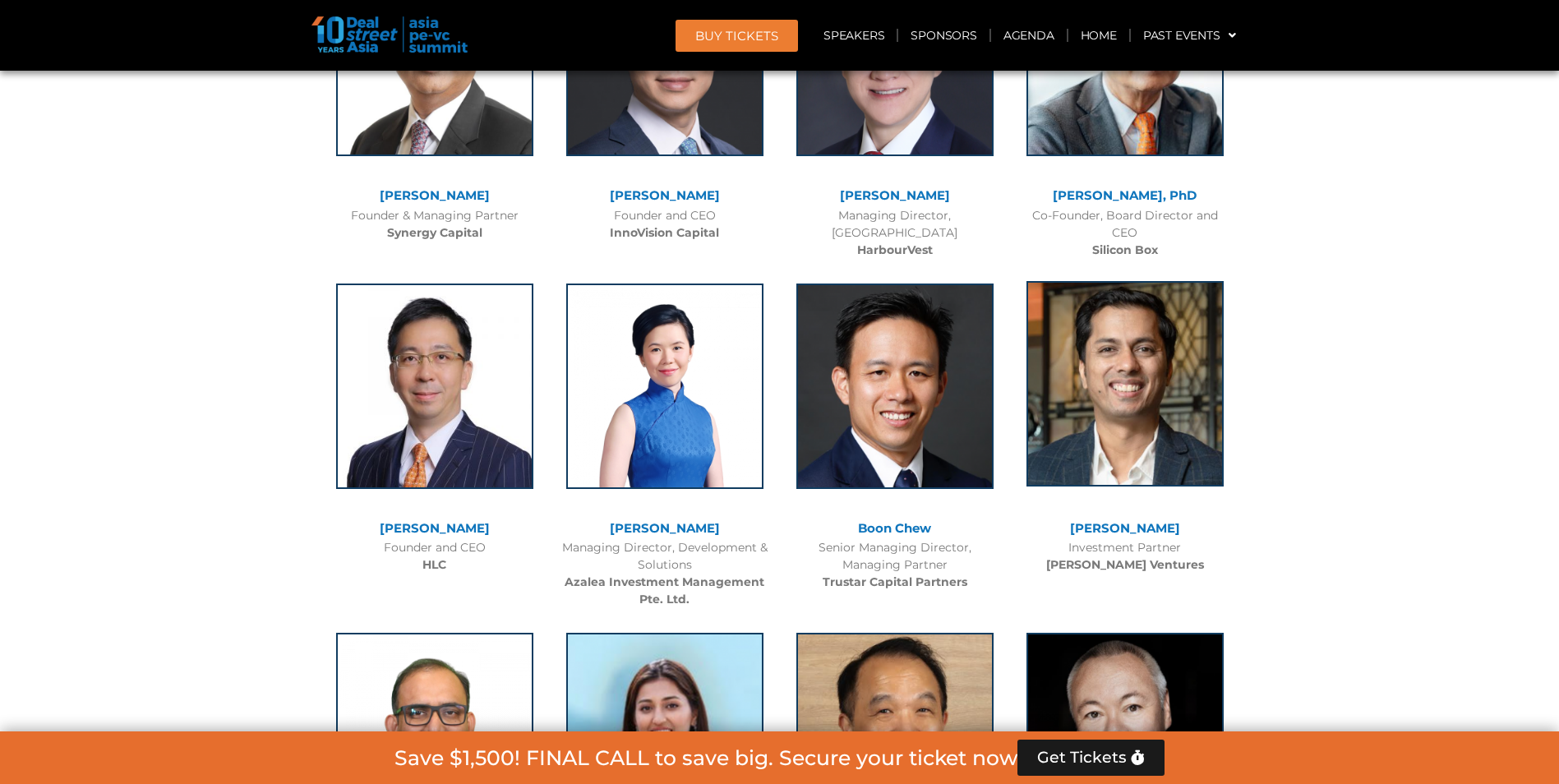
click at [1180, 375] on img at bounding box center [1125, 383] width 197 height 205
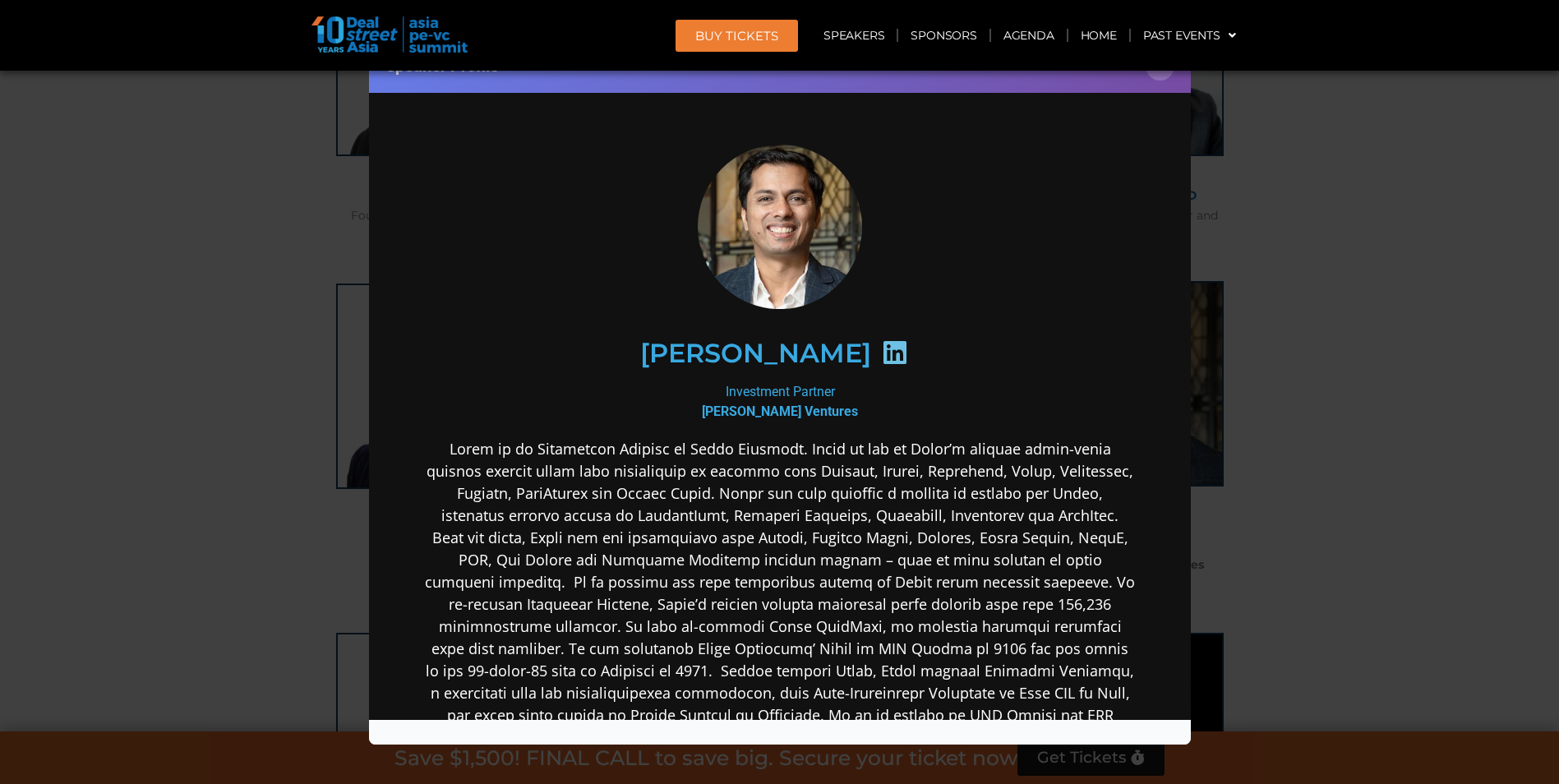
scroll to position [0, 0]
click at [881, 356] on icon at bounding box center [894, 352] width 27 height 27
click at [121, 400] on div "Speaker Profile ×" at bounding box center [779, 392] width 1559 height 784
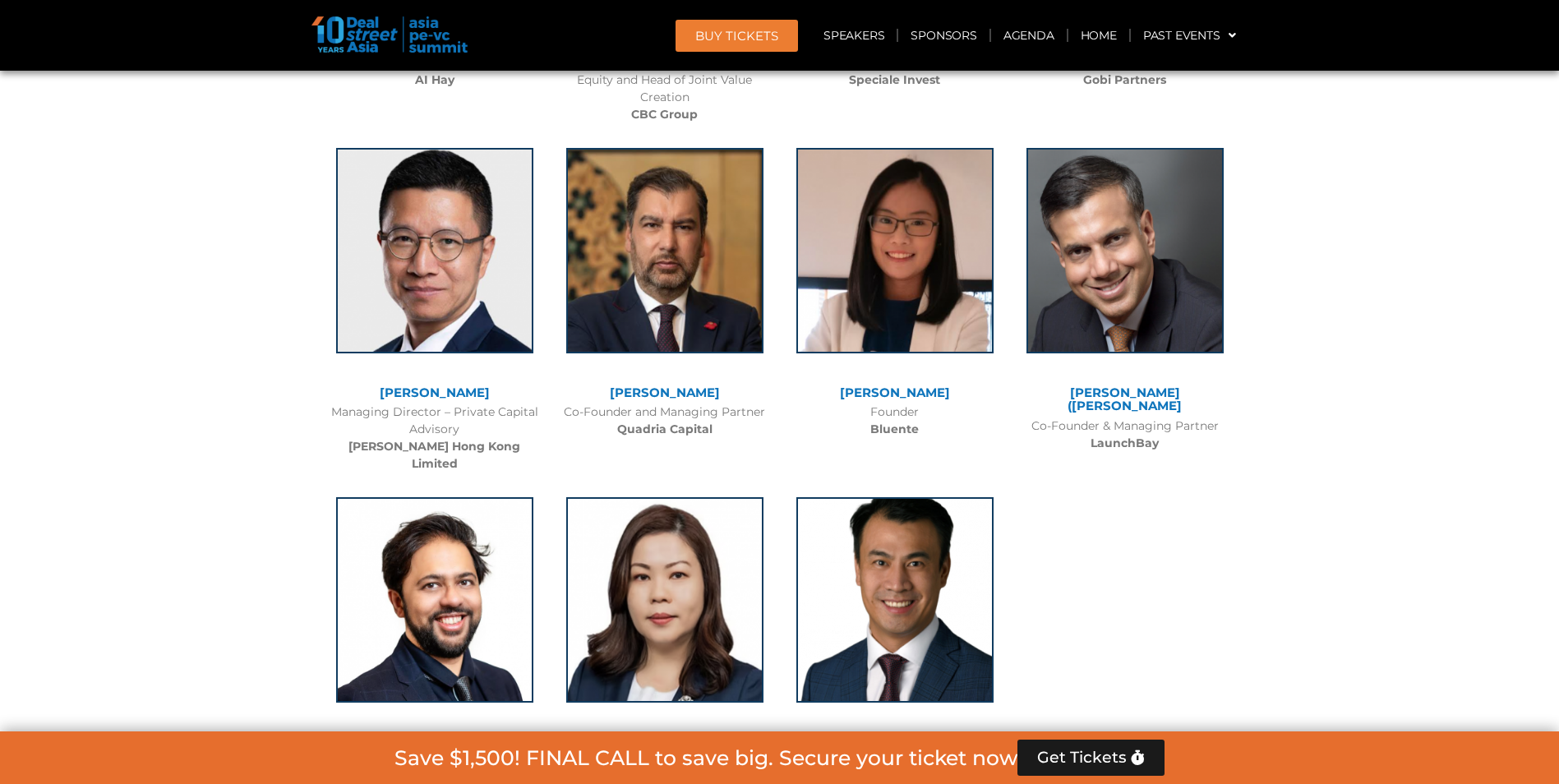
scroll to position [10538, 0]
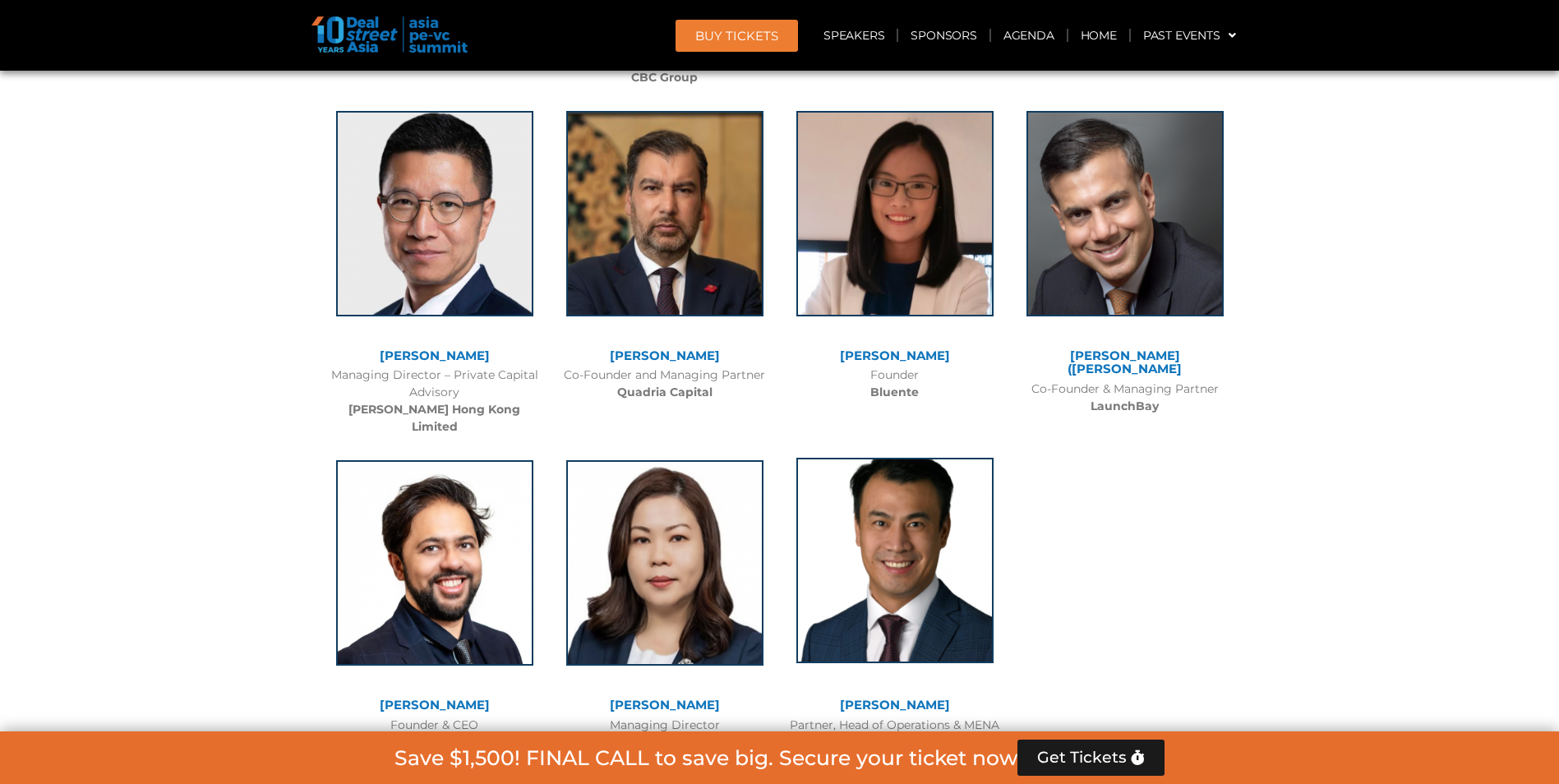
click at [939, 513] on img at bounding box center [895, 560] width 197 height 205
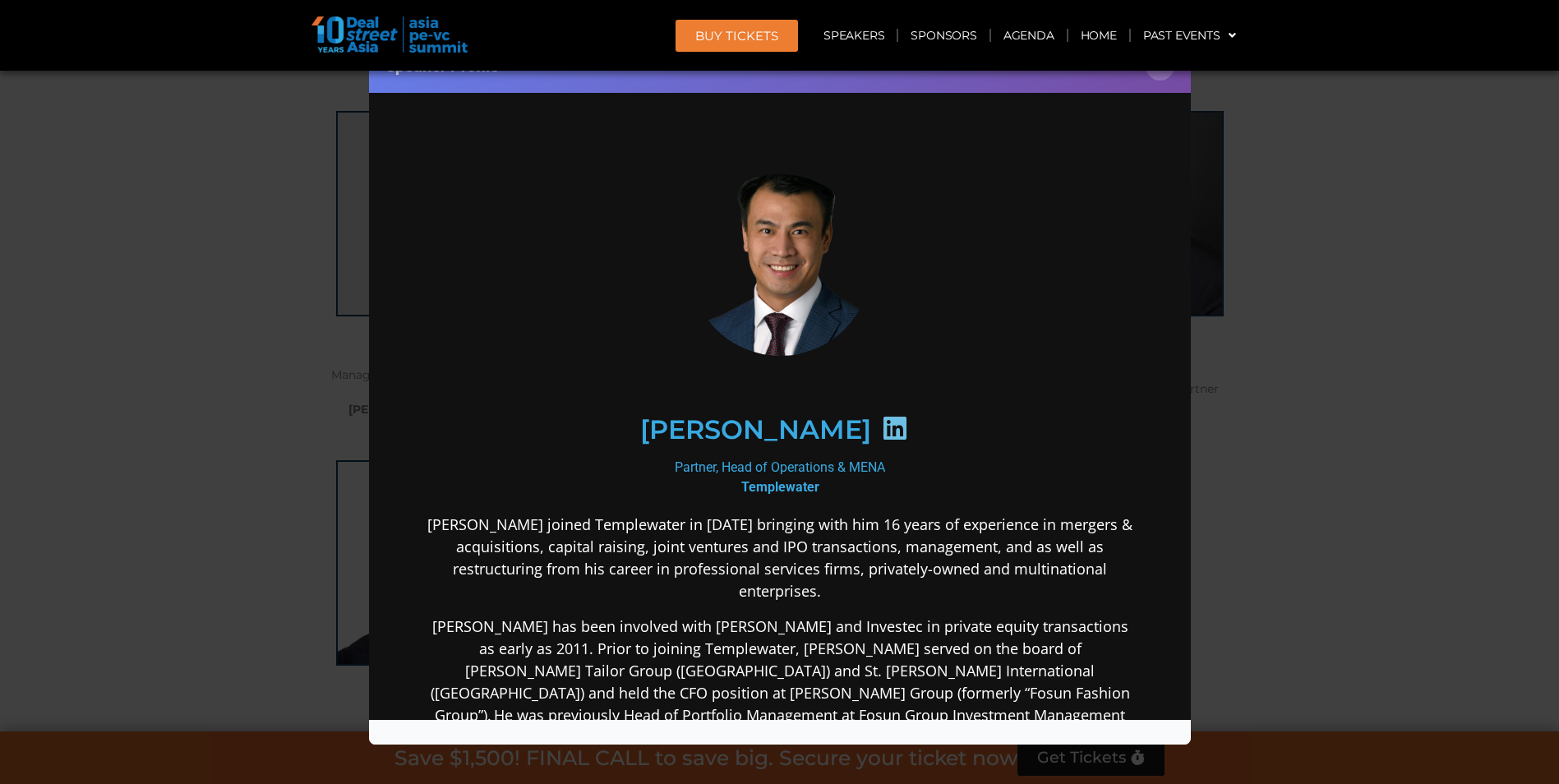
scroll to position [0, 0]
click at [881, 432] on icon at bounding box center [894, 427] width 27 height 27
click at [881, 425] on icon at bounding box center [894, 427] width 27 height 27
click at [881, 427] on icon at bounding box center [894, 427] width 27 height 27
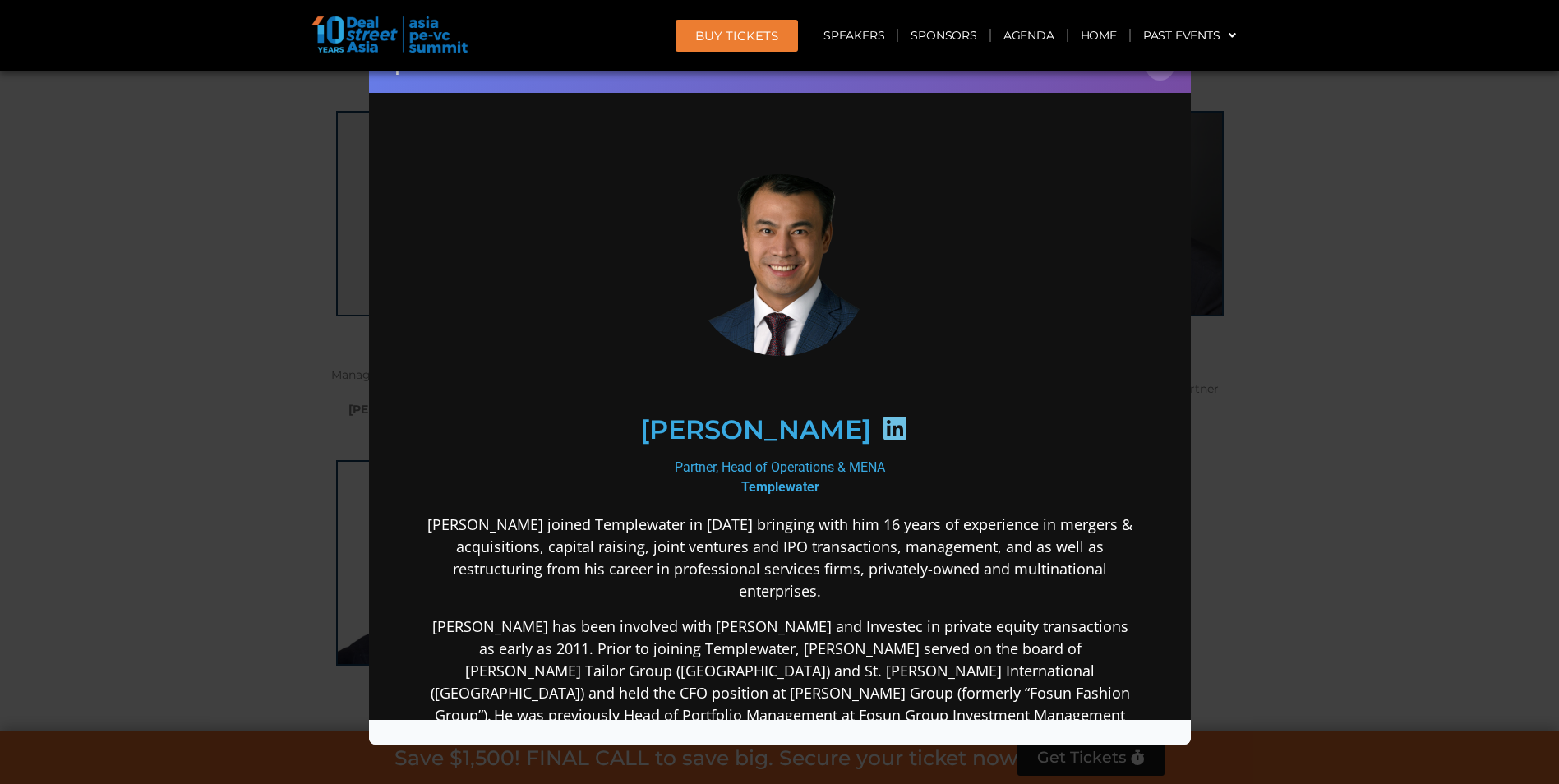
click at [787, 423] on h2 "[PERSON_NAME]" at bounding box center [755, 429] width 231 height 27
drag, startPoint x: 146, startPoint y: 261, endPoint x: 715, endPoint y: 273, distance: 569.1
click at [148, 262] on div "Speaker Profile ×" at bounding box center [779, 392] width 1559 height 784
